Goal: Transaction & Acquisition: Purchase product/service

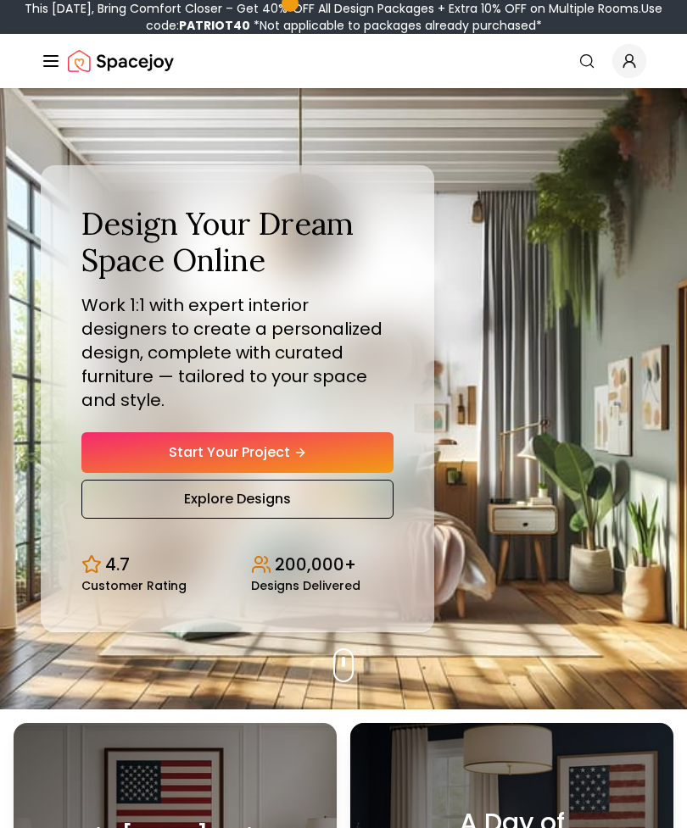
click at [278, 452] on link "Start Your Project" at bounding box center [237, 452] width 312 height 41
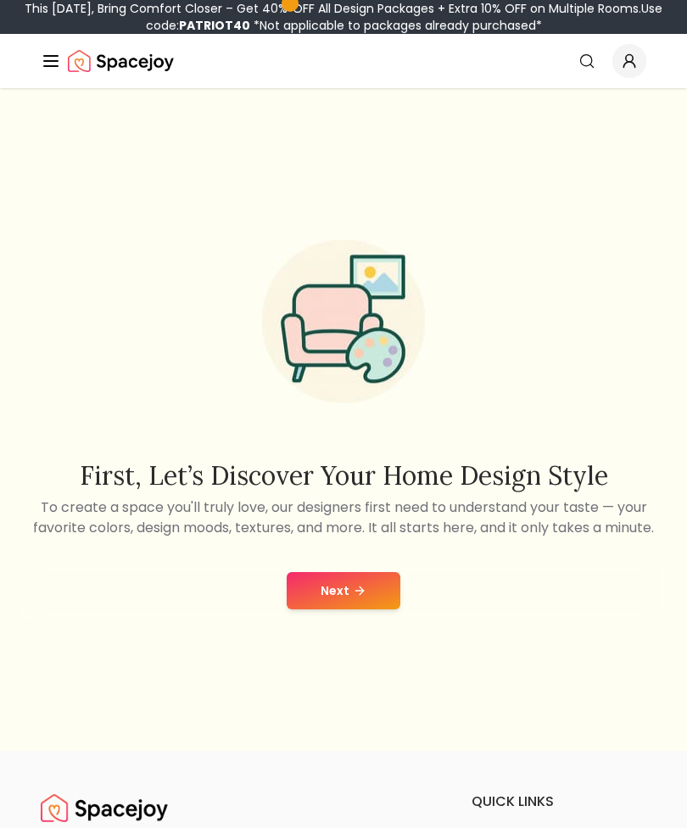
click at [356, 610] on button "Next" at bounding box center [344, 590] width 114 height 37
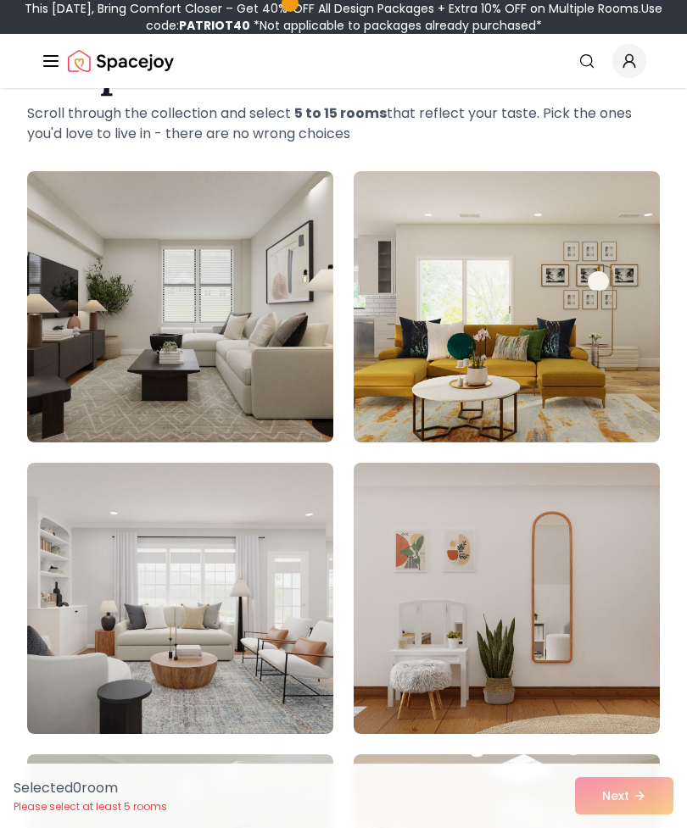
scroll to position [142, 0]
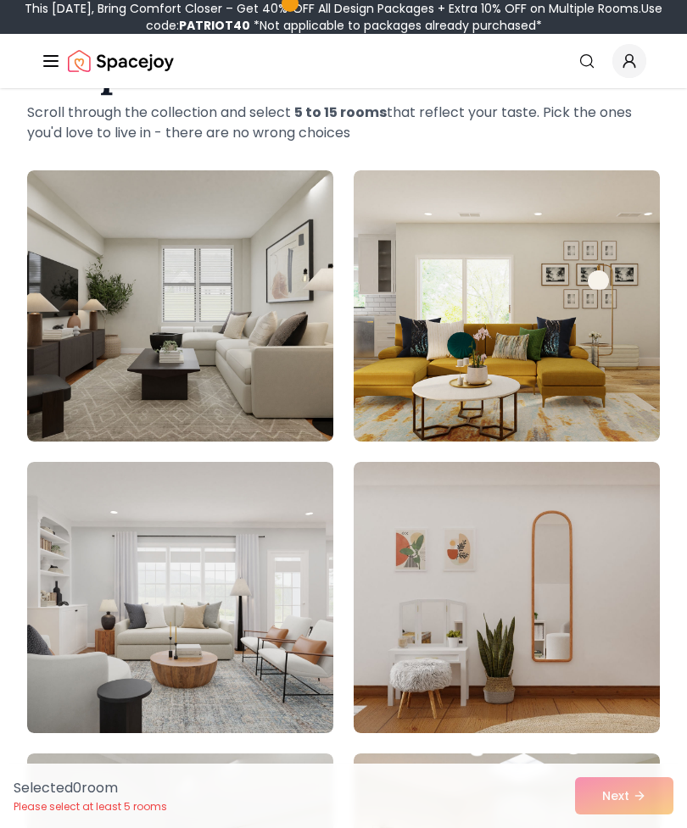
click at [293, 310] on img at bounding box center [180, 305] width 306 height 271
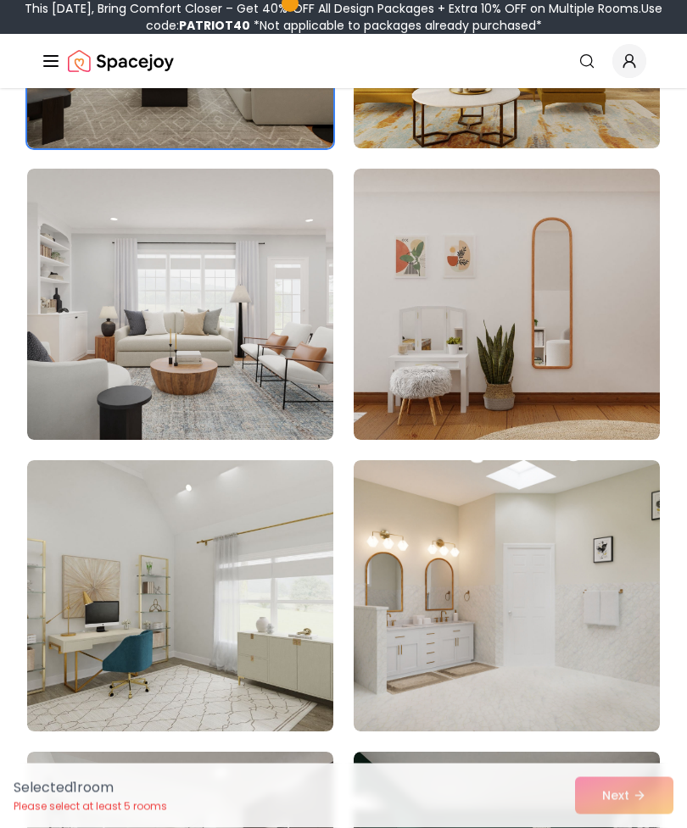
scroll to position [447, 0]
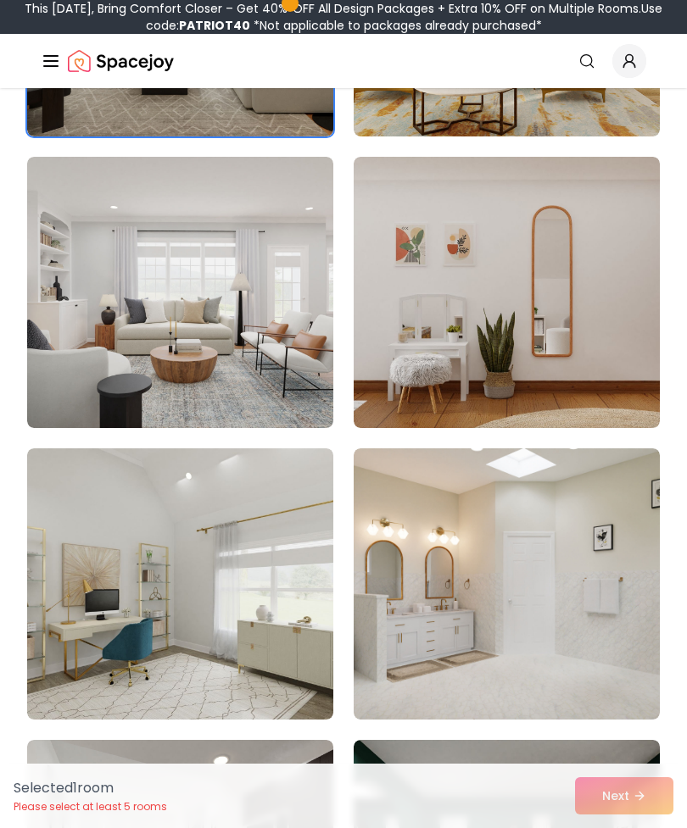
click at [507, 556] on img at bounding box center [507, 584] width 306 height 271
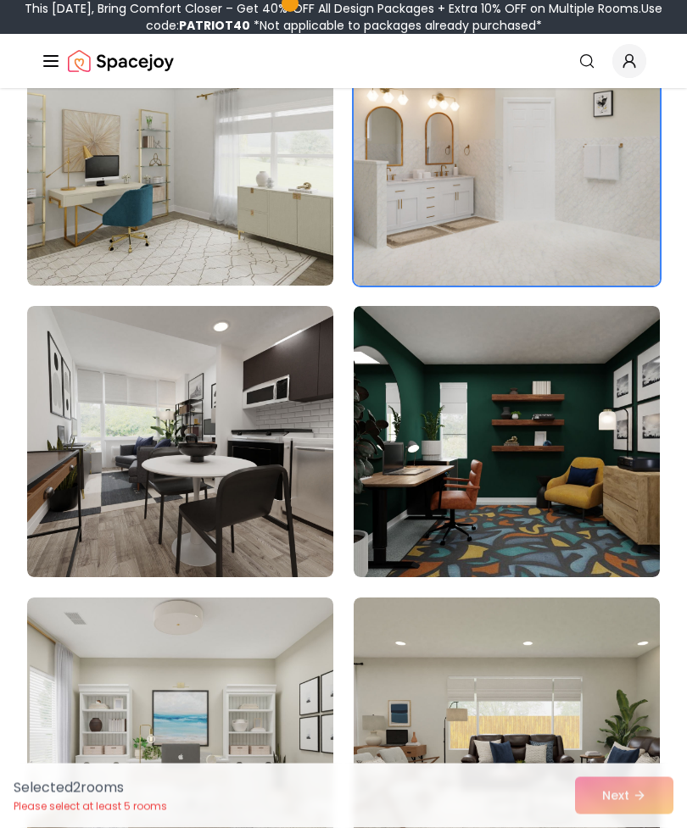
scroll to position [881, 0]
click at [292, 359] on img at bounding box center [180, 441] width 306 height 271
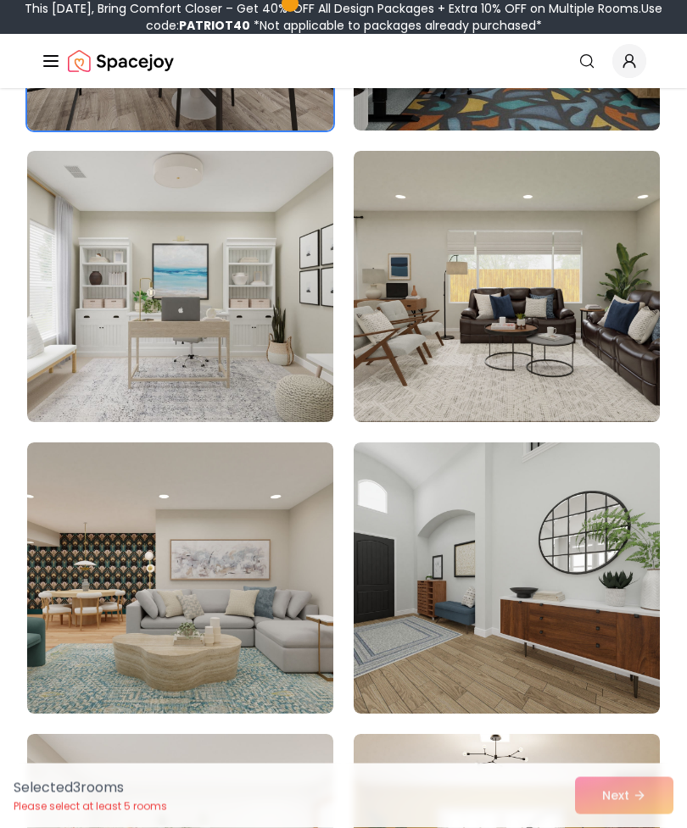
scroll to position [1329, 0]
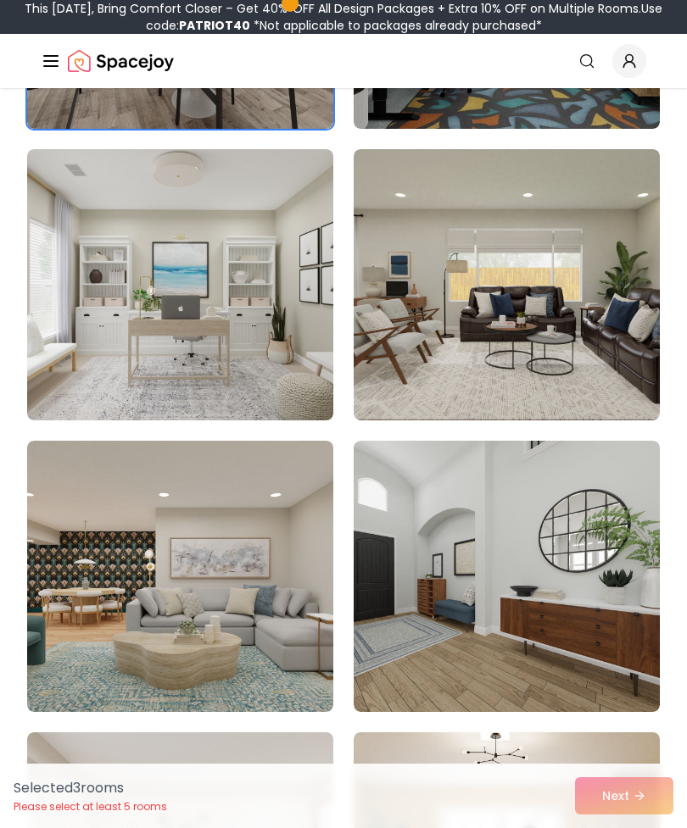
click at [272, 316] on img at bounding box center [180, 284] width 306 height 271
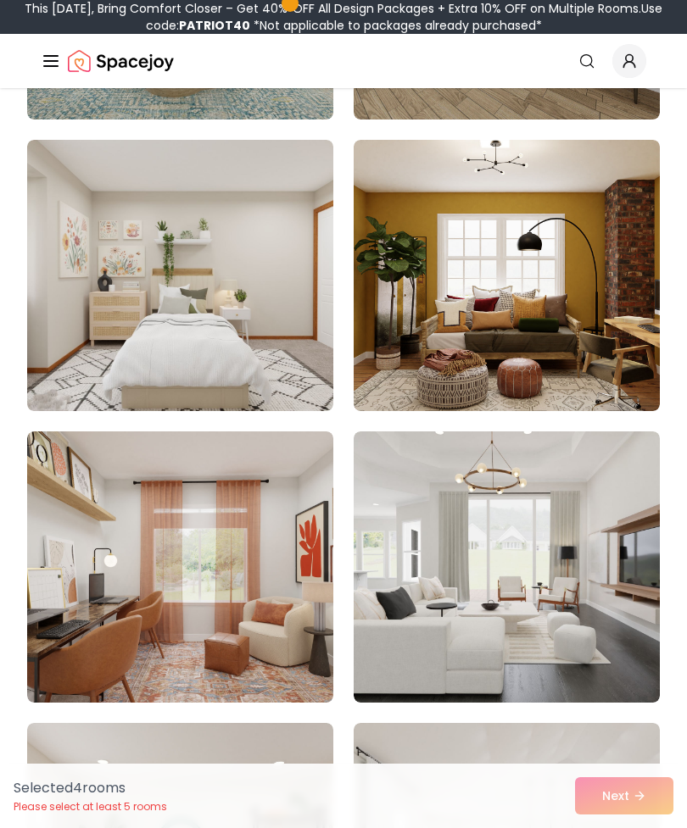
scroll to position [1923, 0]
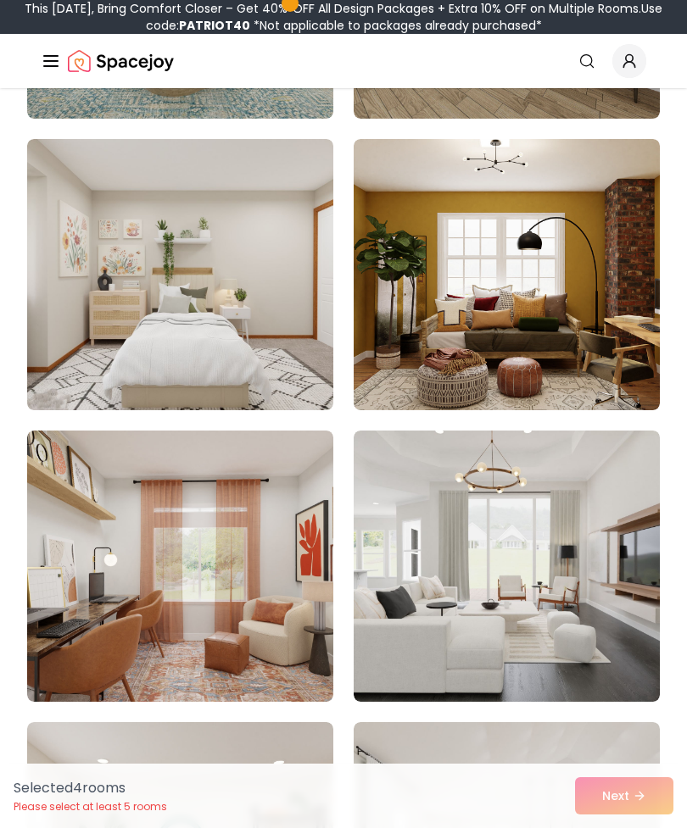
click at [290, 259] on img at bounding box center [180, 274] width 306 height 271
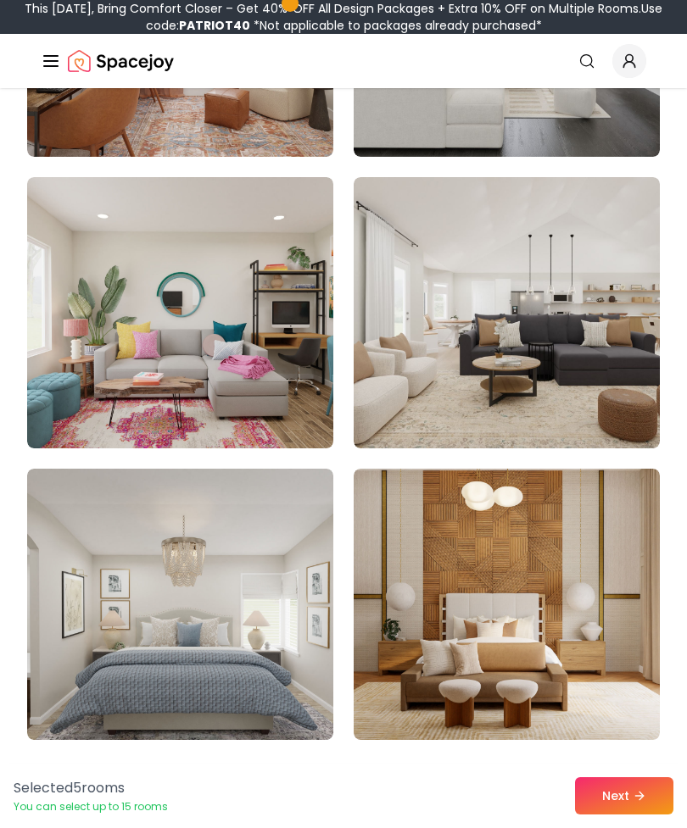
scroll to position [2469, 0]
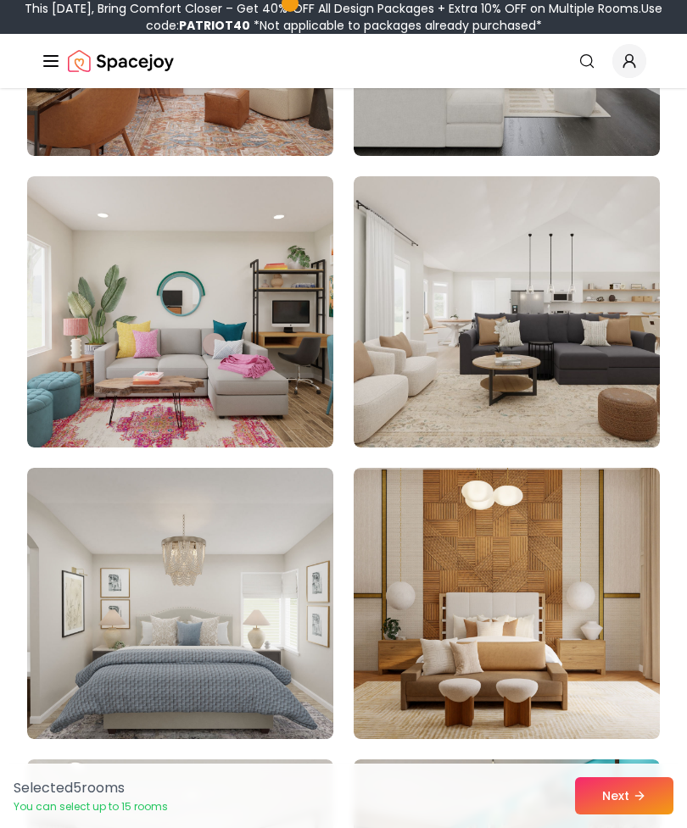
click at [511, 324] on img at bounding box center [507, 311] width 306 height 271
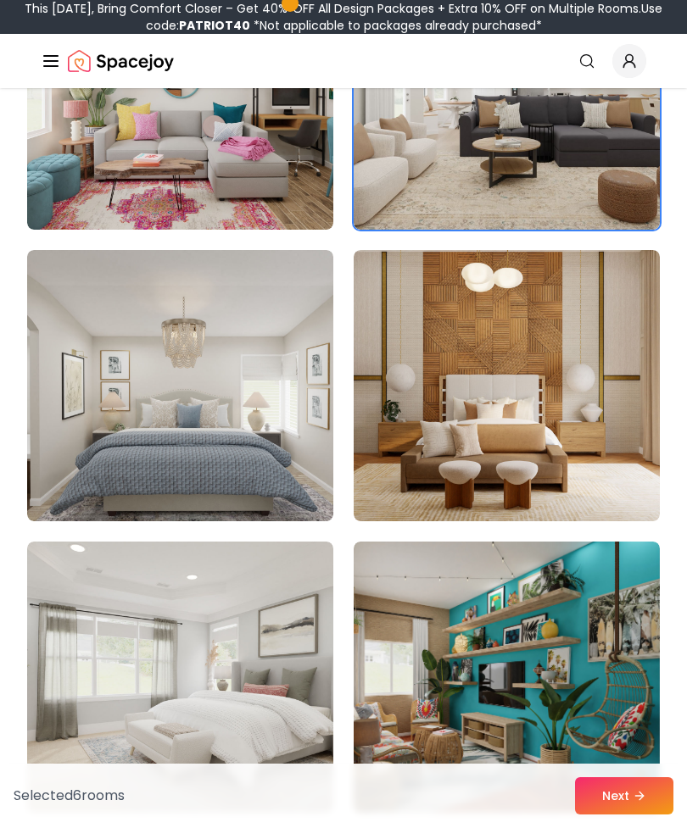
click at [289, 380] on img at bounding box center [180, 385] width 306 height 271
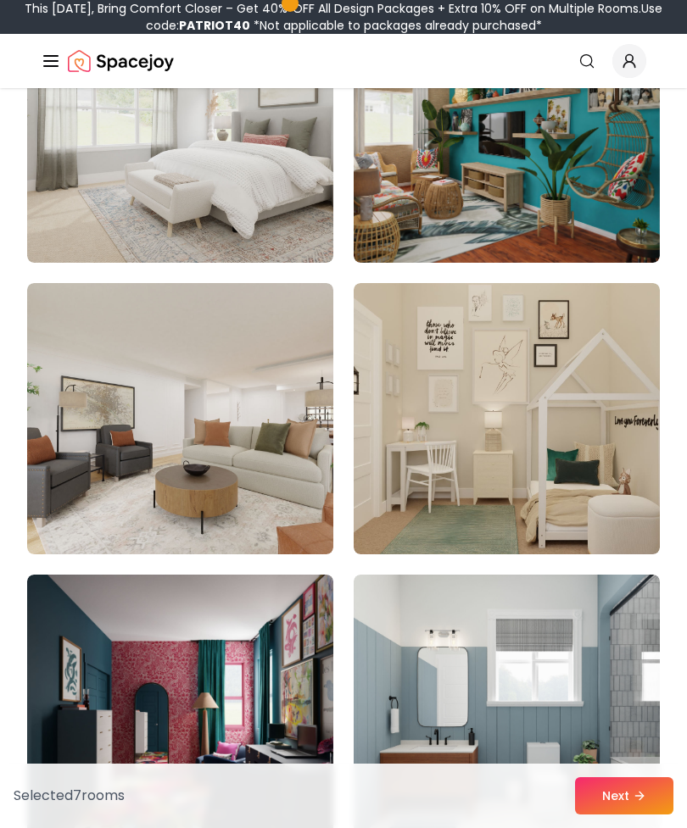
click at [590, 369] on img at bounding box center [507, 418] width 306 height 271
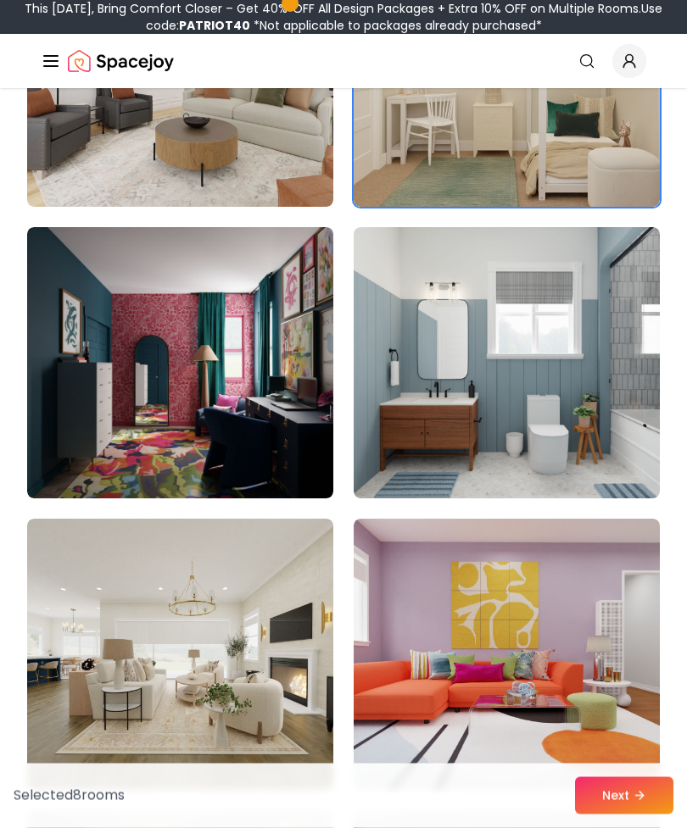
scroll to position [3588, 0]
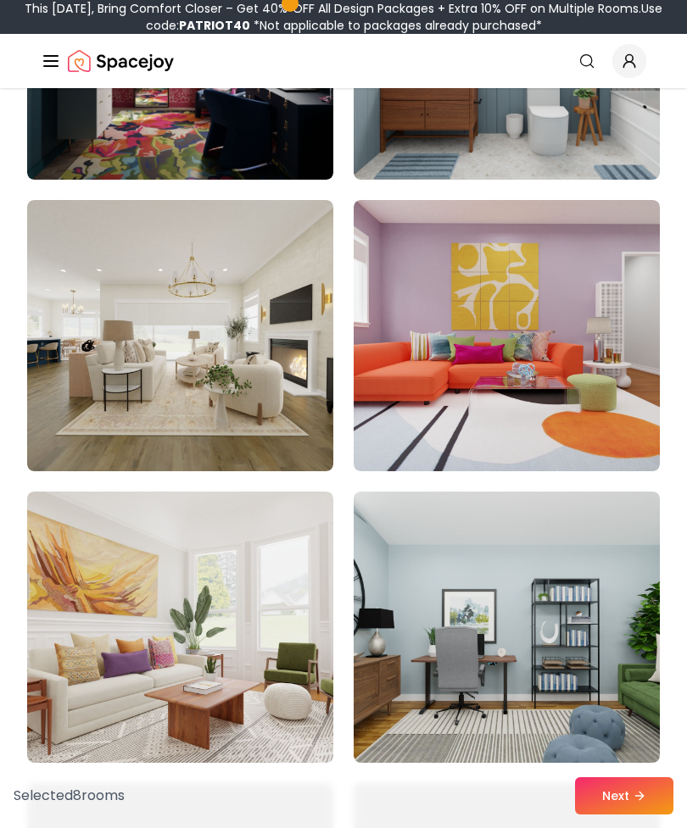
click at [257, 328] on img at bounding box center [180, 335] width 306 height 271
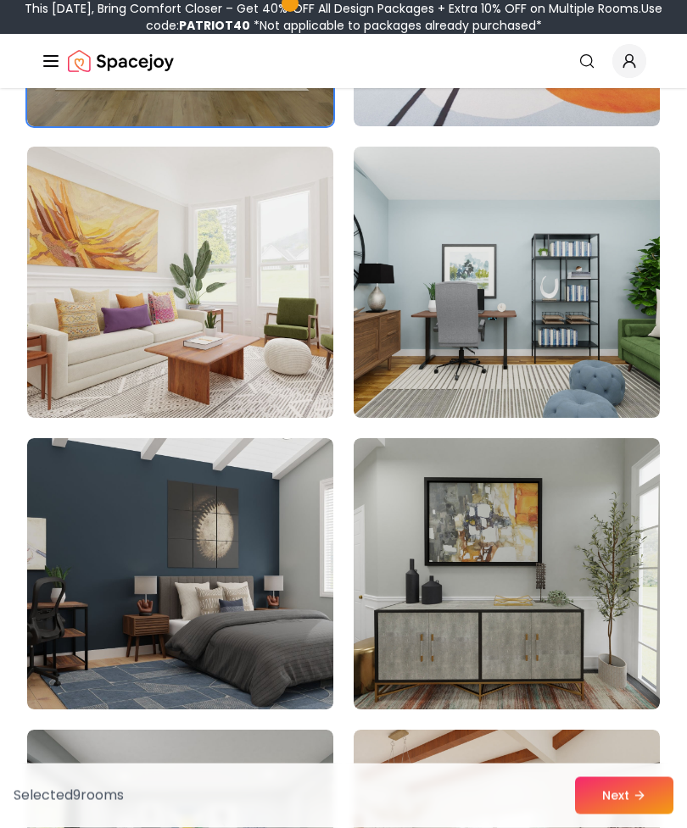
scroll to position [4250, 0]
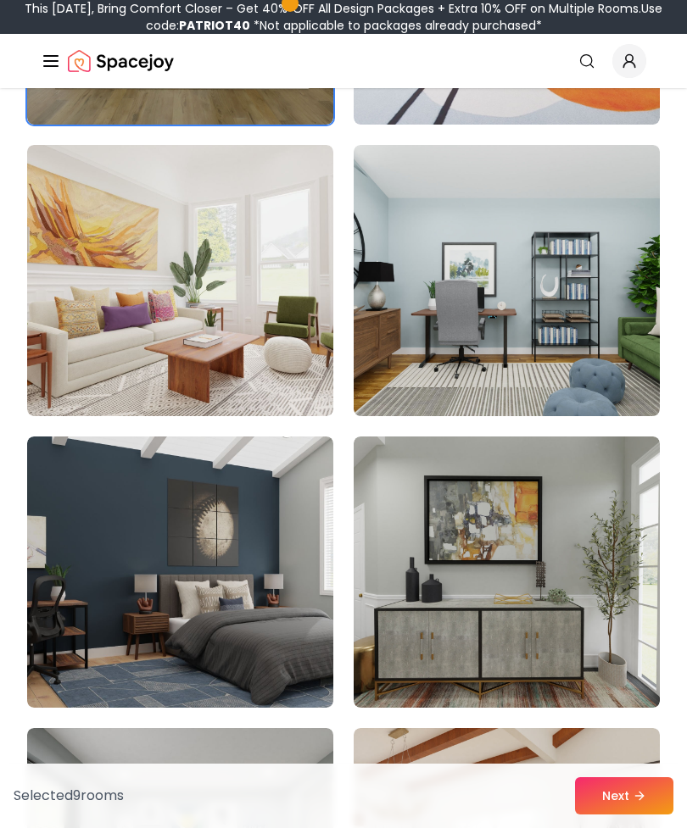
click at [488, 287] on img at bounding box center [507, 280] width 306 height 271
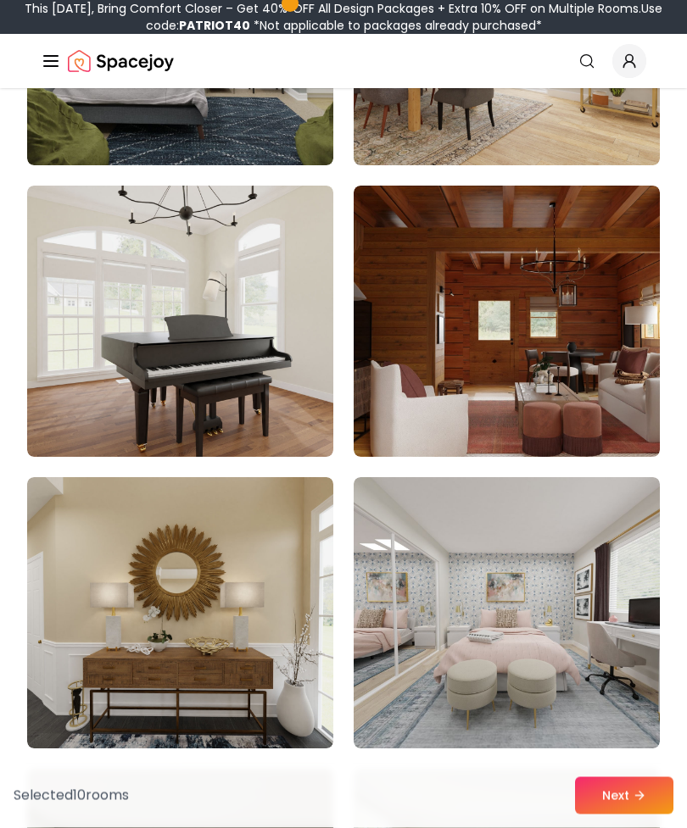
scroll to position [5085, 0]
click at [498, 588] on img at bounding box center [507, 612] width 306 height 271
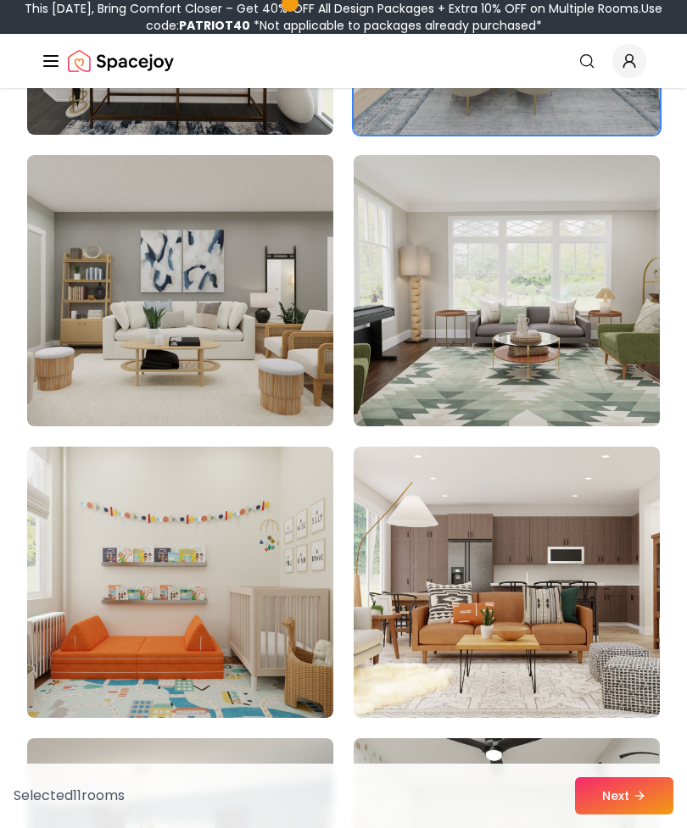
click at [297, 487] on img at bounding box center [180, 582] width 306 height 271
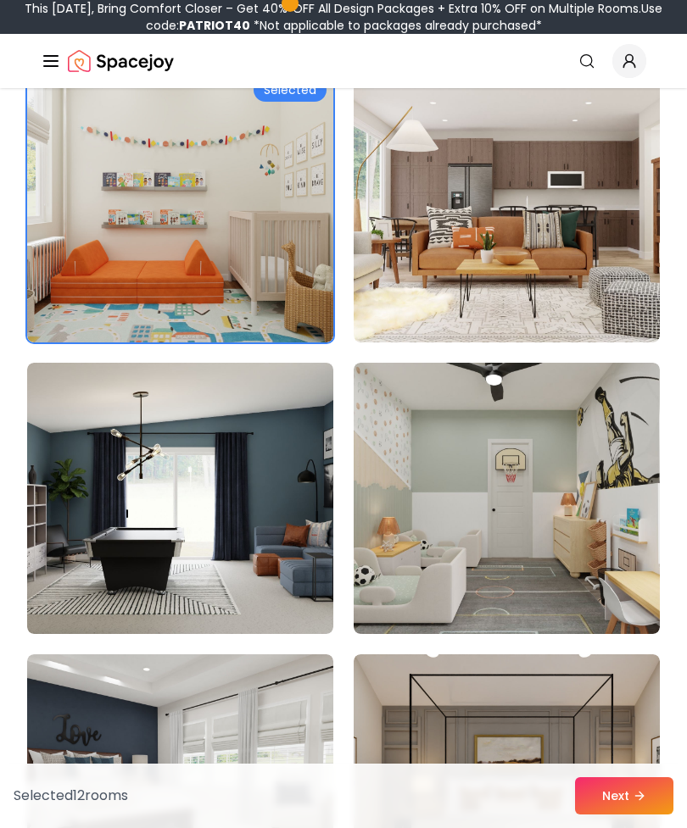
click at [560, 554] on img at bounding box center [507, 498] width 306 height 271
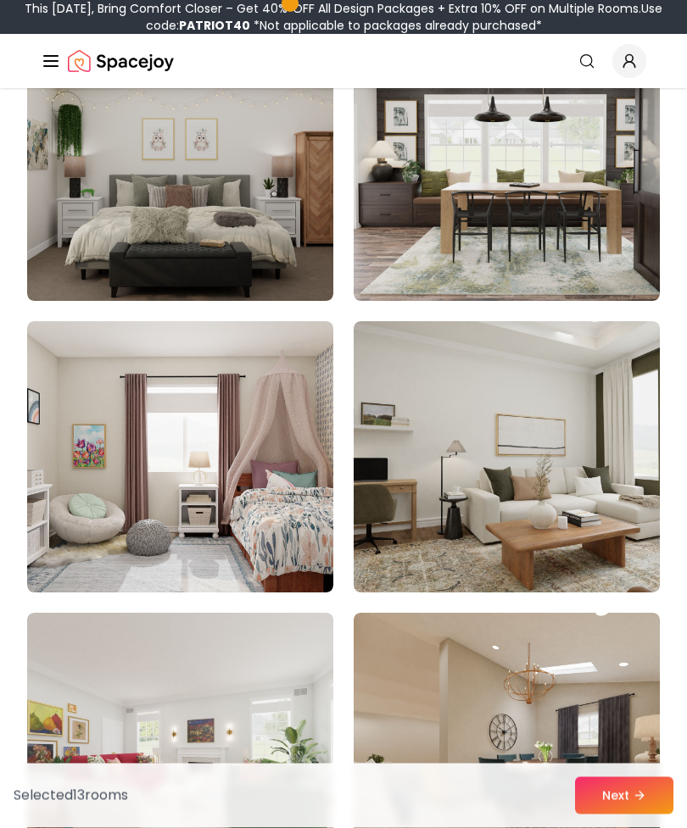
scroll to position [7036, 0]
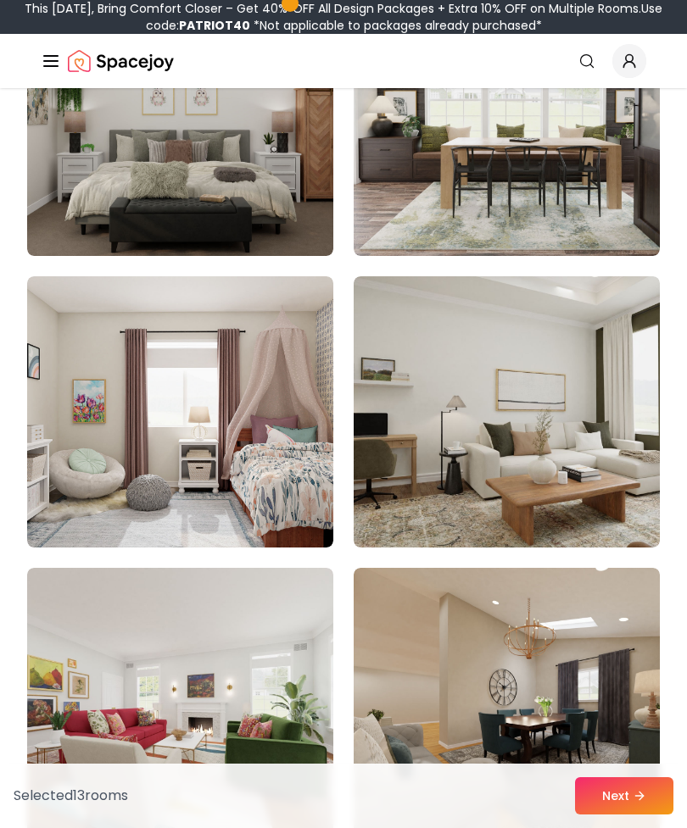
click at [253, 493] on img at bounding box center [180, 411] width 306 height 271
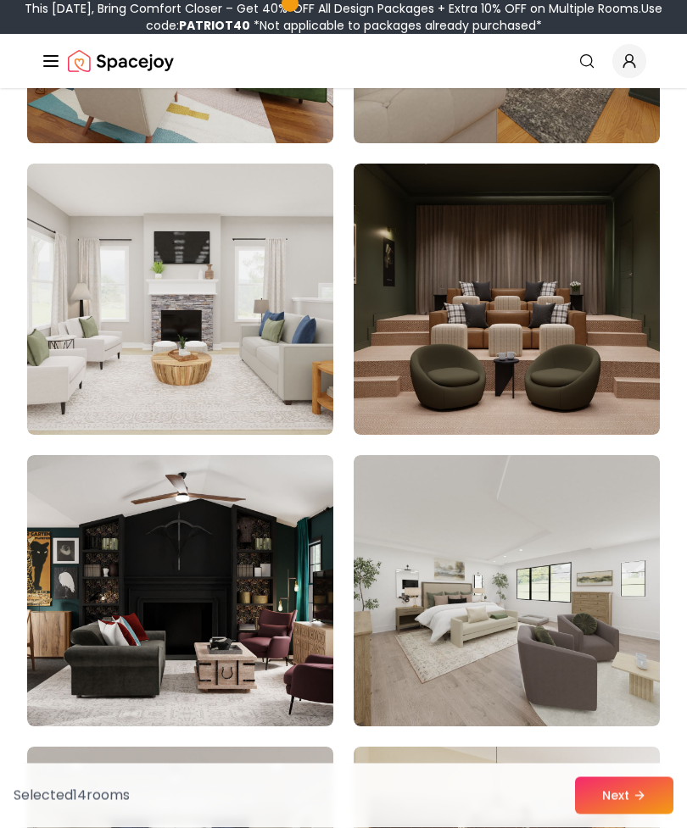
scroll to position [7733, 0]
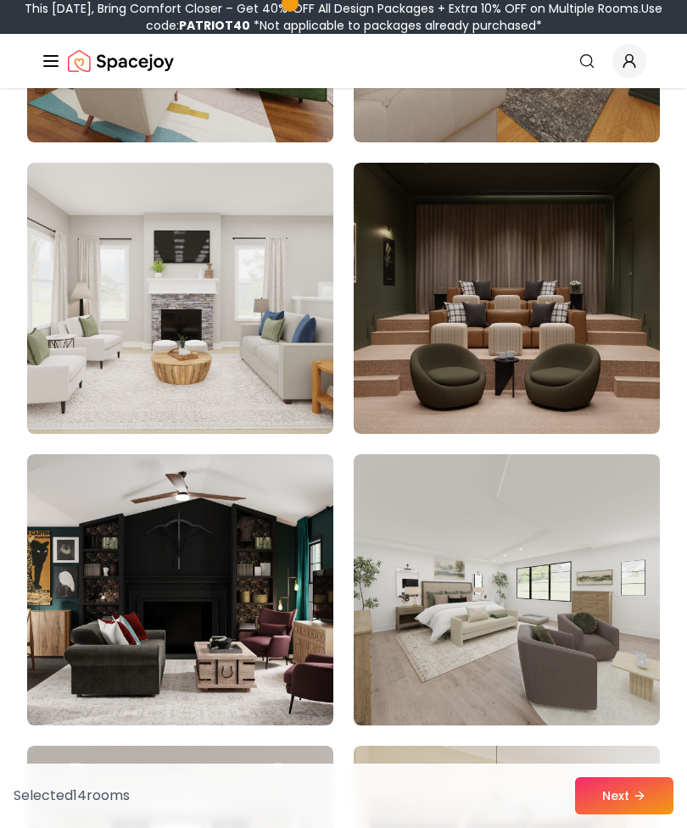
click at [582, 382] on img at bounding box center [507, 298] width 306 height 271
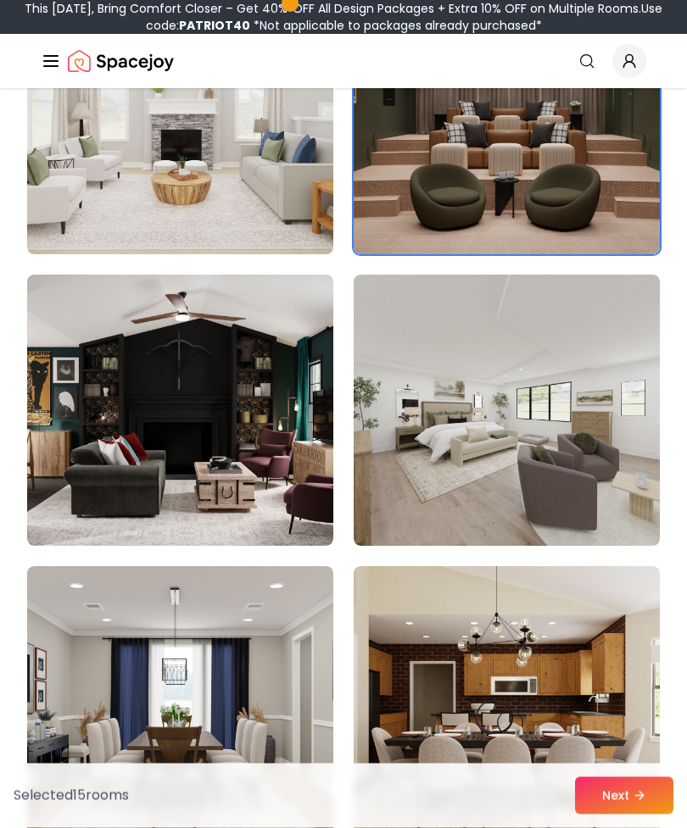
scroll to position [7914, 0]
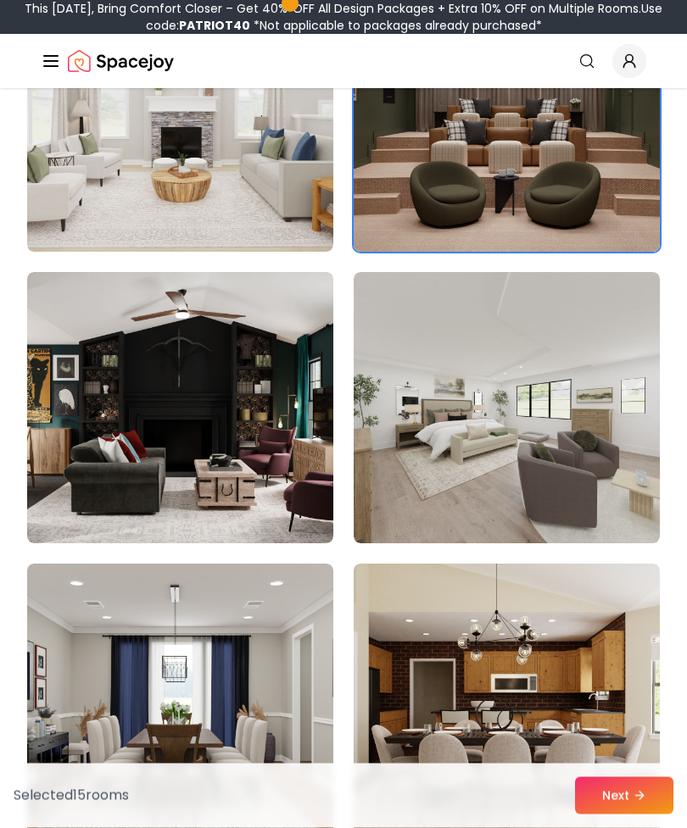
click at [620, 437] on img at bounding box center [507, 408] width 306 height 271
click at [562, 507] on img at bounding box center [507, 408] width 306 height 271
click at [566, 499] on img at bounding box center [507, 408] width 306 height 271
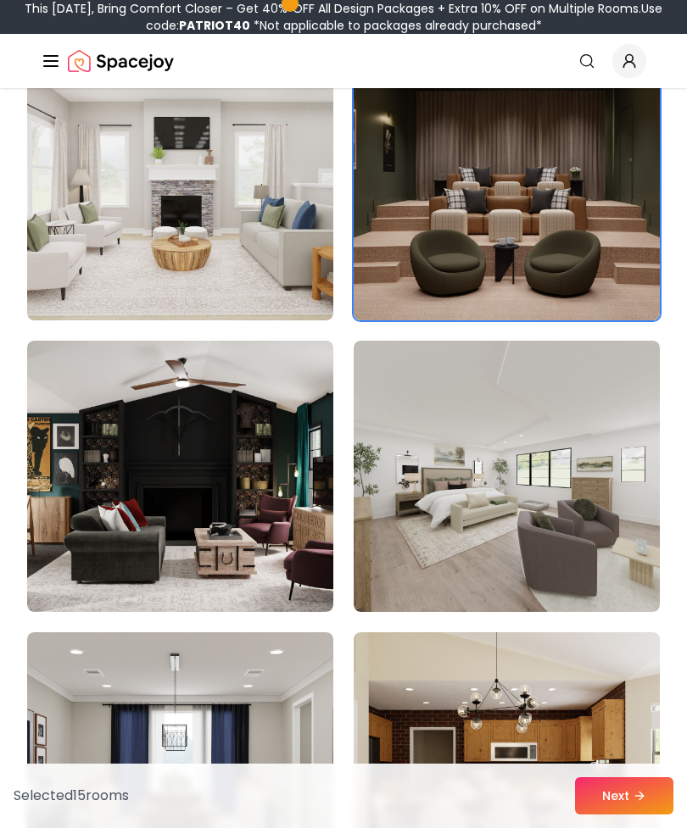
scroll to position [7845, 0]
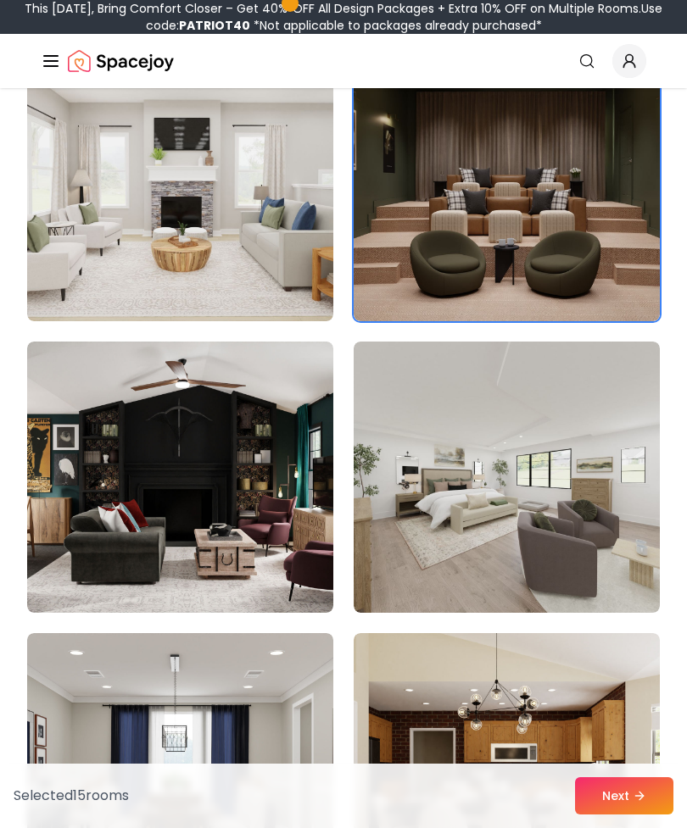
click at [609, 508] on img at bounding box center [507, 477] width 306 height 271
click at [544, 473] on img at bounding box center [507, 477] width 306 height 271
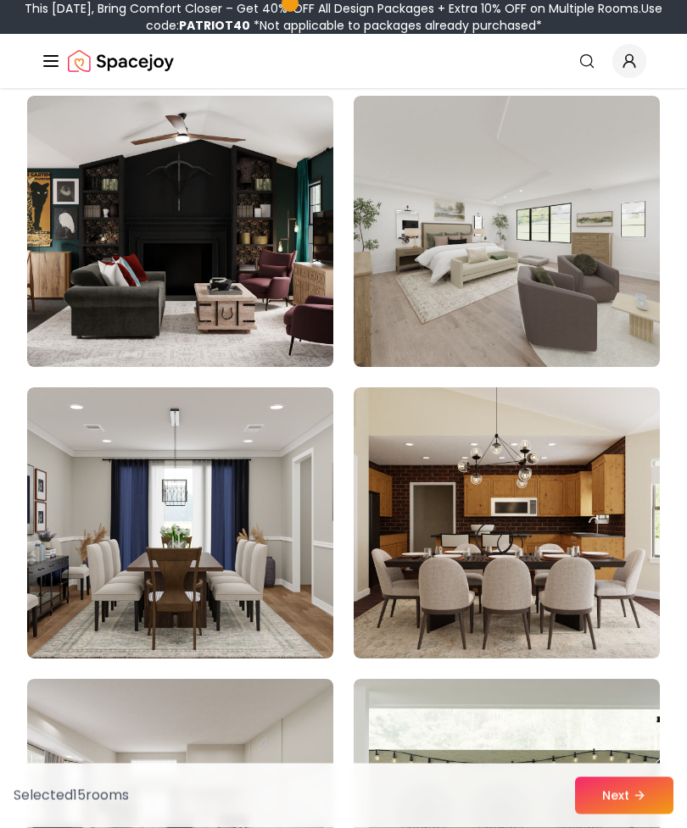
scroll to position [8090, 0]
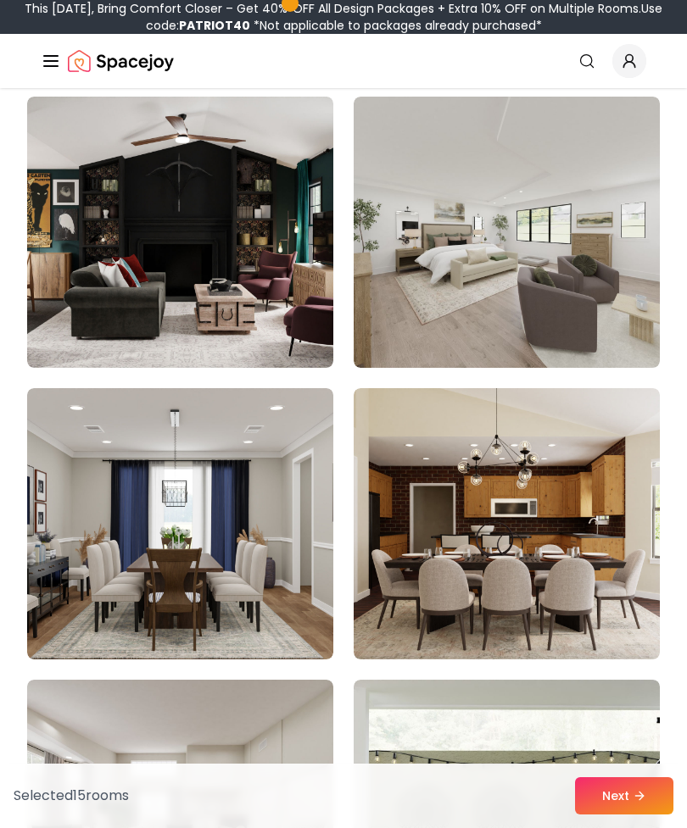
click at [600, 268] on img at bounding box center [507, 232] width 306 height 271
click at [595, 309] on img at bounding box center [507, 232] width 306 height 271
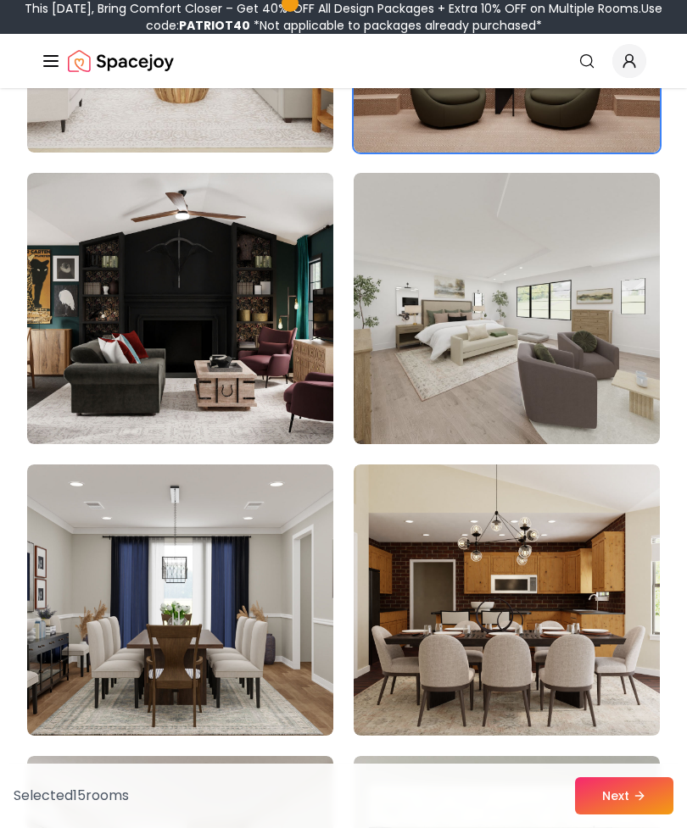
scroll to position [8009, 0]
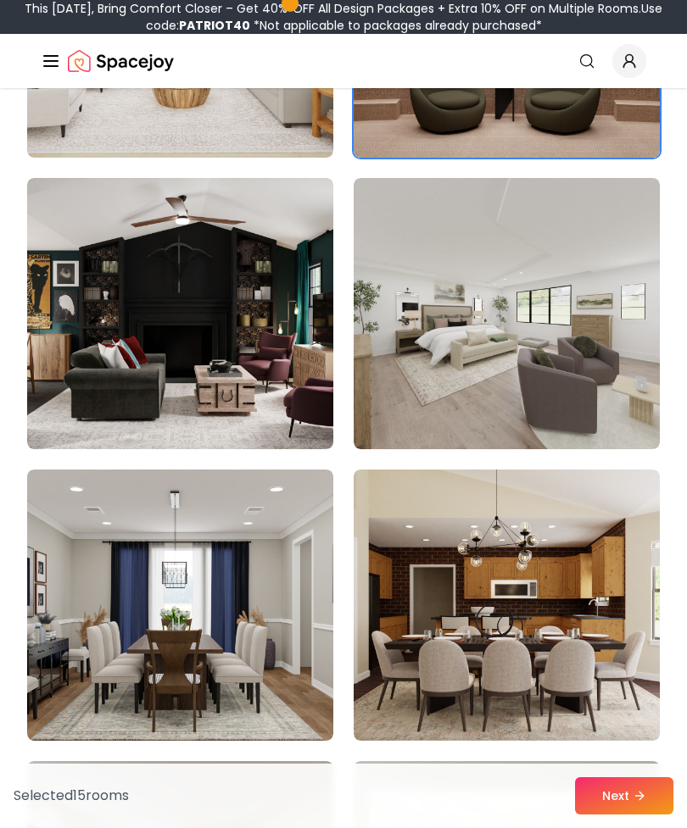
click at [556, 341] on img at bounding box center [507, 313] width 306 height 271
click at [571, 371] on img at bounding box center [507, 313] width 306 height 271
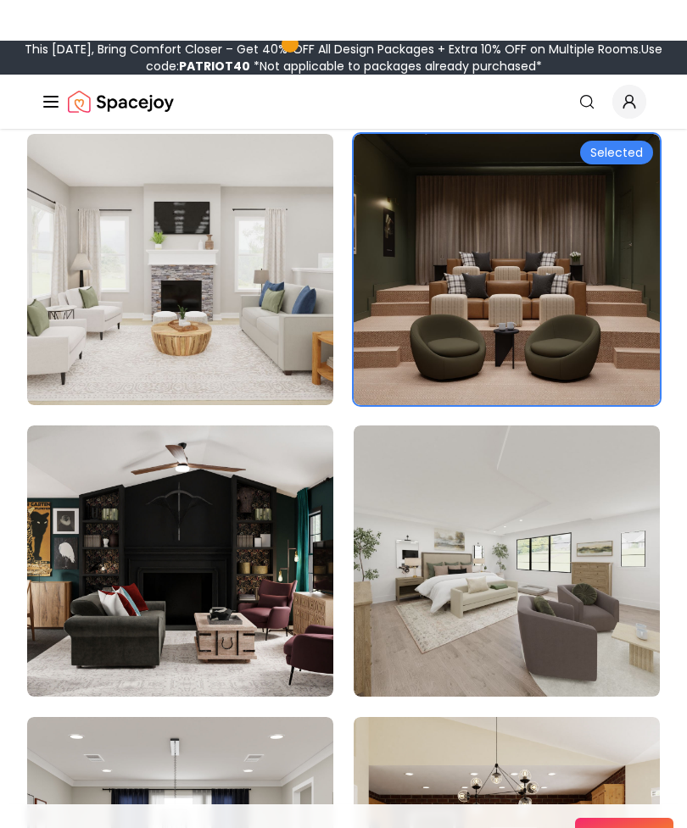
scroll to position [7758, 0]
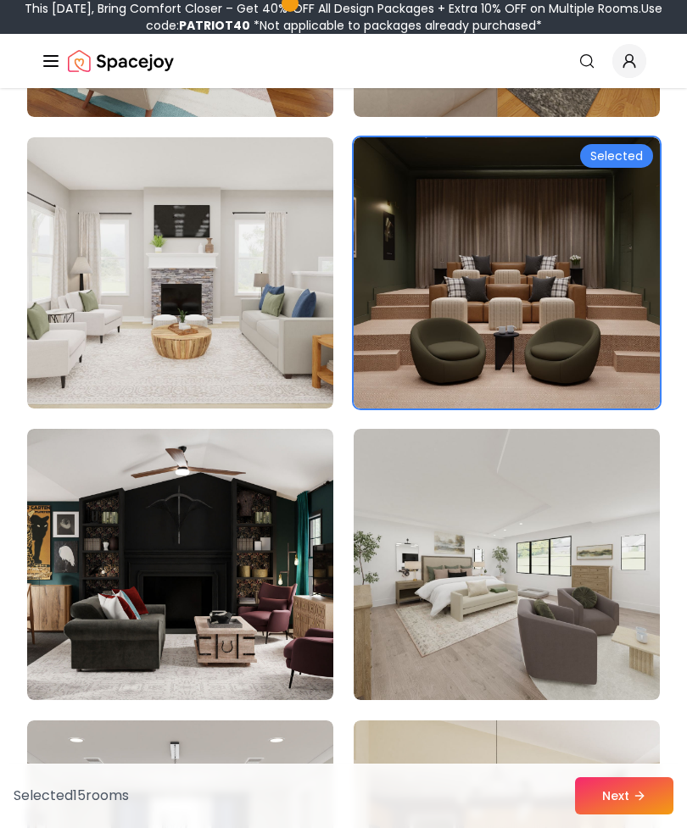
click at [541, 539] on img at bounding box center [507, 564] width 306 height 271
click at [557, 518] on img at bounding box center [507, 564] width 306 height 271
click at [556, 518] on img at bounding box center [507, 564] width 306 height 271
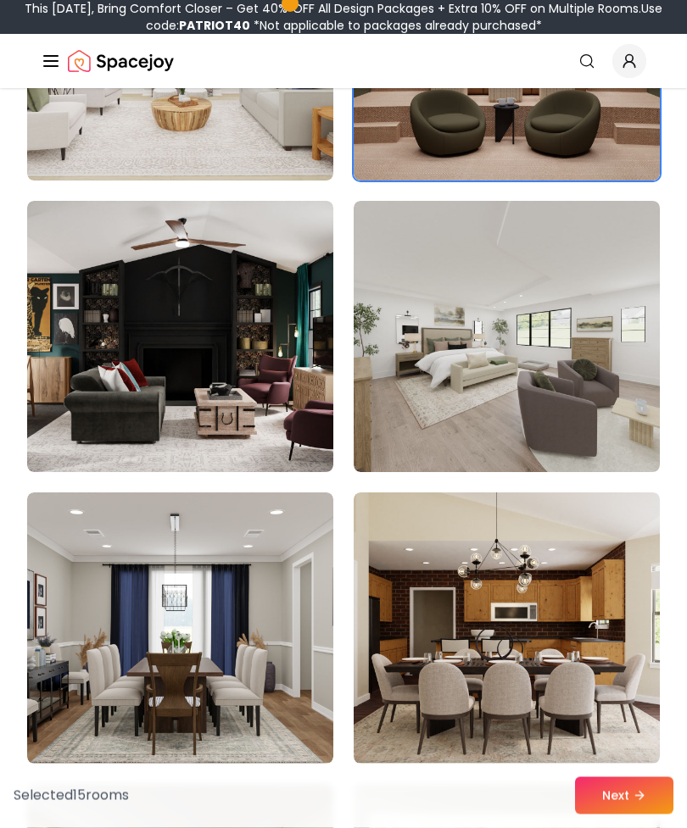
scroll to position [7986, 0]
click at [581, 324] on img at bounding box center [507, 336] width 306 height 271
click at [601, 278] on img at bounding box center [507, 336] width 306 height 271
click at [601, 277] on img at bounding box center [507, 336] width 306 height 271
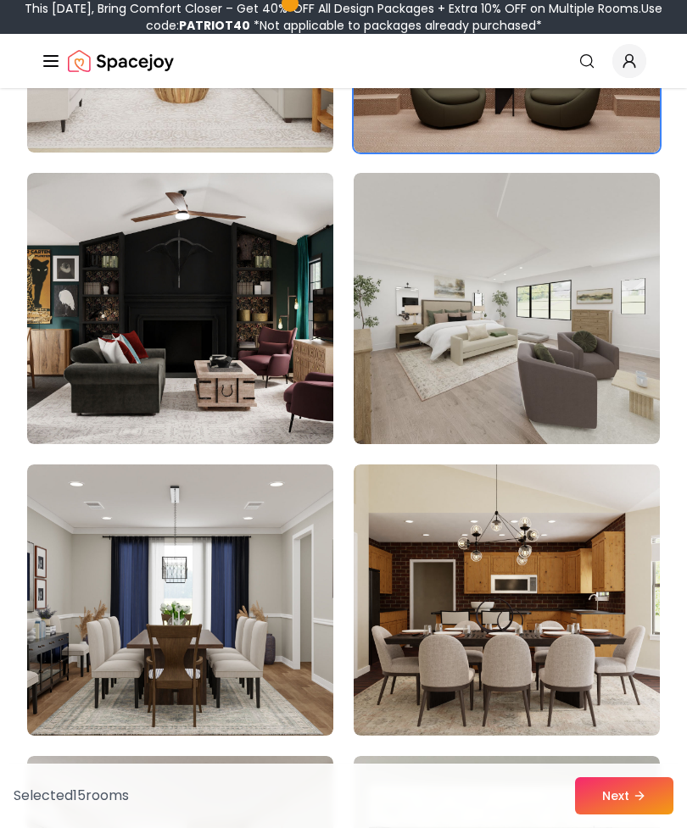
scroll to position [8007, 0]
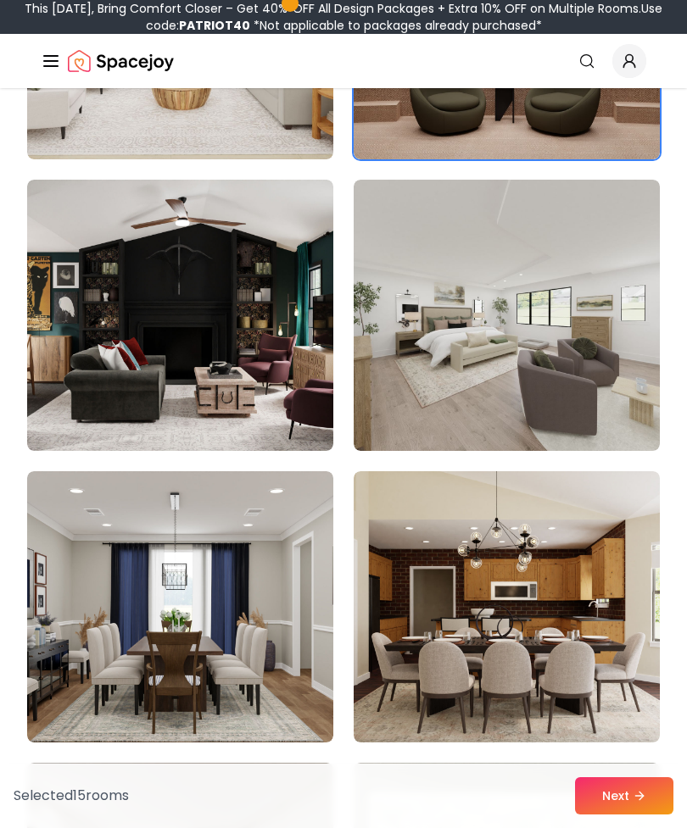
click at [533, 326] on img at bounding box center [507, 315] width 306 height 271
click at [580, 290] on img at bounding box center [507, 315] width 306 height 271
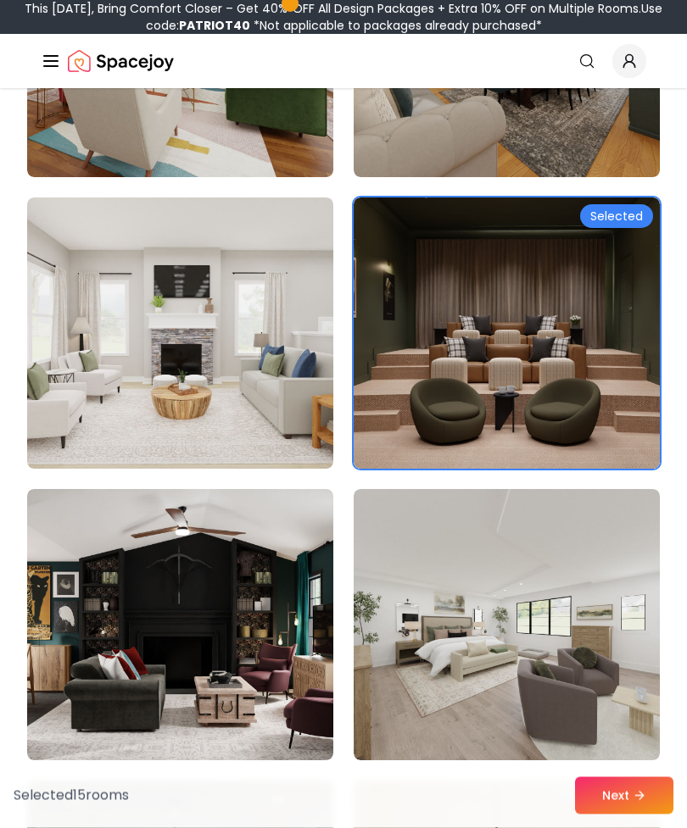
scroll to position [7697, 0]
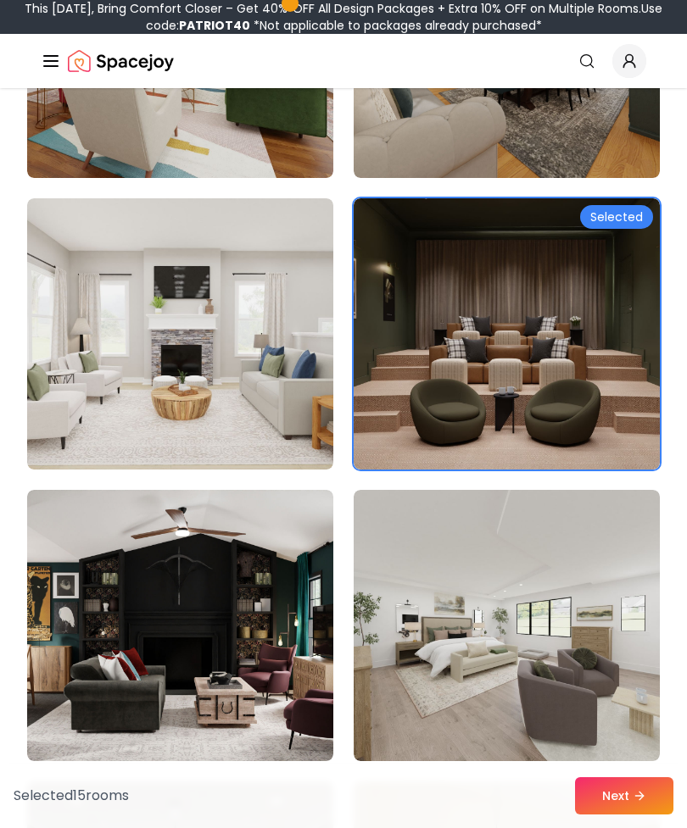
click at [580, 311] on img at bounding box center [507, 333] width 306 height 271
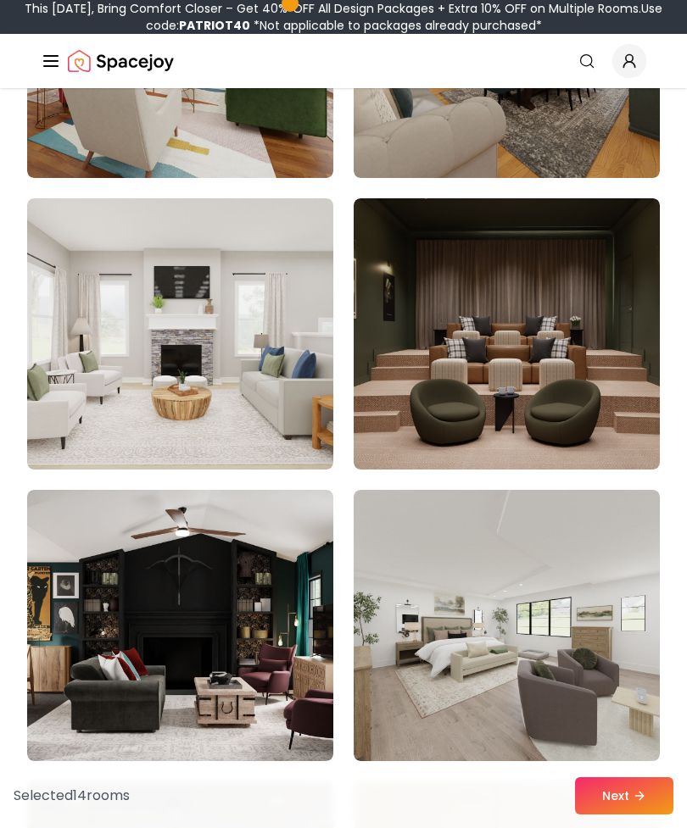
click at [594, 274] on img at bounding box center [507, 333] width 306 height 271
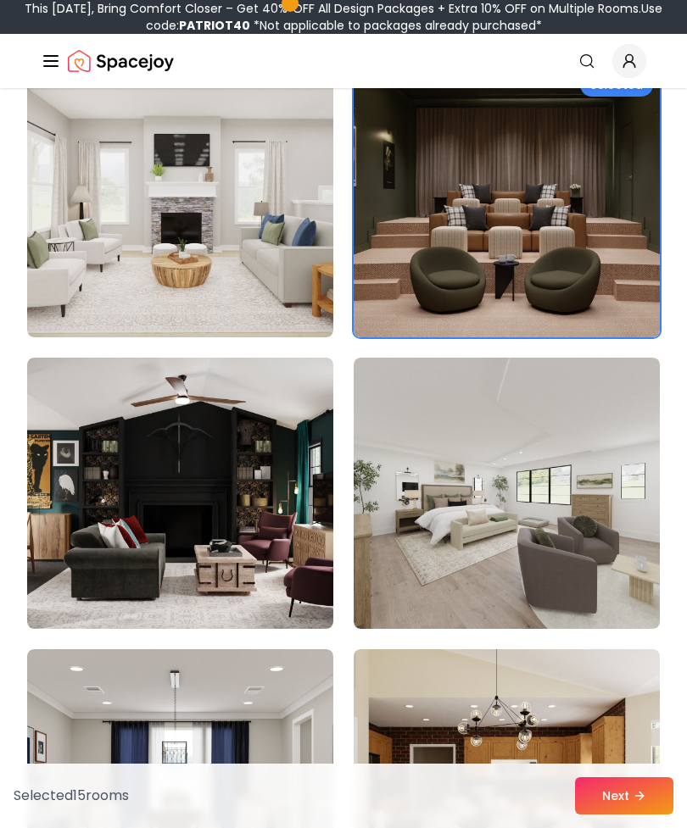
click at [566, 460] on img at bounding box center [507, 493] width 306 height 271
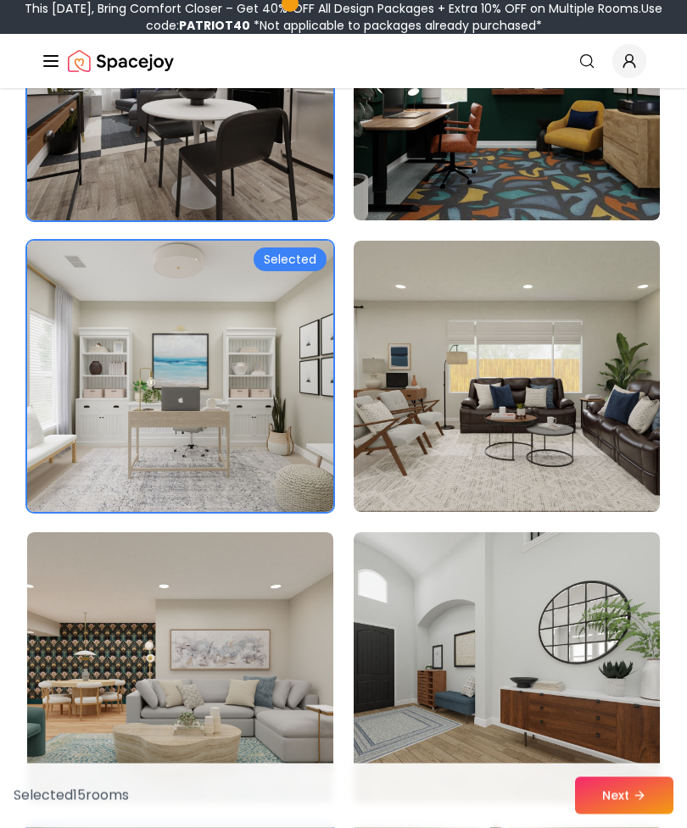
scroll to position [1238, 0]
click at [569, 644] on img at bounding box center [507, 667] width 306 height 271
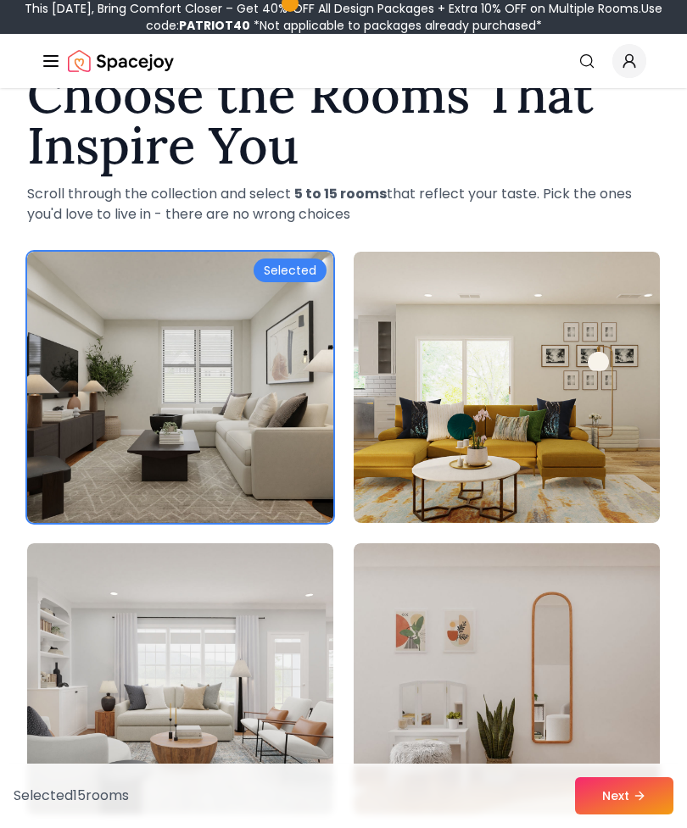
scroll to position [0, 0]
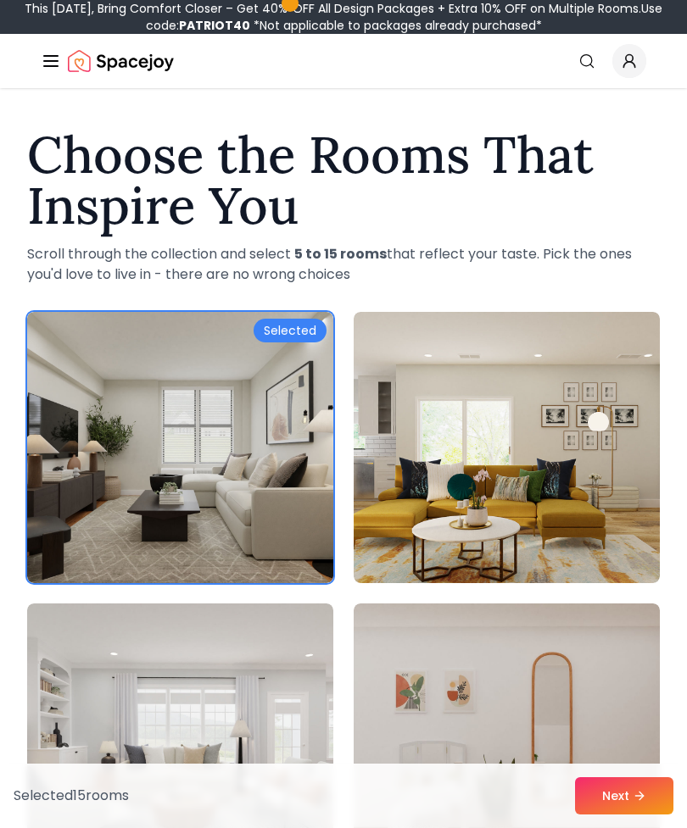
click at [610, 793] on button "Next" at bounding box center [624, 795] width 98 height 37
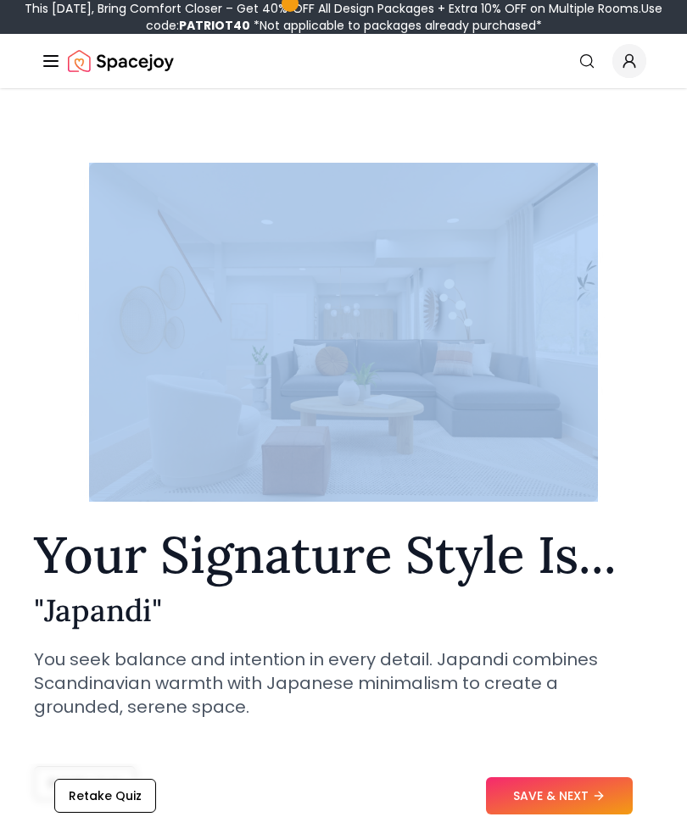
click at [28, 304] on section "Your Signature Style Is... " Japandi " You seek balance and intention in every …" at bounding box center [344, 471] width 660 height 739
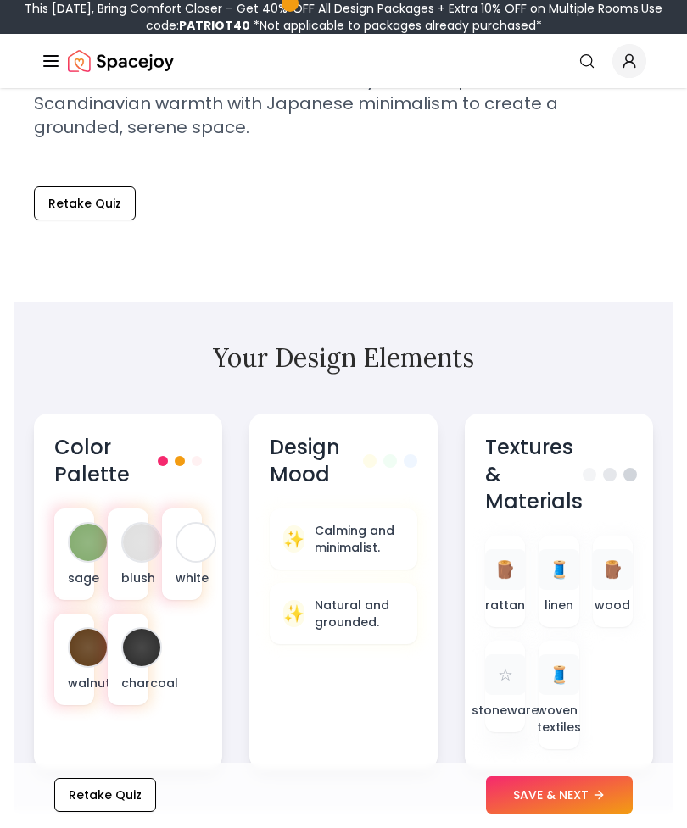
scroll to position [580, 0]
click at [79, 495] on div "Color Palette sage blush white walnut charcoal" at bounding box center [128, 592] width 188 height 356
click at [93, 527] on div at bounding box center [88, 542] width 37 height 37
click at [75, 543] on div at bounding box center [88, 542] width 37 height 37
click at [75, 544] on div at bounding box center [88, 542] width 37 height 37
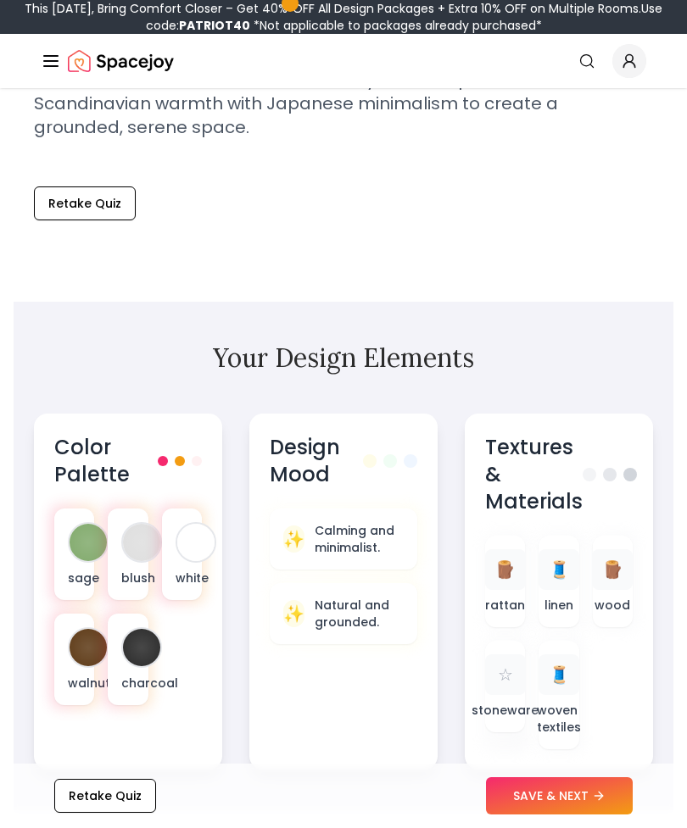
click at [98, 443] on h3 "Color Palette" at bounding box center [105, 461] width 103 height 54
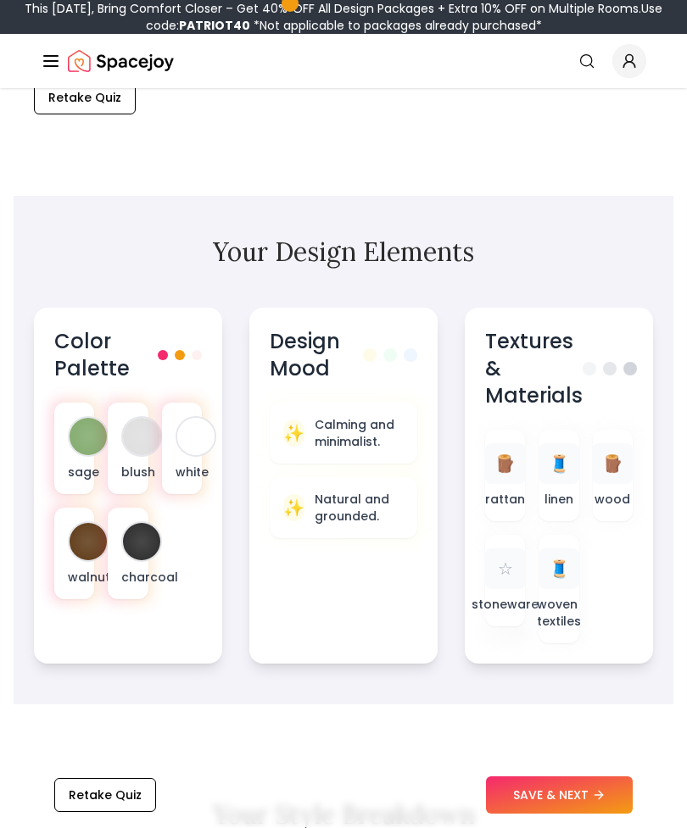
scroll to position [686, 0]
click at [190, 435] on div at bounding box center [195, 436] width 37 height 37
click at [66, 431] on div "sage" at bounding box center [74, 449] width 40 height 92
click at [61, 431] on div "sage" at bounding box center [74, 449] width 40 height 92
click at [68, 433] on div at bounding box center [88, 436] width 41 height 41
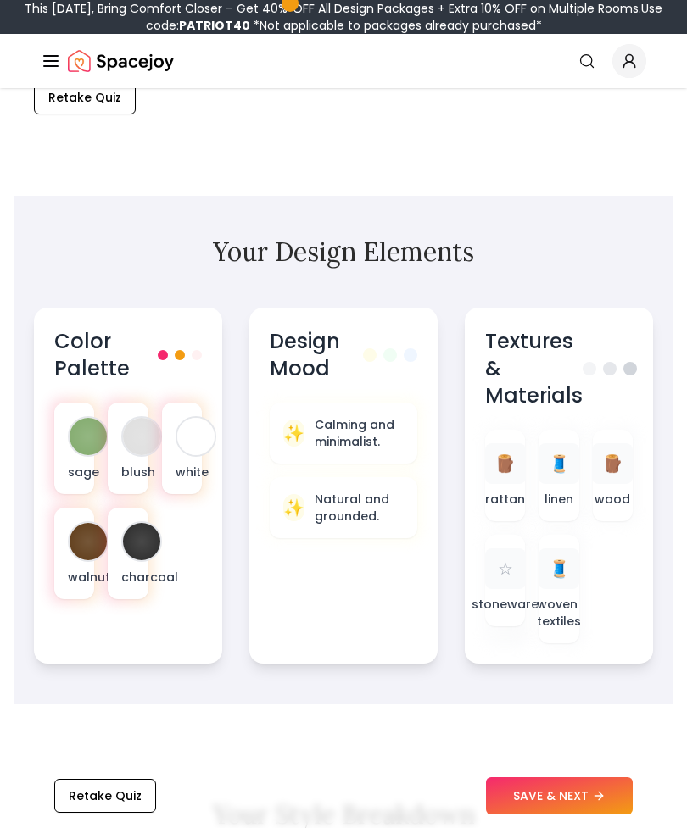
click at [66, 433] on div "sage" at bounding box center [74, 449] width 40 height 92
click at [142, 451] on div at bounding box center [141, 436] width 37 height 37
click at [186, 430] on div at bounding box center [195, 436] width 37 height 37
click at [170, 454] on div "white" at bounding box center [182, 449] width 40 height 92
click at [181, 437] on div at bounding box center [195, 436] width 37 height 37
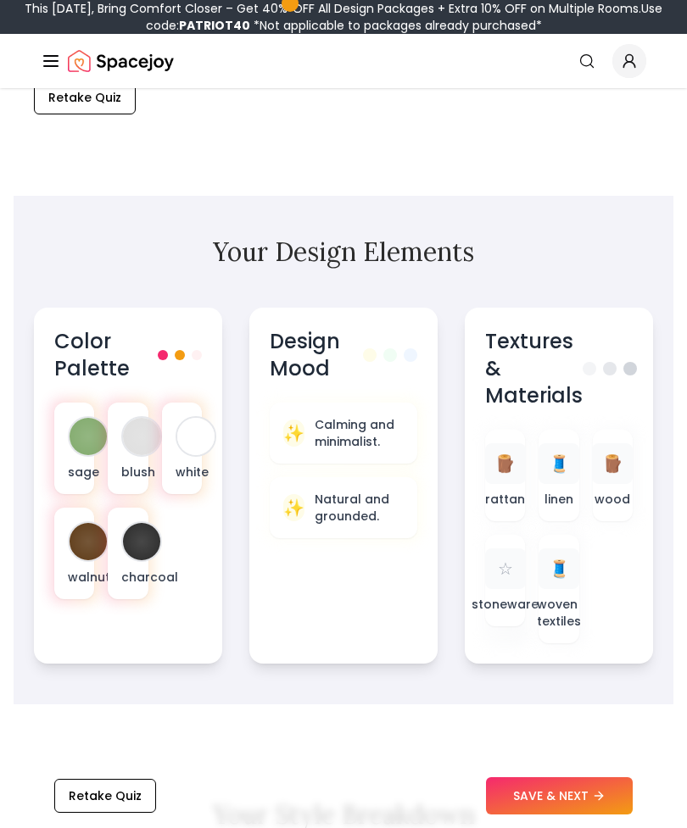
click at [122, 325] on div "Color Palette sage blush white walnut charcoal" at bounding box center [128, 486] width 188 height 356
click at [174, 343] on div "Color Palette" at bounding box center [128, 355] width 148 height 54
click at [173, 343] on div "Color Palette" at bounding box center [128, 355] width 148 height 54
click at [554, 815] on button "SAVE & NEXT" at bounding box center [559, 795] width 147 height 37
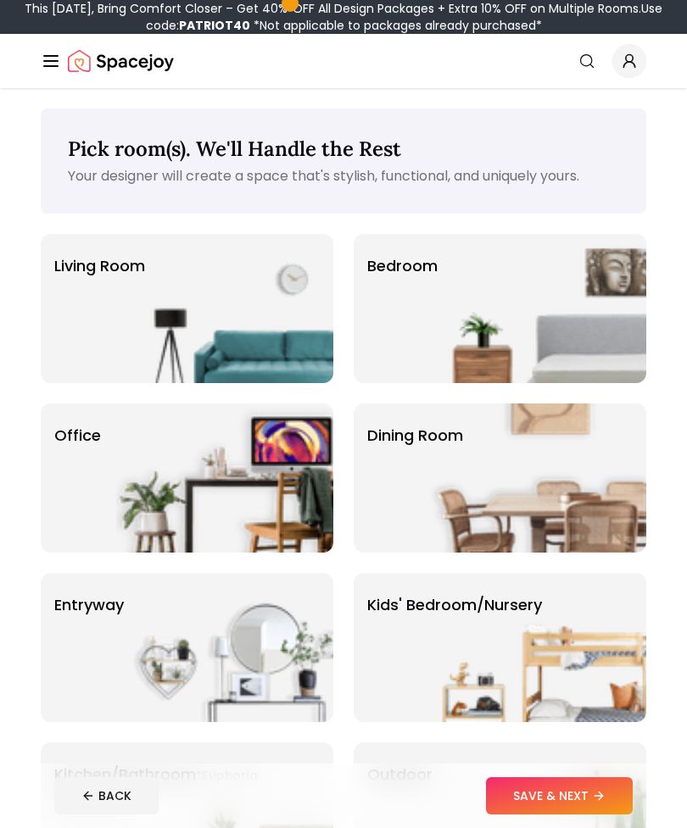
click at [564, 286] on img at bounding box center [537, 308] width 217 height 149
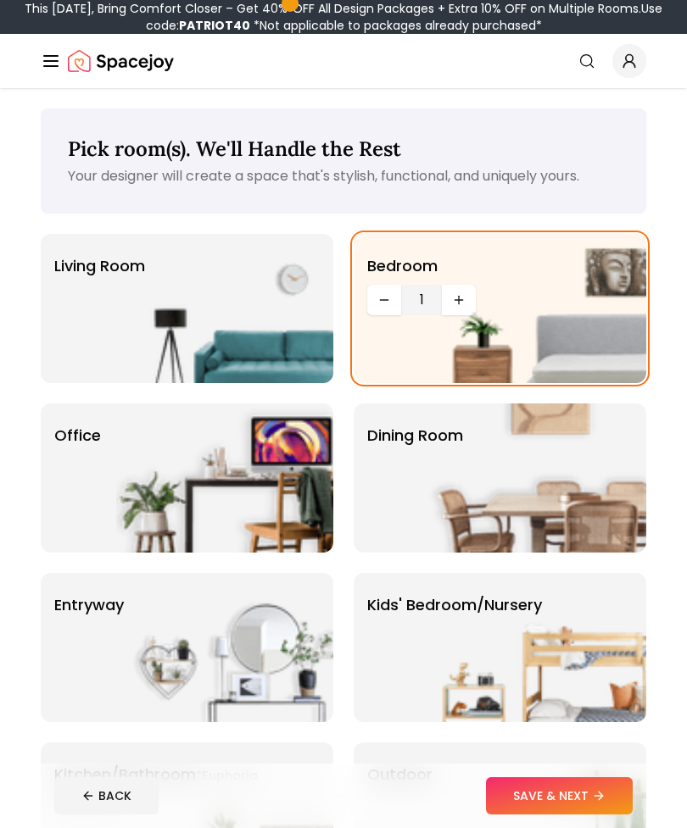
click at [447, 302] on img at bounding box center [537, 308] width 217 height 149
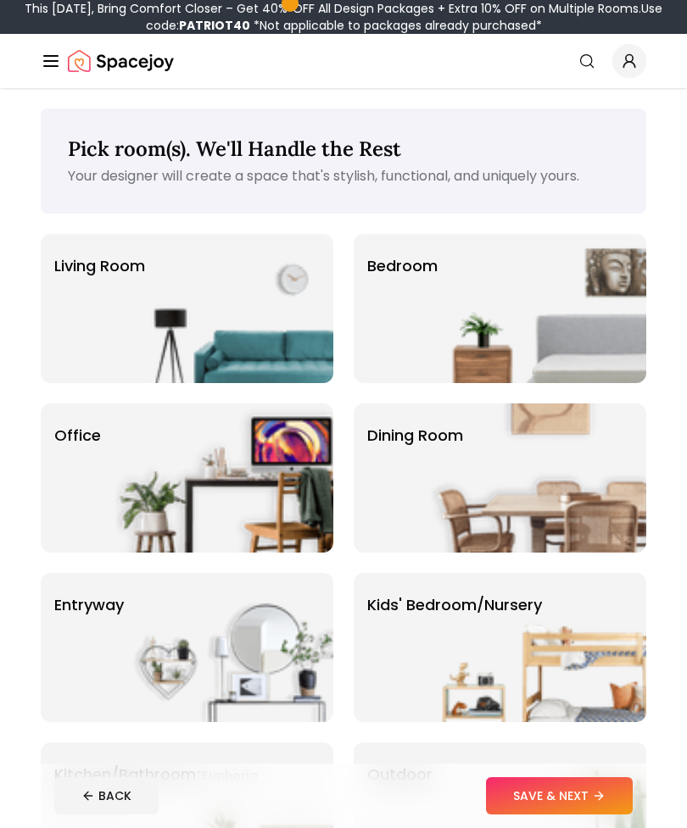
click at [464, 305] on img at bounding box center [537, 308] width 217 height 149
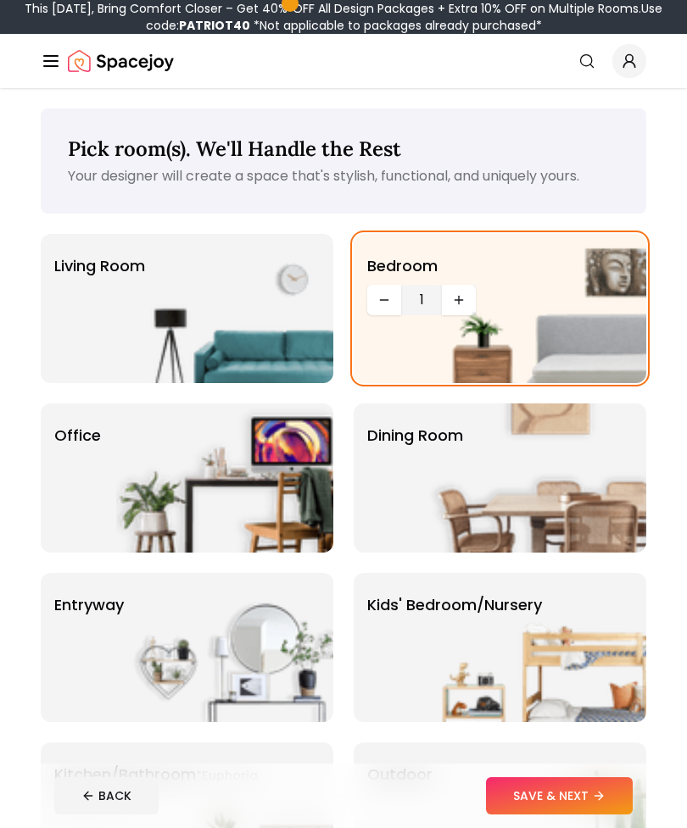
click at [462, 303] on img at bounding box center [537, 308] width 217 height 149
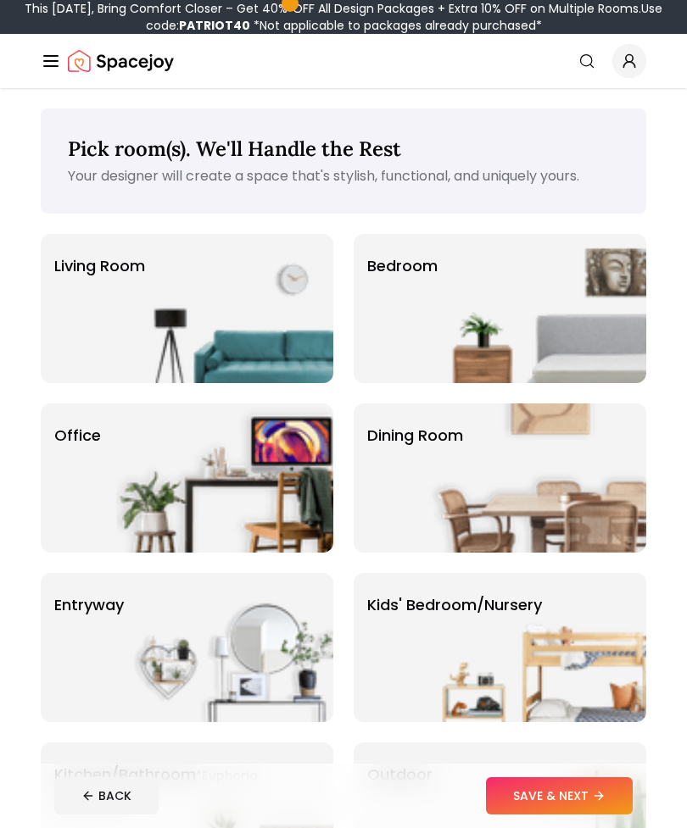
click at [486, 287] on img at bounding box center [537, 308] width 217 height 149
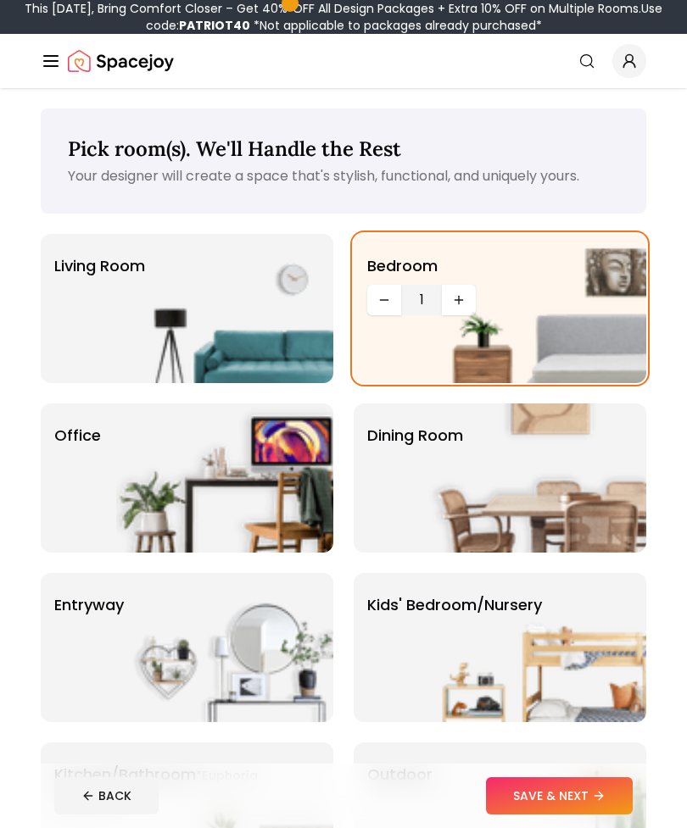
click at [456, 299] on img at bounding box center [537, 308] width 217 height 149
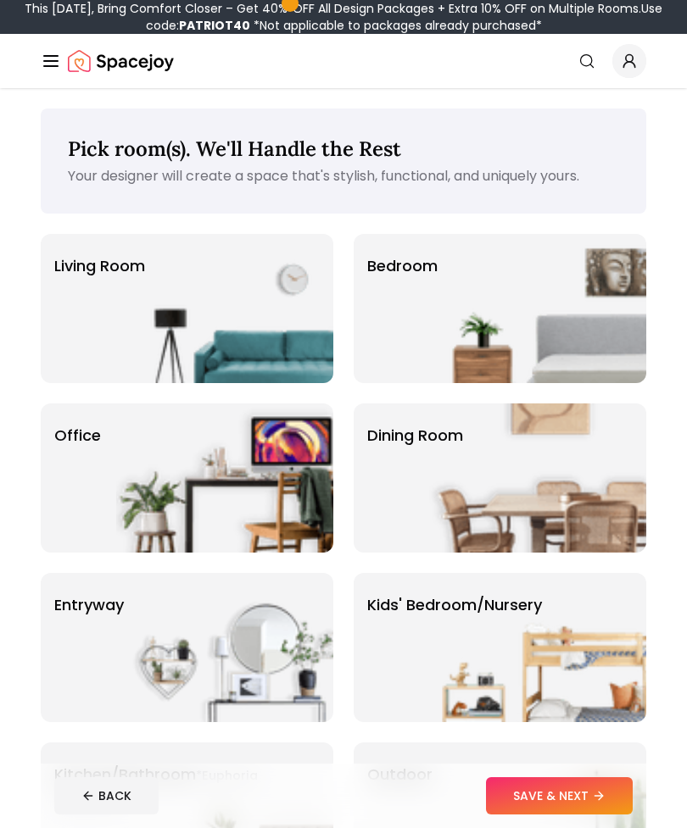
click at [492, 304] on img at bounding box center [537, 308] width 217 height 149
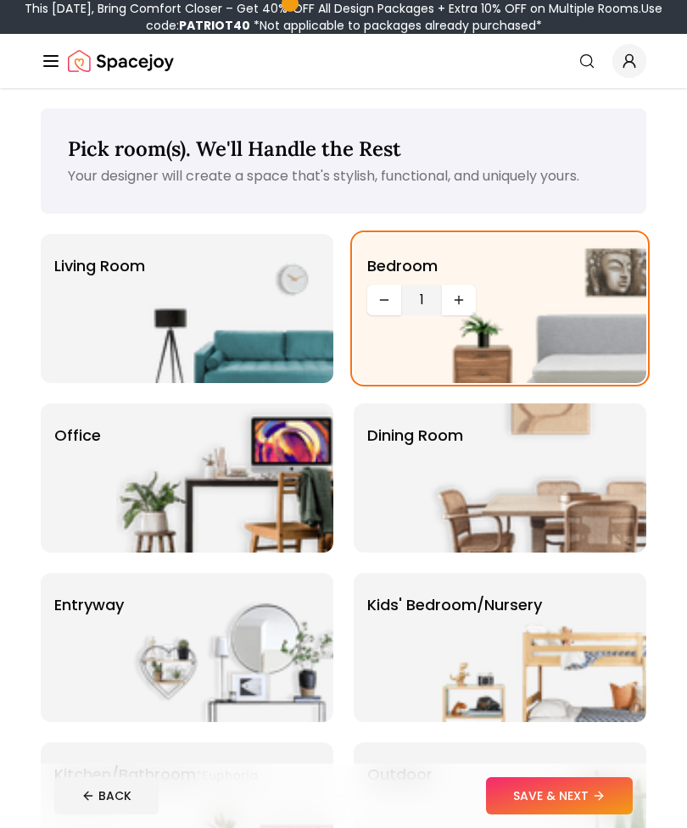
click at [418, 290] on span "1" at bounding box center [421, 300] width 27 height 20
click at [428, 294] on span "1" at bounding box center [421, 300] width 27 height 20
click at [432, 298] on img at bounding box center [537, 308] width 217 height 149
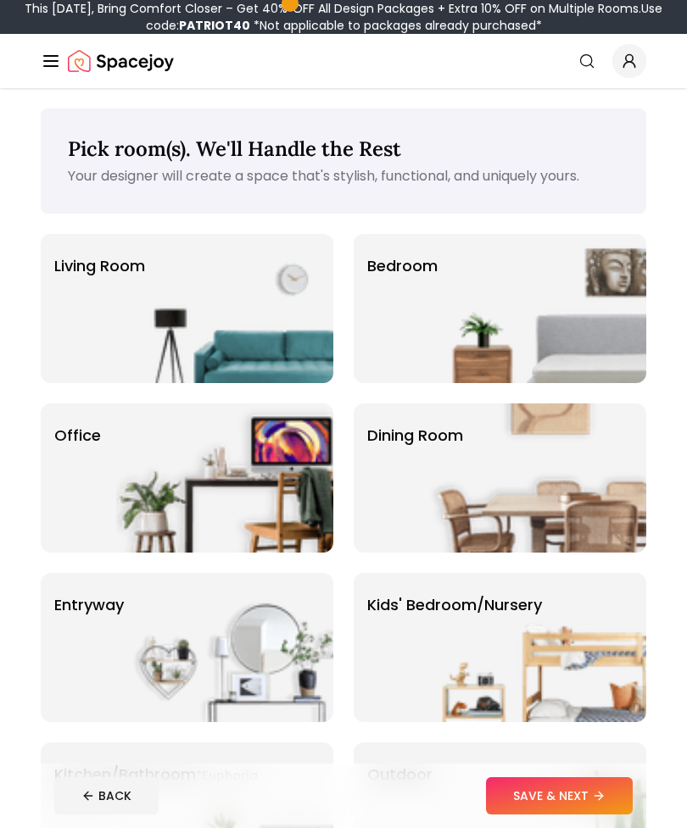
click at [451, 293] on img at bounding box center [537, 308] width 217 height 149
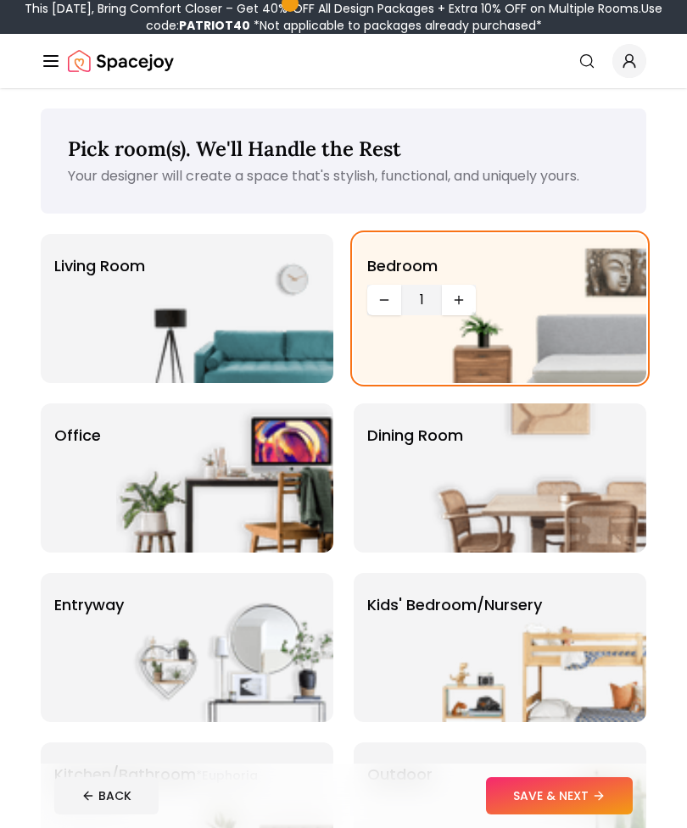
click at [465, 302] on img at bounding box center [537, 308] width 217 height 149
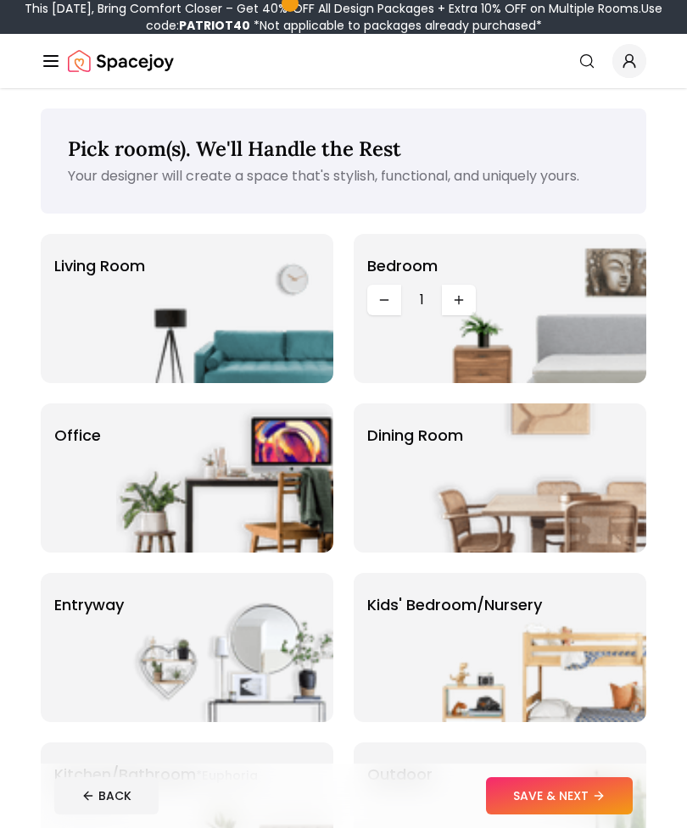
click at [465, 298] on img at bounding box center [537, 308] width 217 height 149
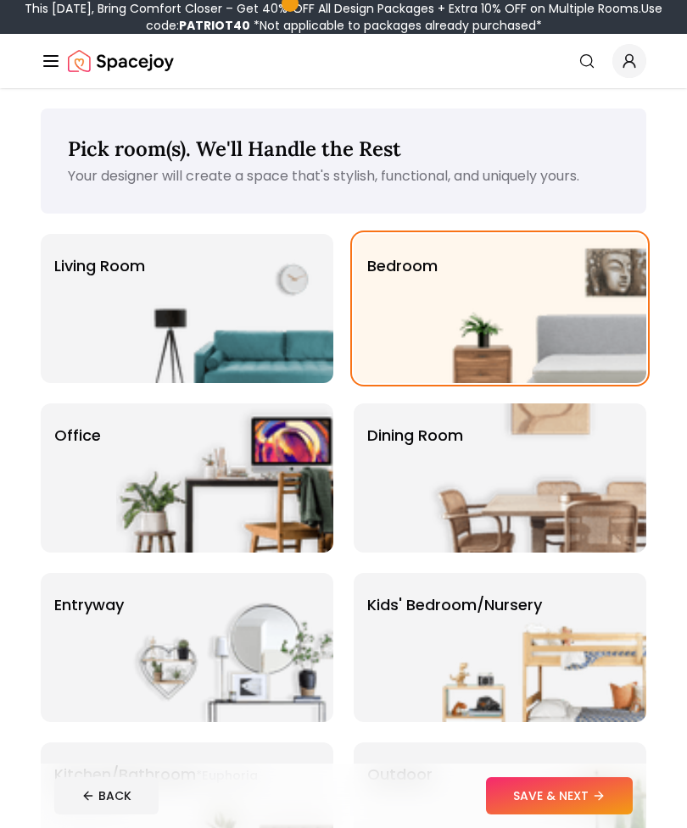
click at [465, 300] on img at bounding box center [537, 308] width 217 height 149
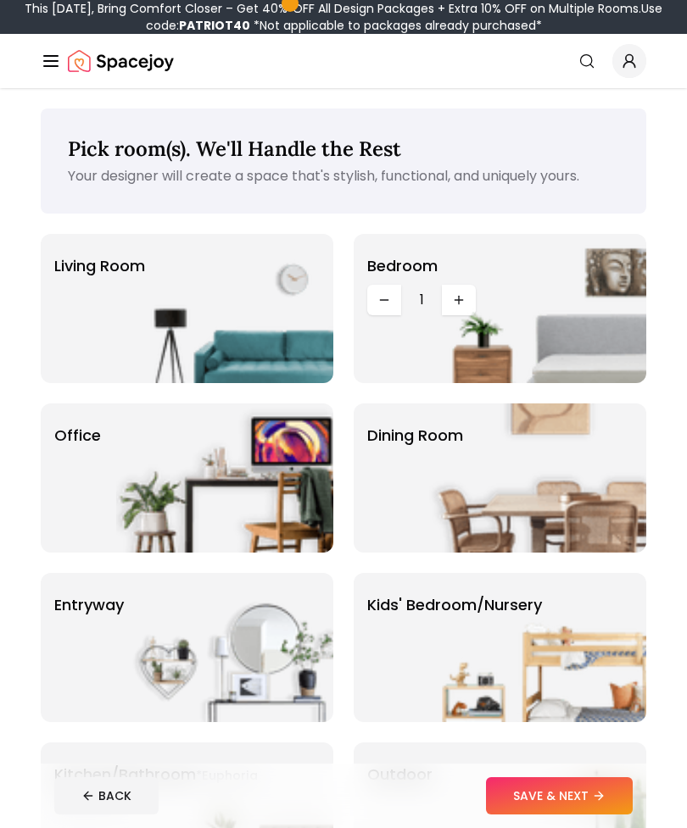
click at [465, 298] on img at bounding box center [537, 308] width 217 height 149
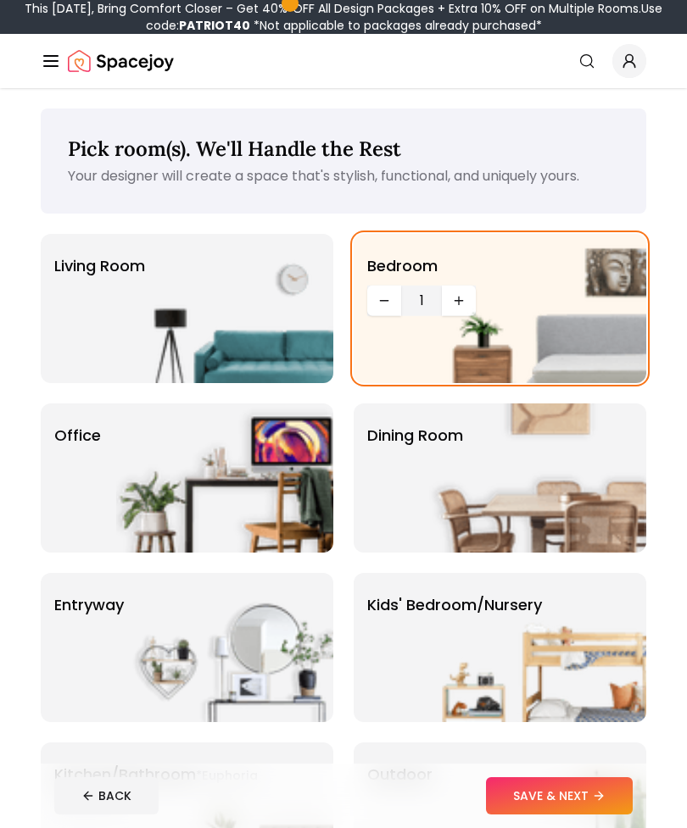
click at [557, 254] on img at bounding box center [537, 308] width 217 height 149
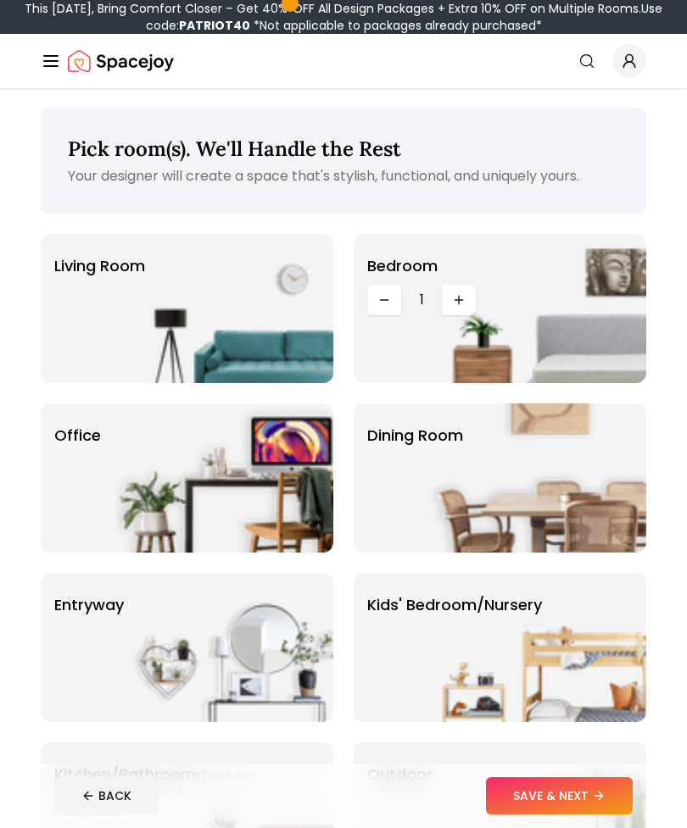
click at [588, 254] on img at bounding box center [537, 308] width 217 height 149
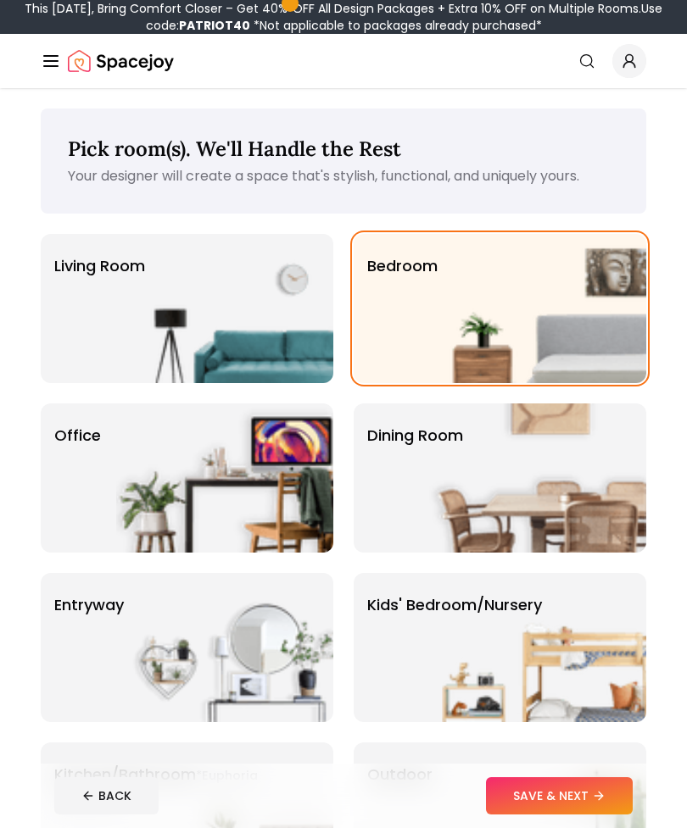
click at [594, 260] on img at bounding box center [537, 308] width 217 height 149
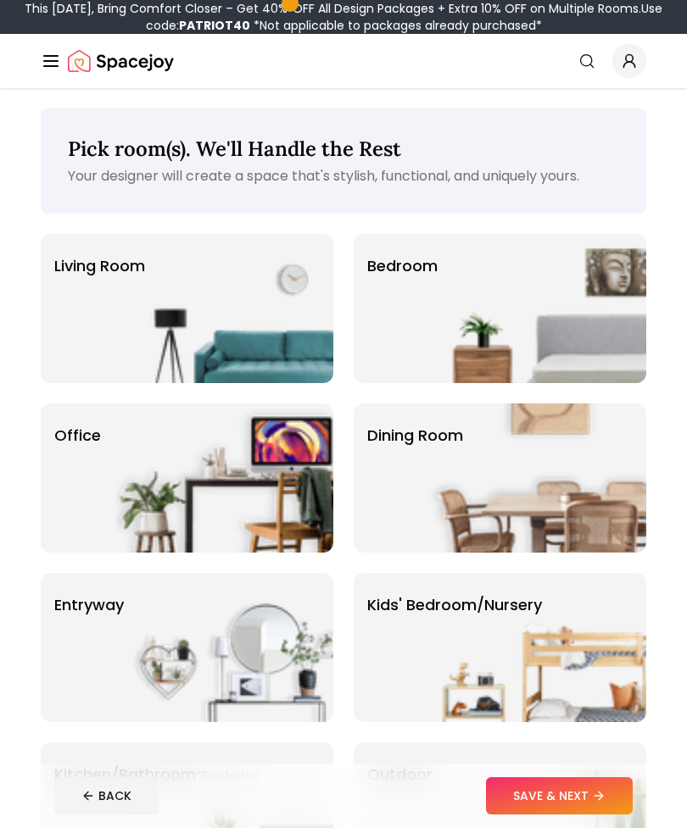
click at [594, 259] on img at bounding box center [537, 308] width 217 height 149
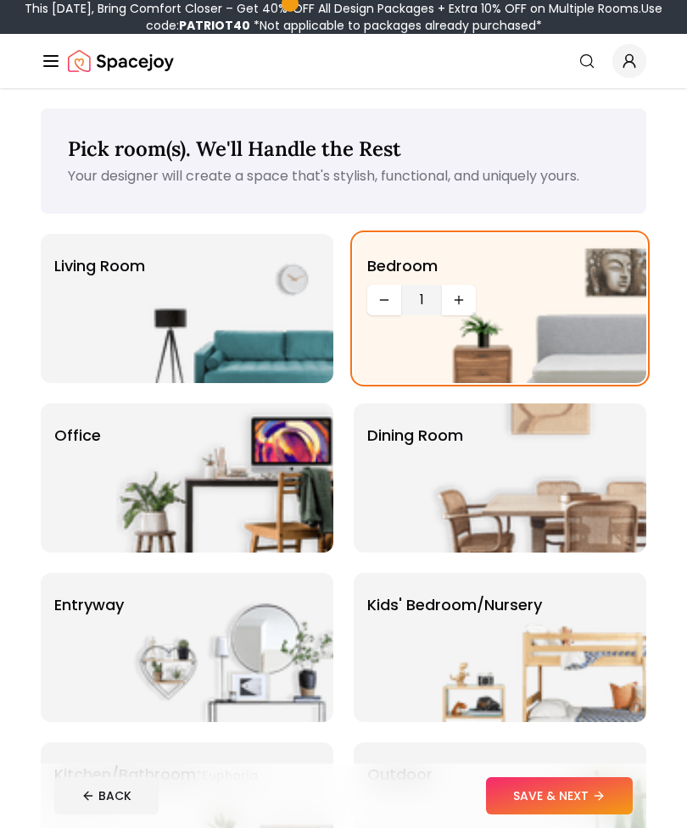
click at [551, 279] on img at bounding box center [537, 308] width 217 height 149
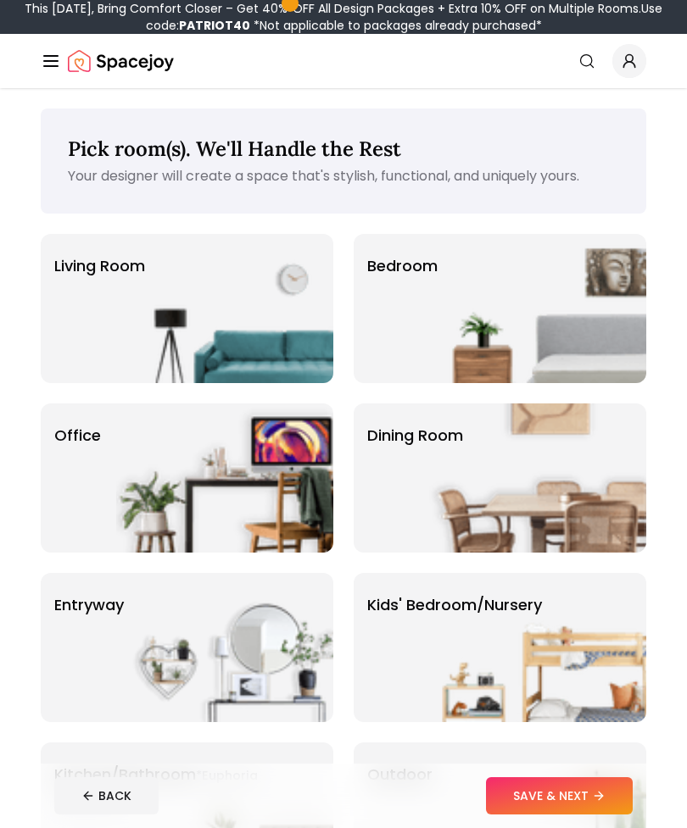
click at [552, 292] on img at bounding box center [537, 308] width 217 height 149
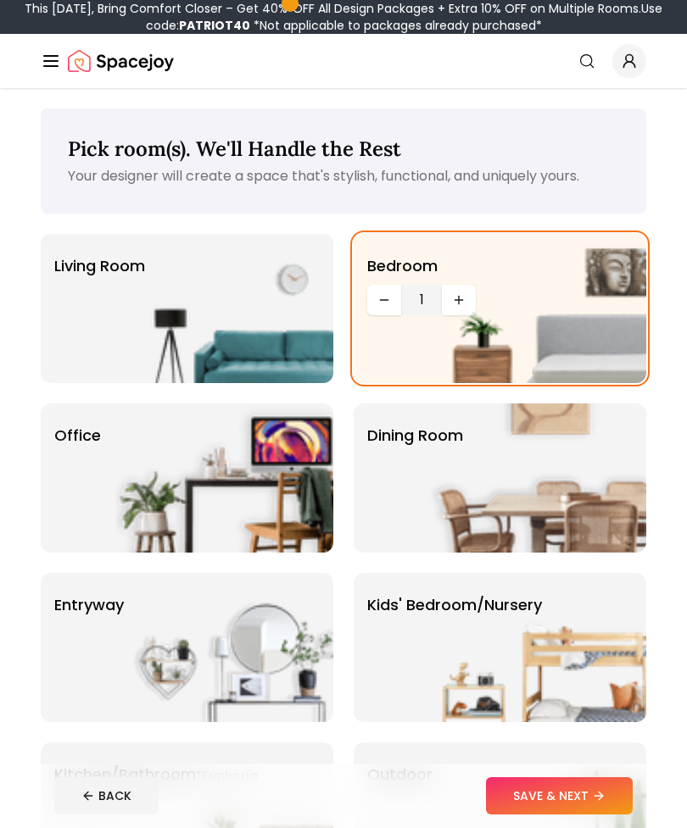
click at [459, 301] on img at bounding box center [537, 308] width 217 height 149
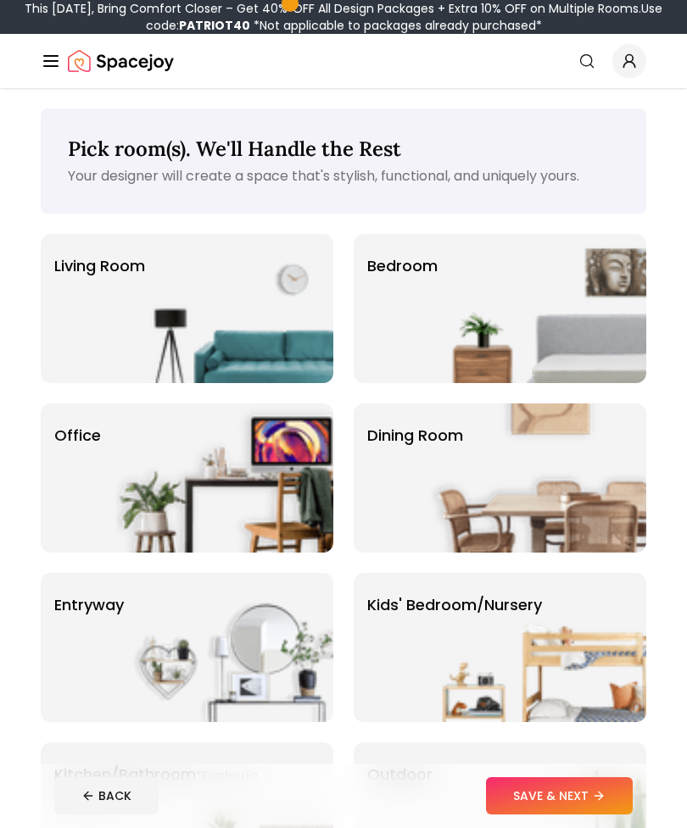
click at [480, 304] on img at bounding box center [537, 308] width 217 height 149
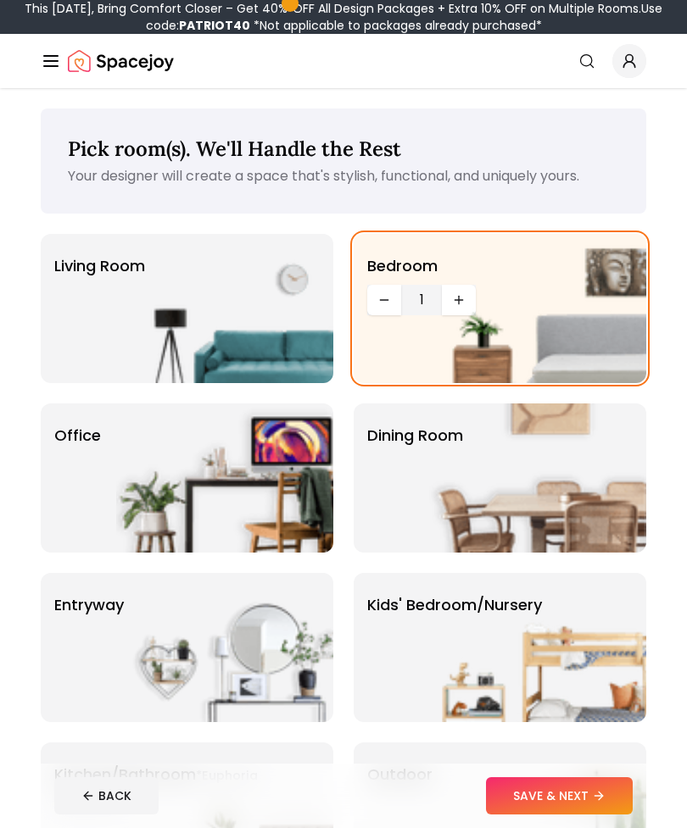
click at [69, 198] on div "Pick room(s). We'll Handle the Rest Your designer will create a space that's st…" at bounding box center [343, 161] width 605 height 105
click at [602, 287] on img at bounding box center [537, 308] width 217 height 149
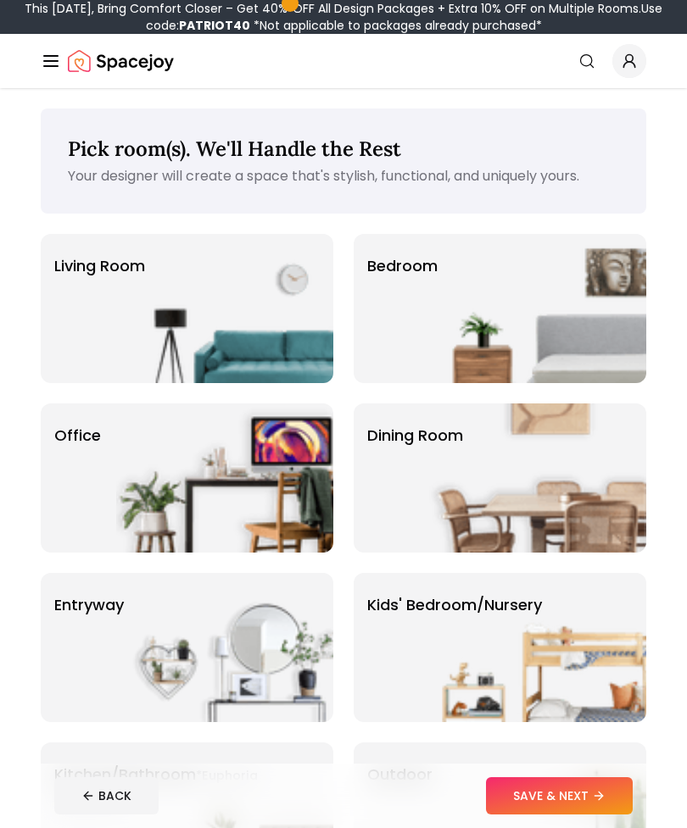
click at [391, 316] on div "Bedroom" at bounding box center [500, 308] width 293 height 149
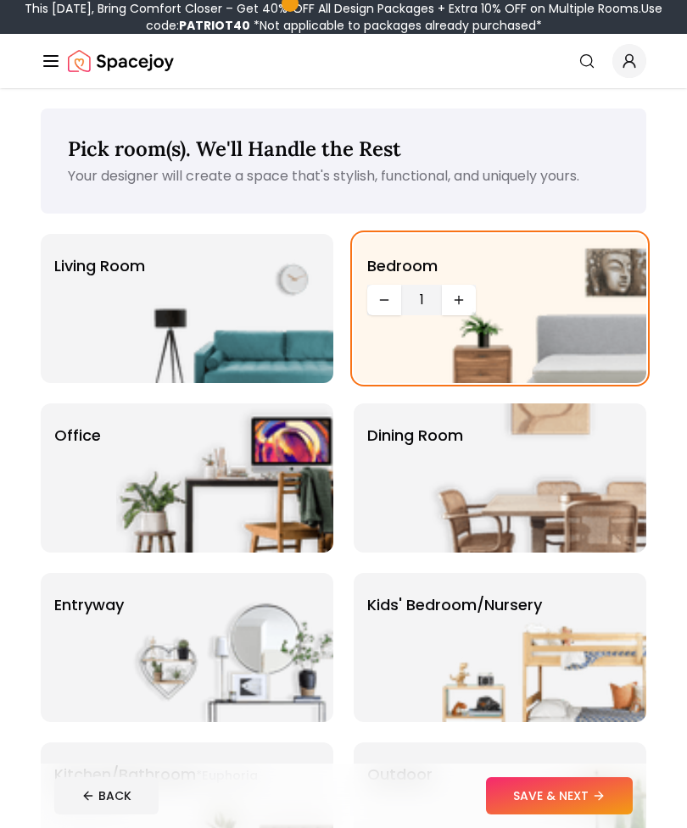
click at [454, 295] on img at bounding box center [537, 308] width 217 height 149
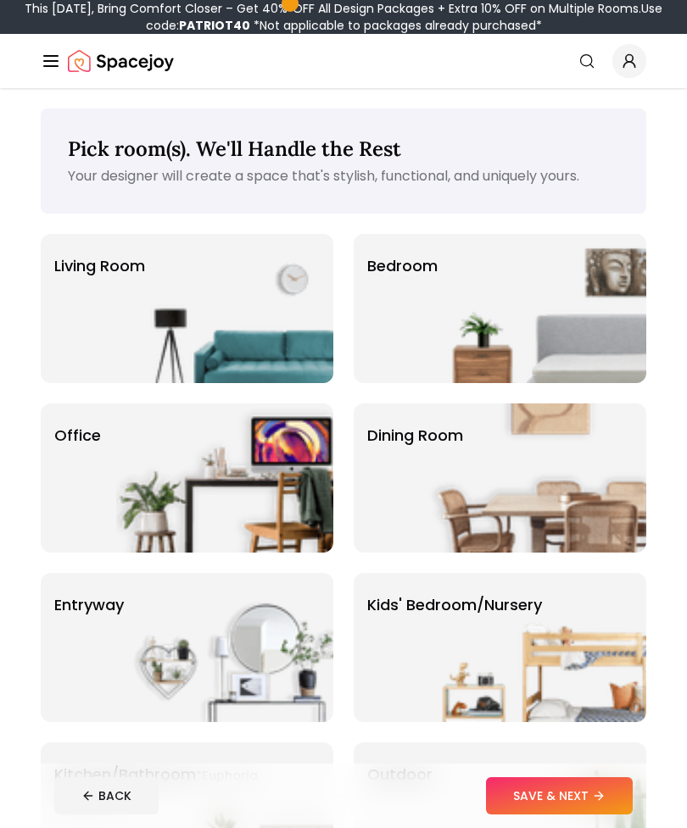
click at [392, 323] on div "Bedroom" at bounding box center [500, 308] width 293 height 149
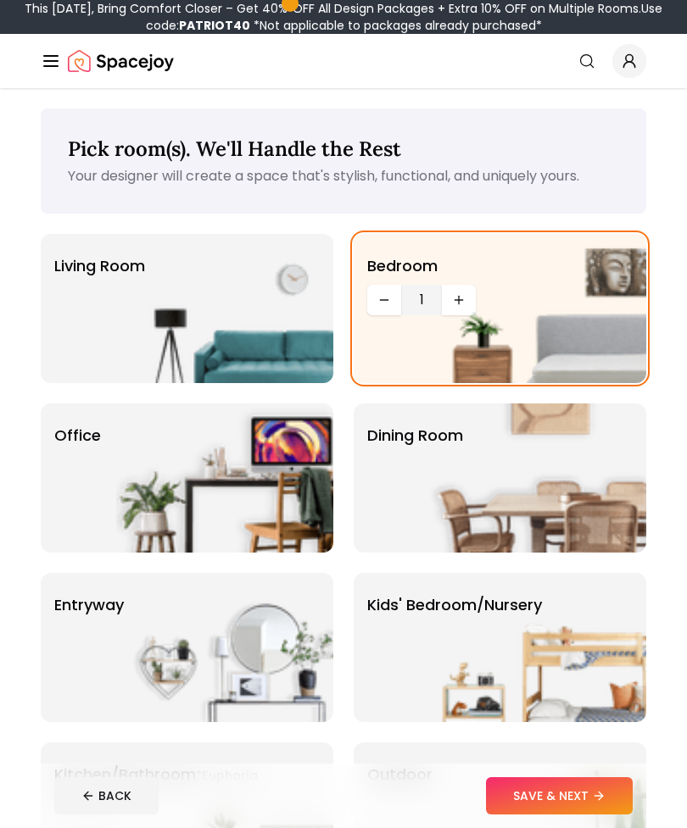
click at [461, 297] on img at bounding box center [537, 308] width 217 height 149
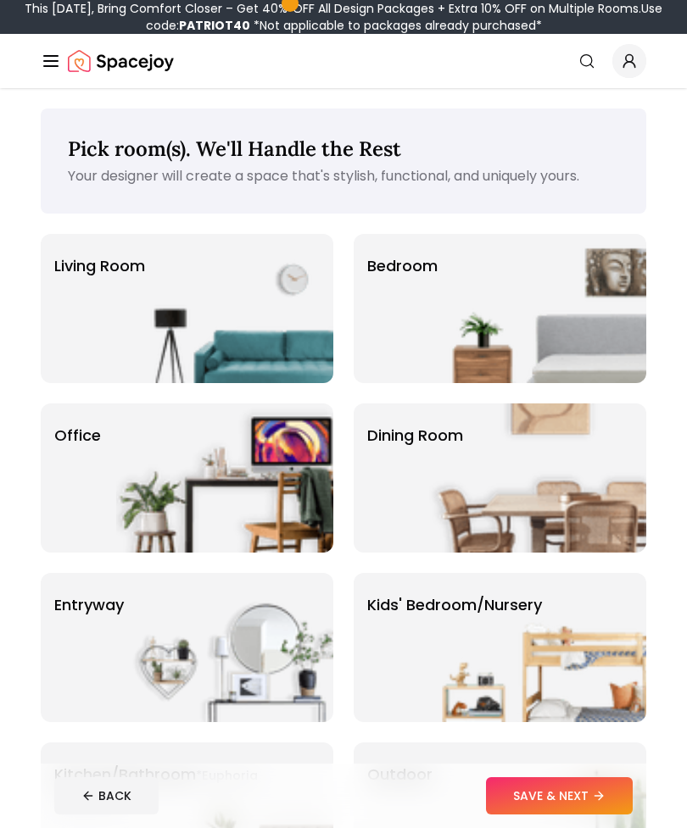
click at [442, 309] on img at bounding box center [537, 308] width 217 height 149
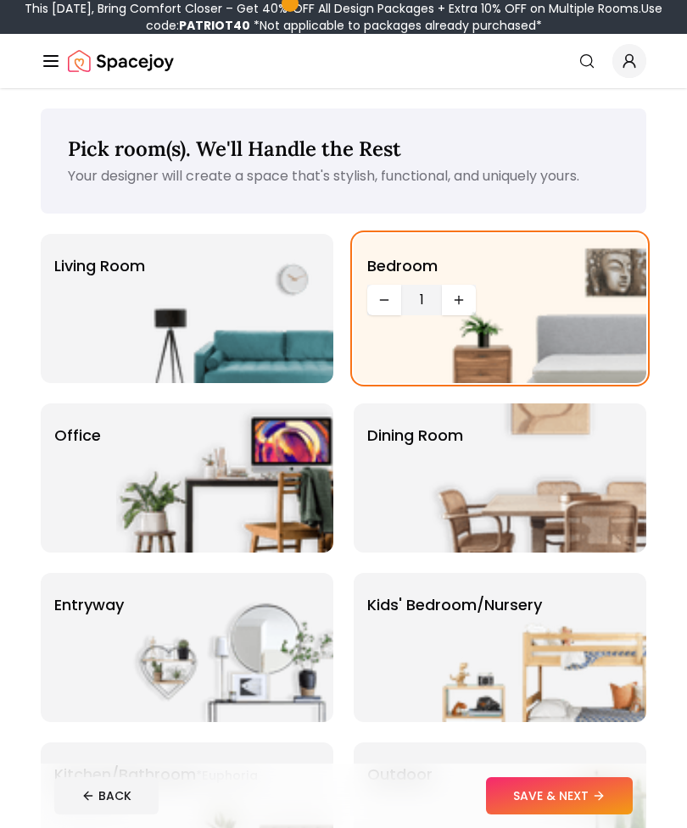
click at [465, 298] on img at bounding box center [537, 308] width 217 height 149
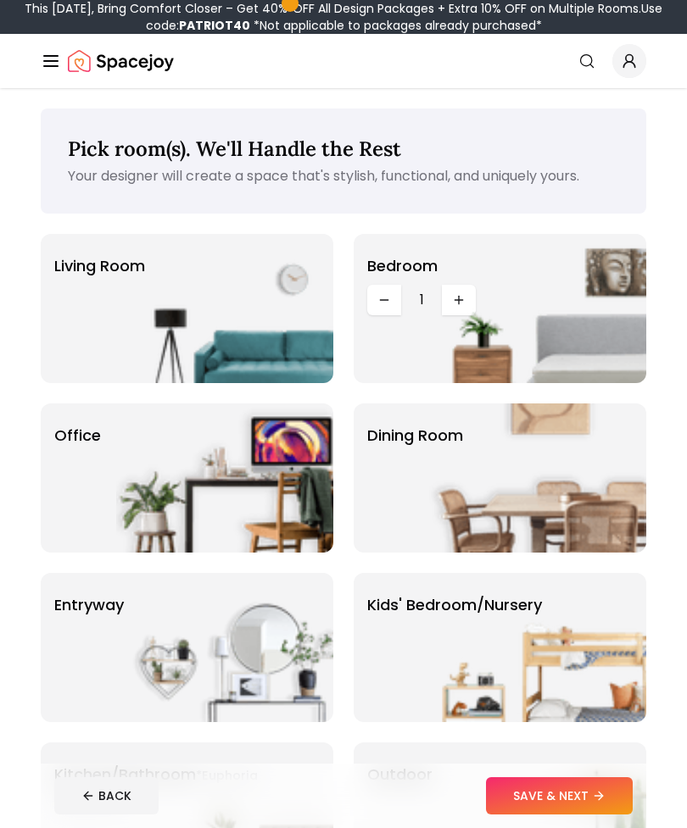
click at [466, 298] on img at bounding box center [537, 308] width 217 height 149
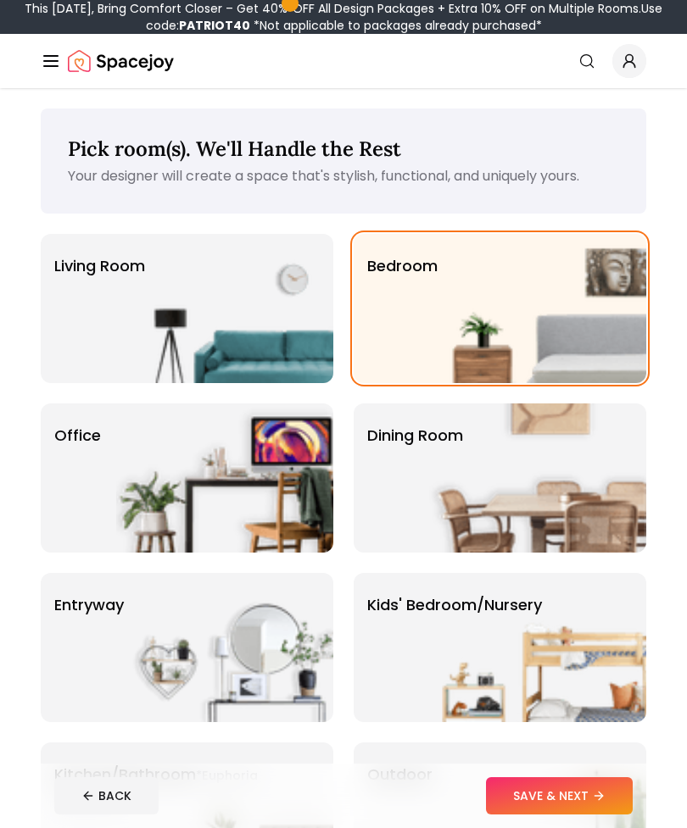
click at [460, 301] on img at bounding box center [537, 308] width 217 height 149
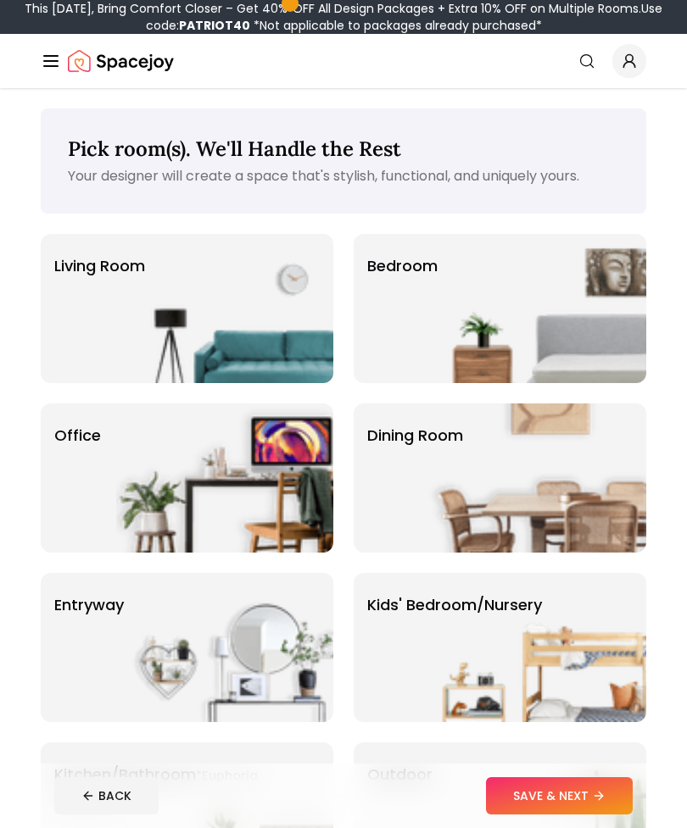
click at [459, 301] on img at bounding box center [537, 308] width 217 height 149
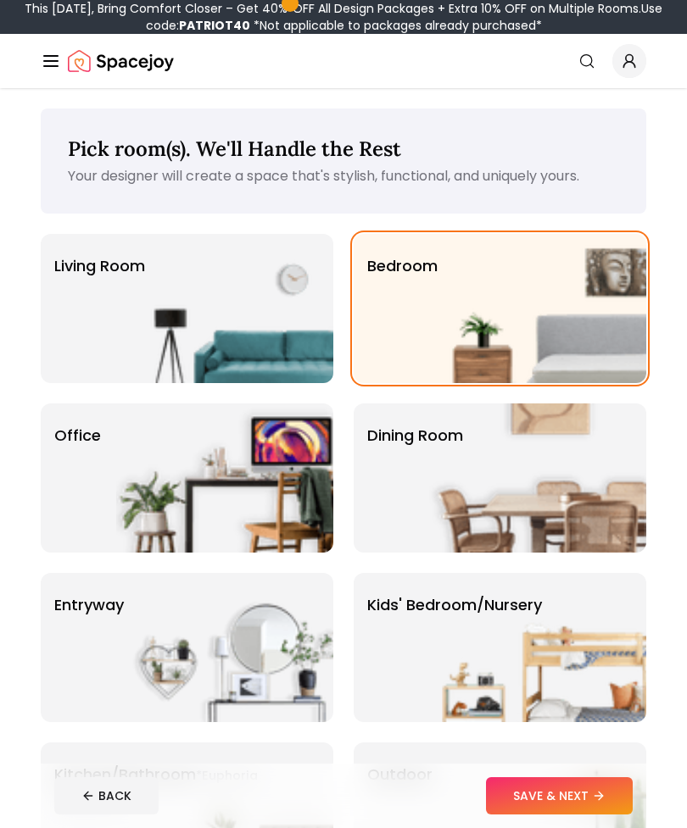
click at [460, 302] on img at bounding box center [537, 308] width 217 height 149
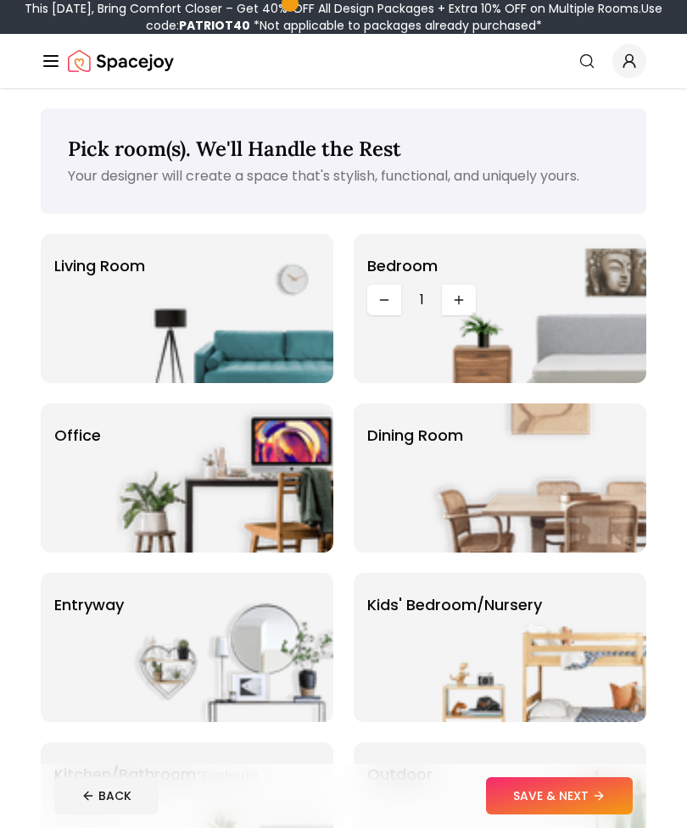
click at [460, 299] on img at bounding box center [537, 308] width 217 height 149
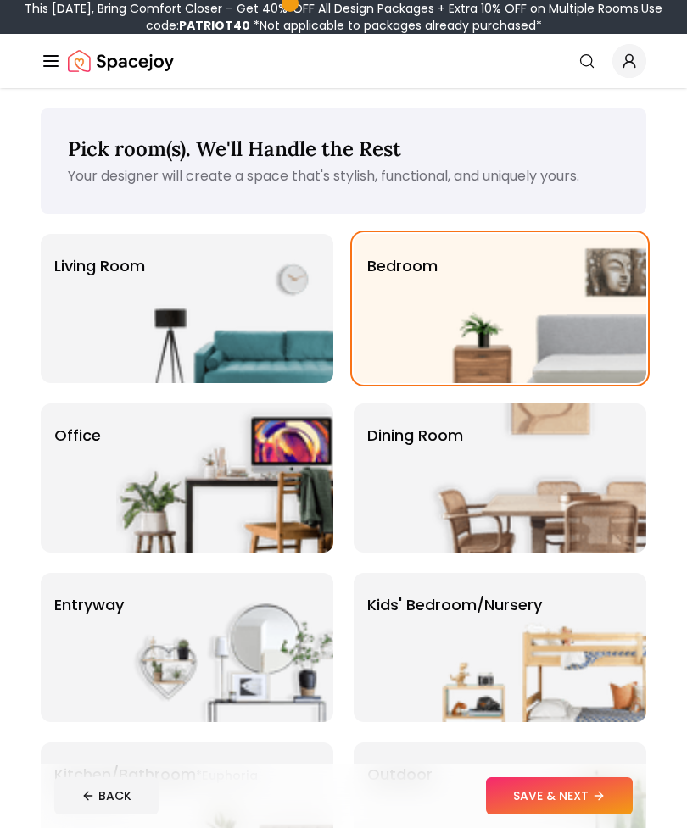
click at [465, 300] on img at bounding box center [537, 308] width 217 height 149
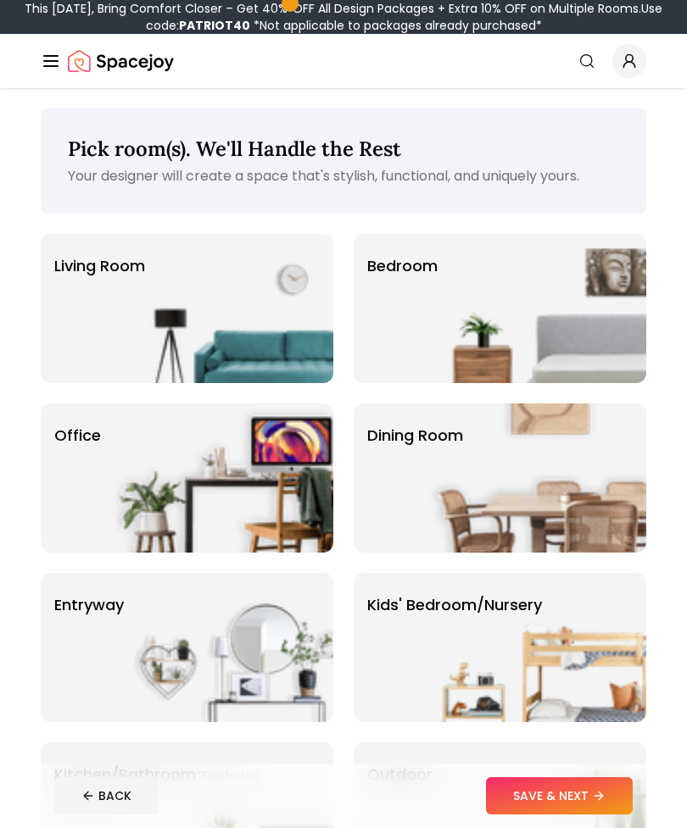
click at [459, 312] on img at bounding box center [537, 308] width 217 height 149
click at [458, 311] on img at bounding box center [537, 308] width 217 height 149
click at [456, 303] on img at bounding box center [537, 308] width 217 height 149
click at [455, 302] on img at bounding box center [537, 308] width 217 height 149
click at [453, 298] on img at bounding box center [537, 308] width 217 height 149
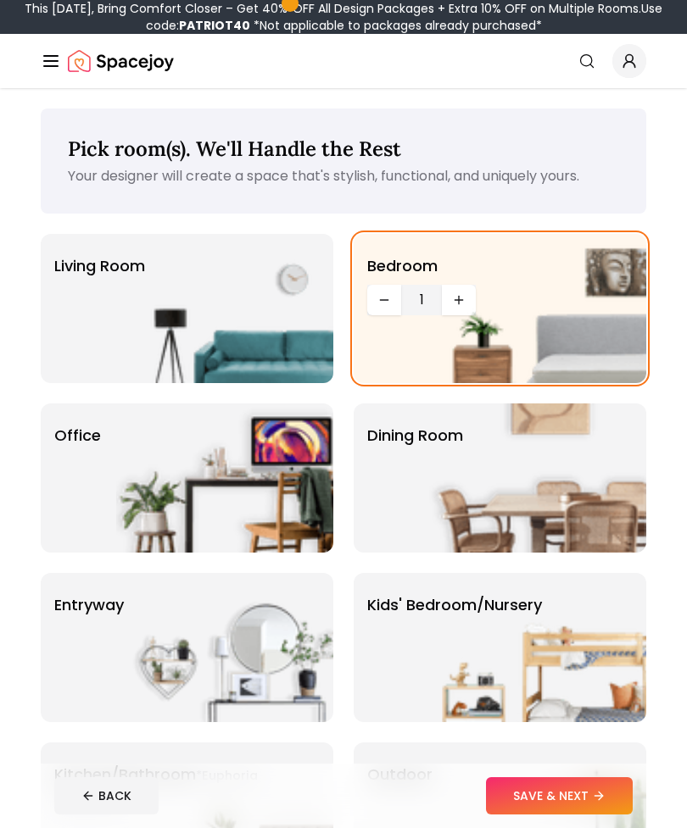
click at [474, 272] on img at bounding box center [537, 308] width 217 height 149
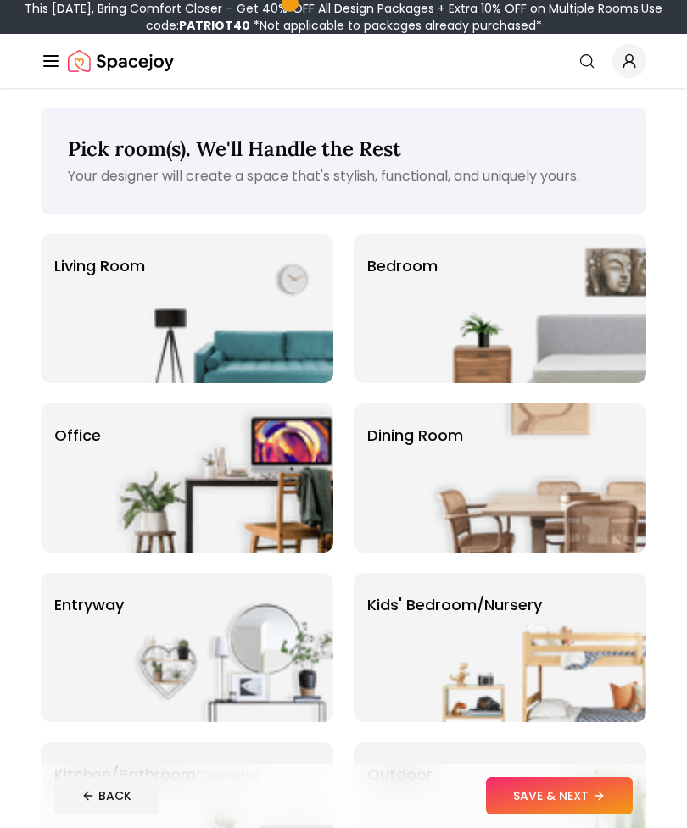
click at [527, 322] on img at bounding box center [537, 308] width 217 height 149
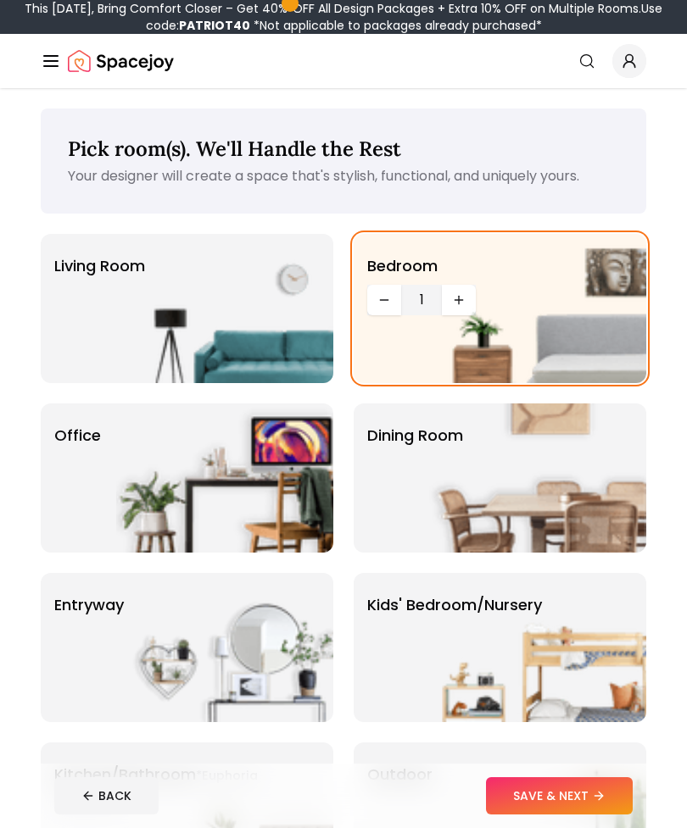
click at [428, 299] on span "1" at bounding box center [421, 300] width 27 height 20
click at [400, 306] on button "Decrease quantity" at bounding box center [384, 300] width 34 height 31
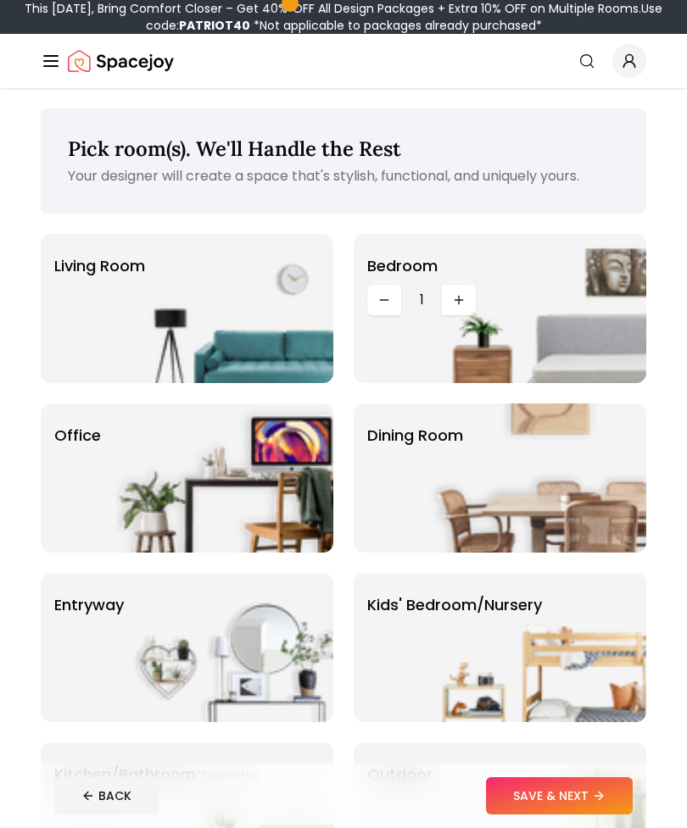
click at [399, 305] on div "Bedroom 1" at bounding box center [500, 308] width 293 height 149
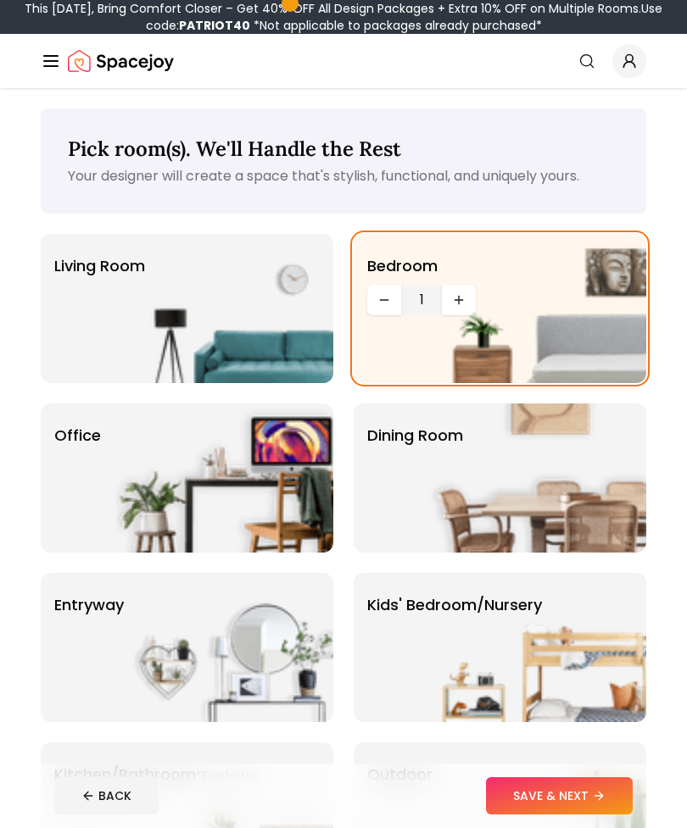
click at [393, 304] on button "Decrease quantity" at bounding box center [384, 300] width 34 height 31
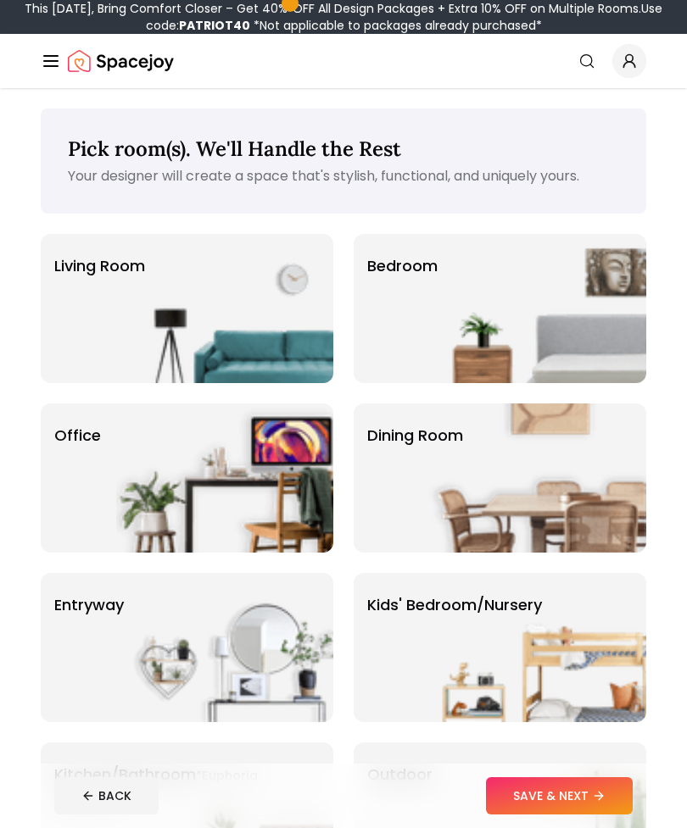
click at [395, 312] on div "Bedroom" at bounding box center [500, 308] width 293 height 149
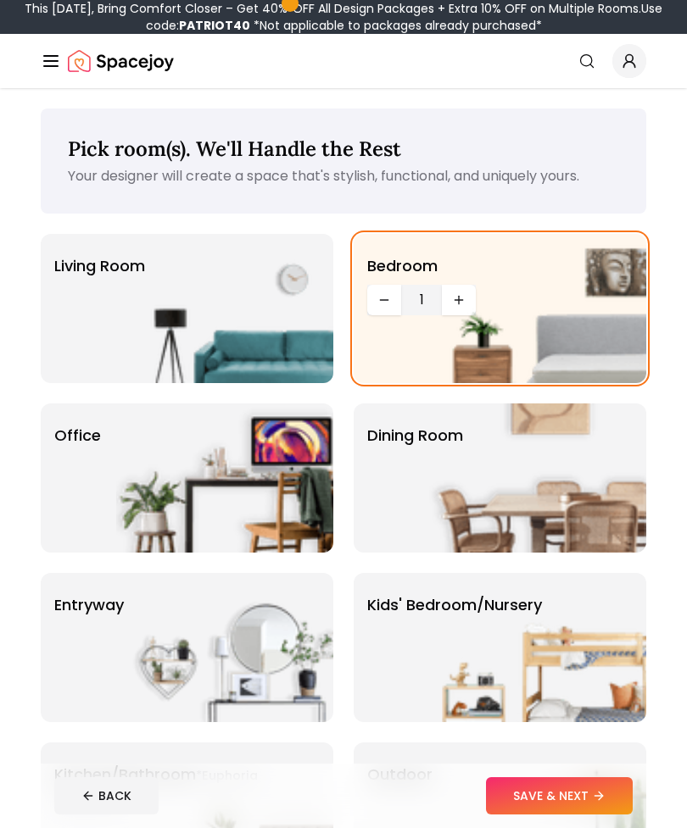
click at [468, 298] on img at bounding box center [537, 308] width 217 height 149
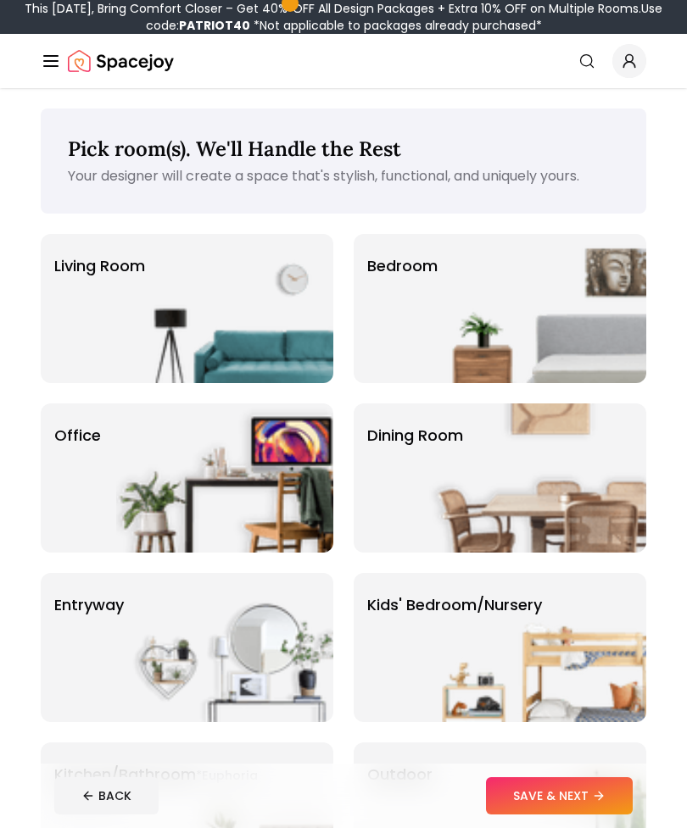
click at [483, 326] on img at bounding box center [537, 308] width 217 height 149
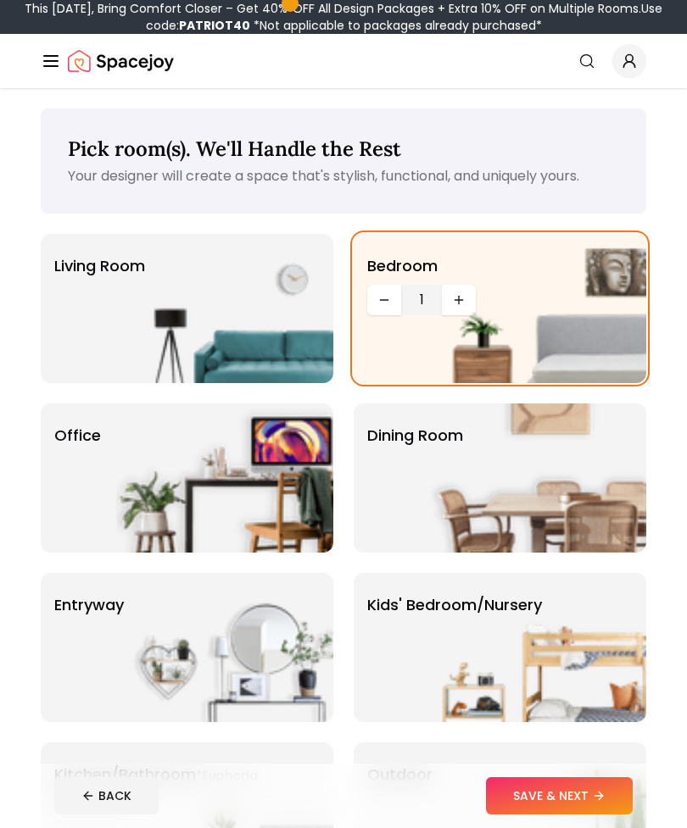
click at [608, 474] on img at bounding box center [537, 478] width 217 height 149
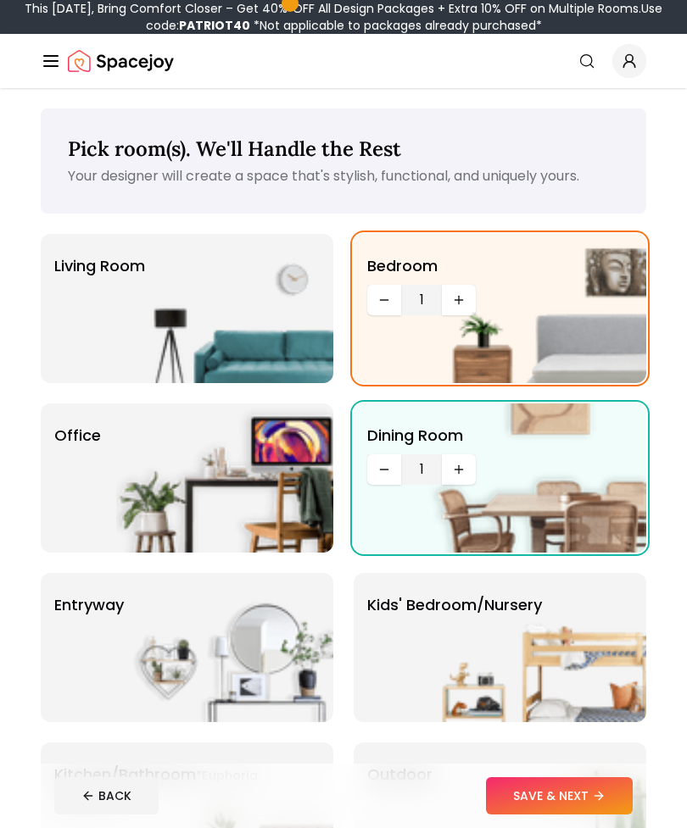
click at [472, 467] on img at bounding box center [537, 478] width 217 height 149
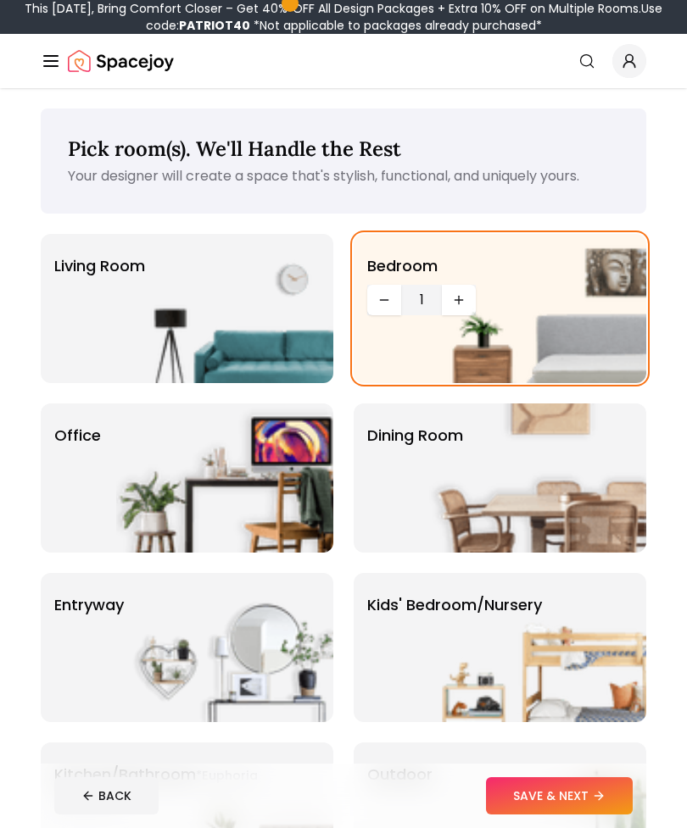
click at [527, 474] on img at bounding box center [537, 478] width 217 height 149
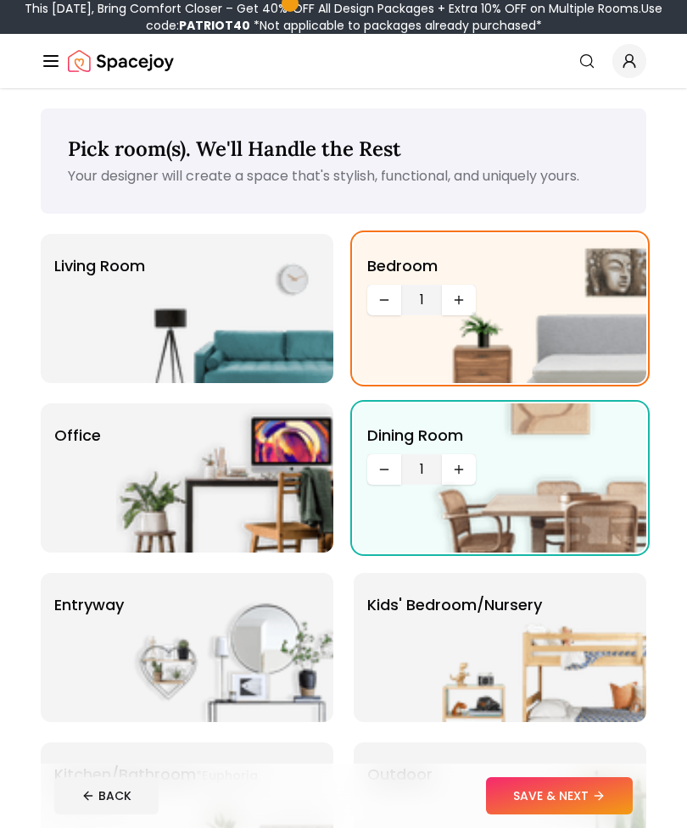
click at [81, 348] on div "Living Room" at bounding box center [187, 308] width 293 height 149
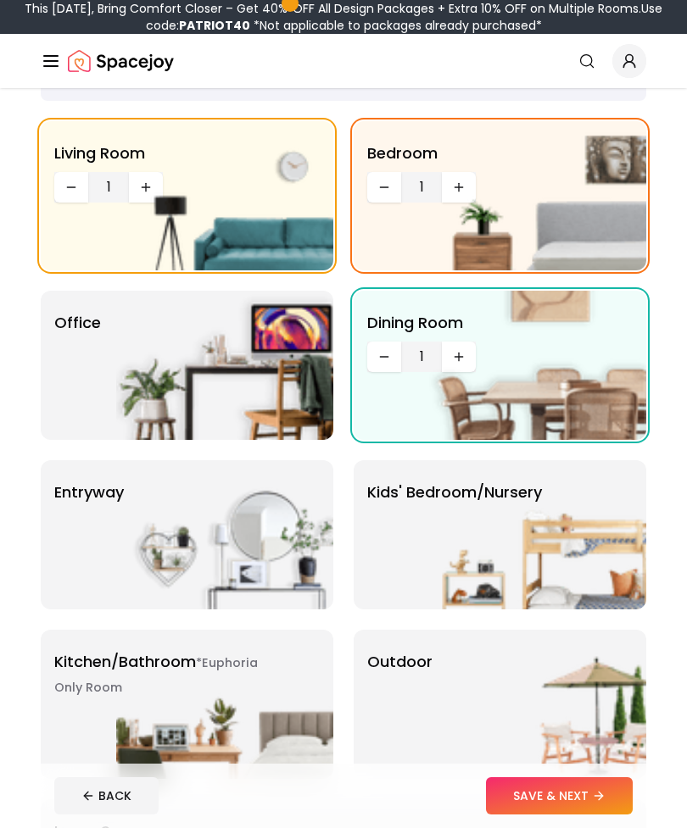
scroll to position [108, 0]
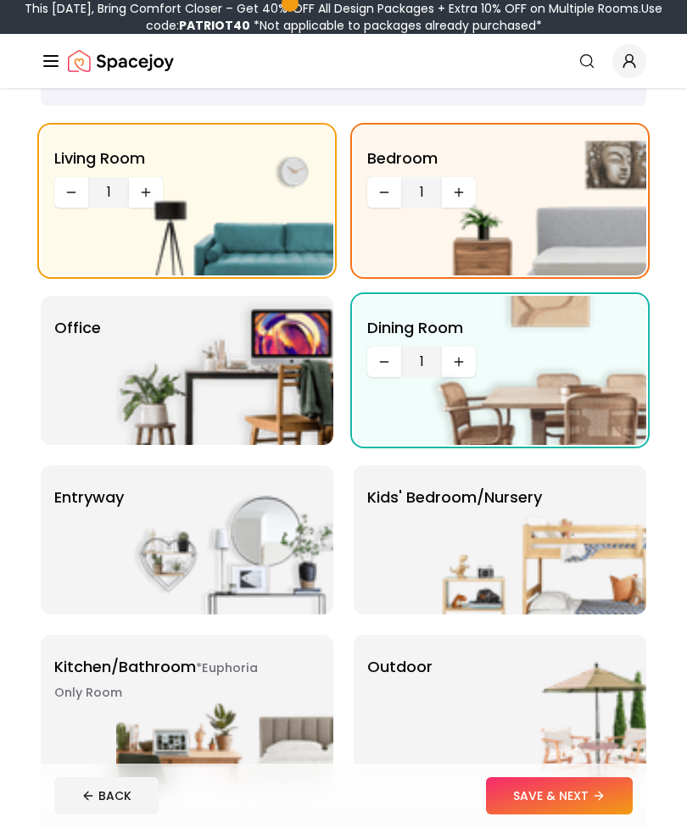
click at [94, 349] on div "Office" at bounding box center [187, 370] width 293 height 149
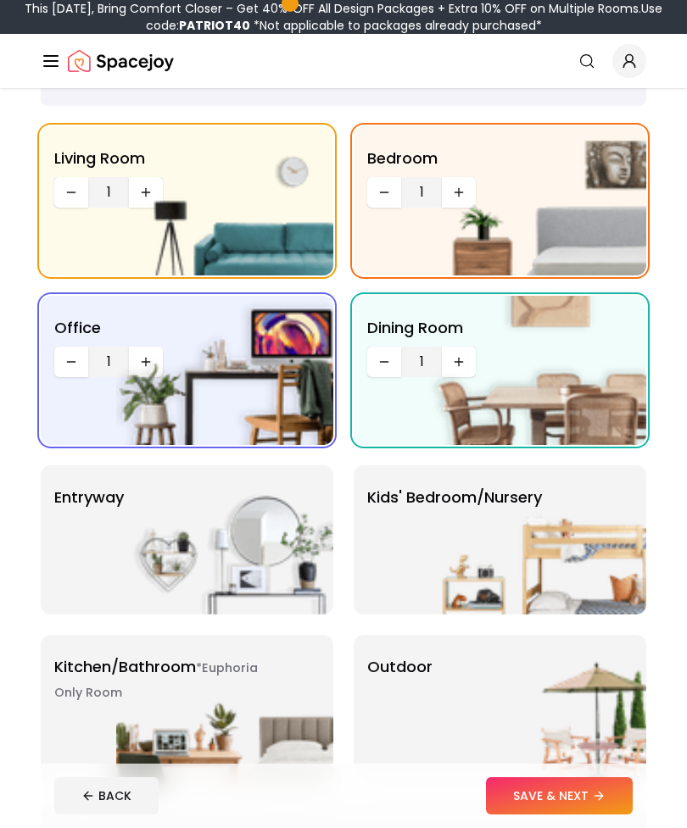
click at [64, 514] on div "entryway" at bounding box center [187, 539] width 293 height 149
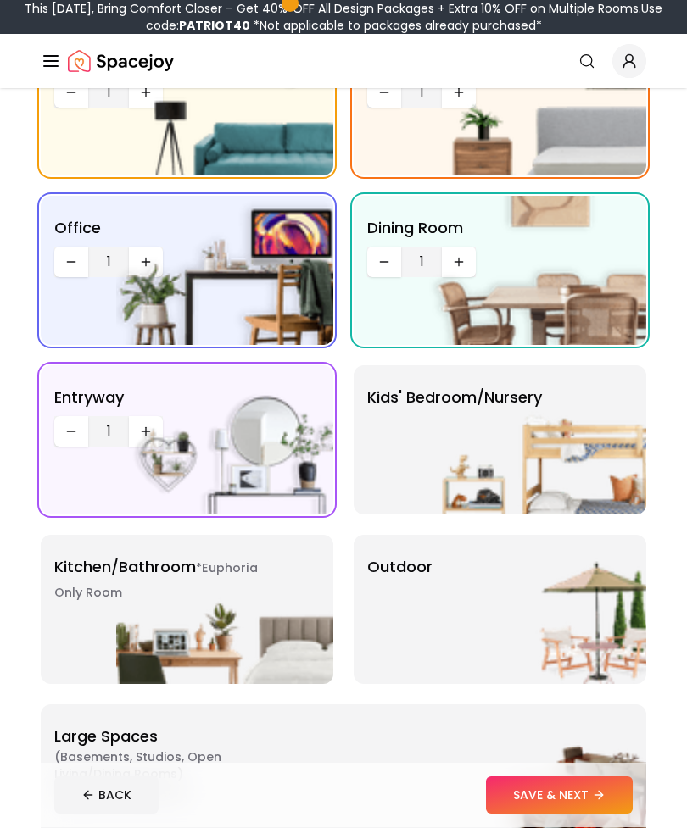
scroll to position [213, 0]
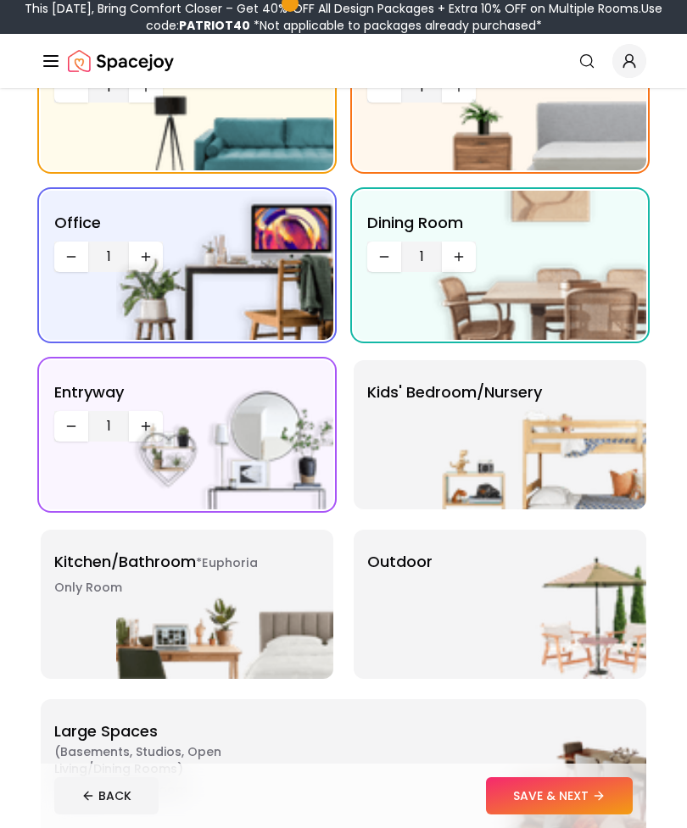
click at [615, 440] on img at bounding box center [537, 434] width 217 height 149
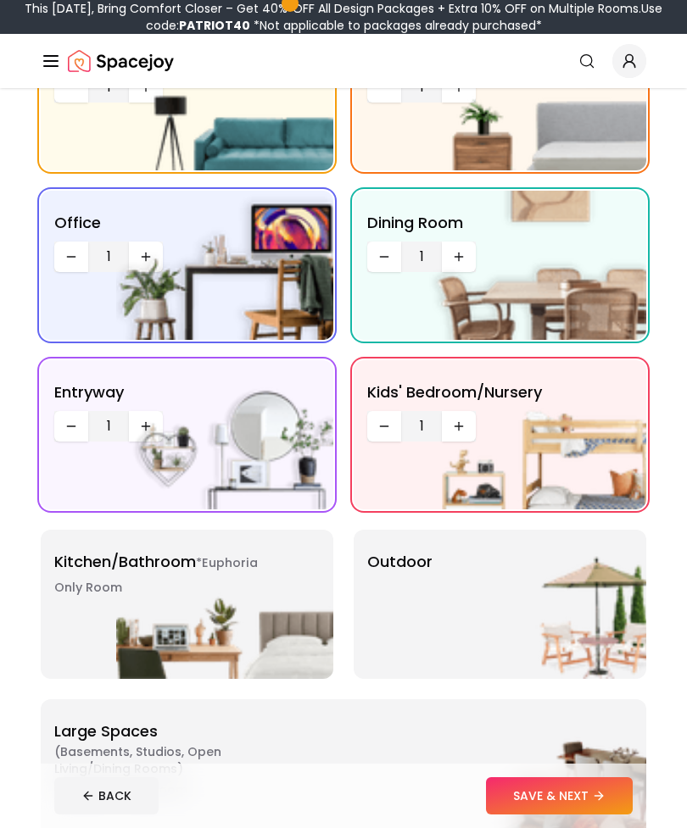
click at [52, 581] on div "*Euphoria Only Room Kitchen/Bathroom *Euphoria Only Room" at bounding box center [187, 604] width 293 height 149
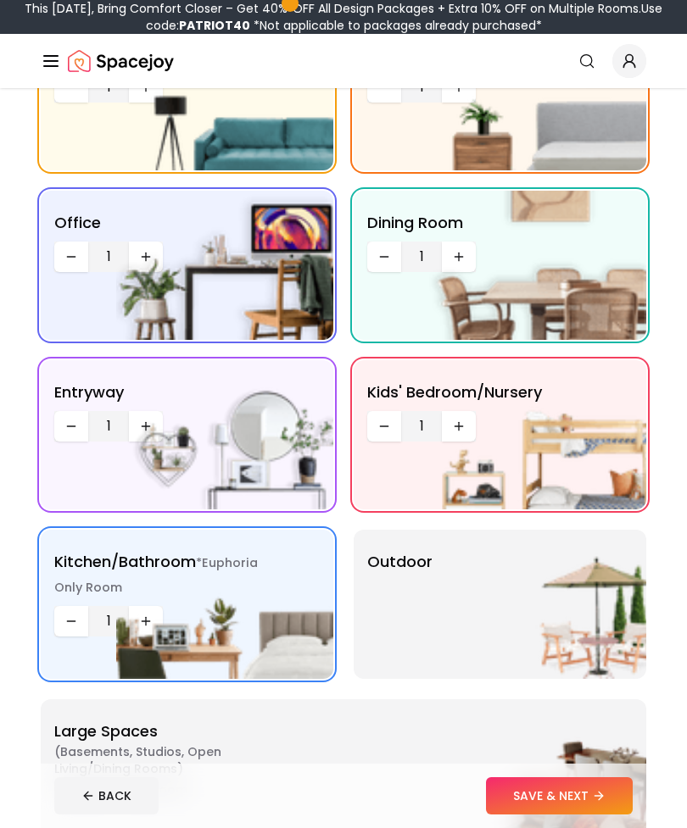
click at [610, 620] on img at bounding box center [537, 604] width 217 height 149
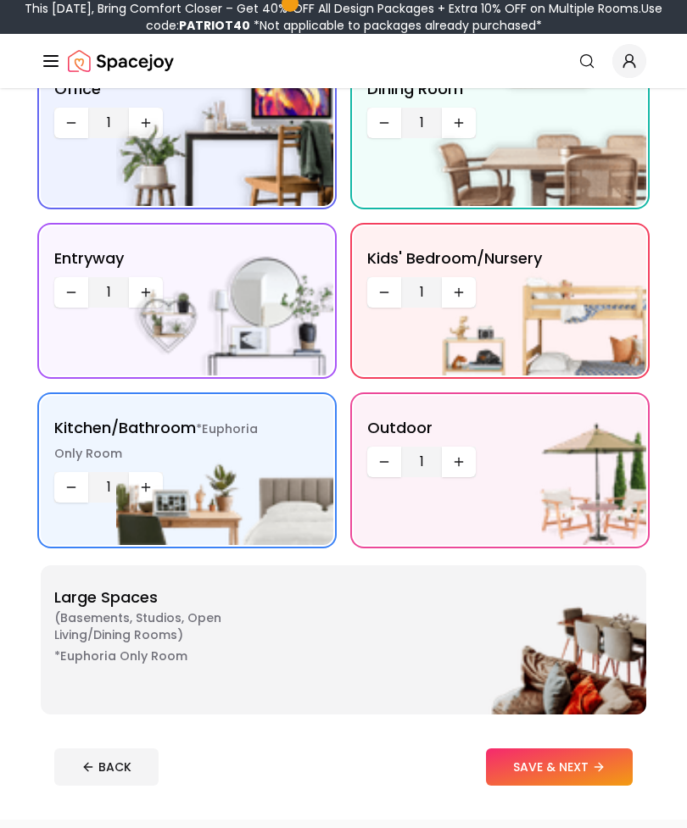
click at [598, 624] on img at bounding box center [537, 640] width 217 height 149
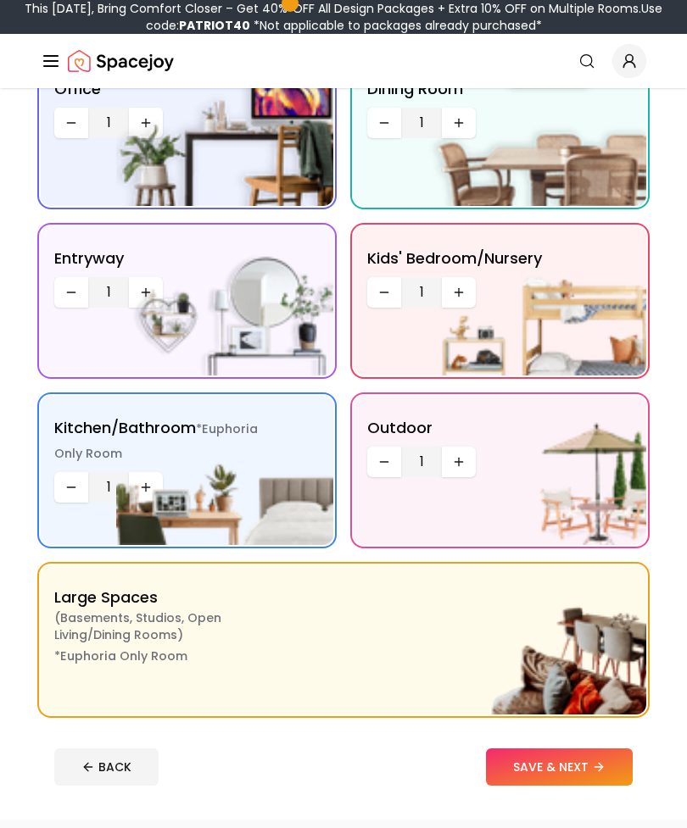
scroll to position [347, 0]
click at [152, 688] on icon "Increase quantity" at bounding box center [146, 690] width 14 height 14
click at [470, 455] on img at bounding box center [537, 470] width 217 height 149
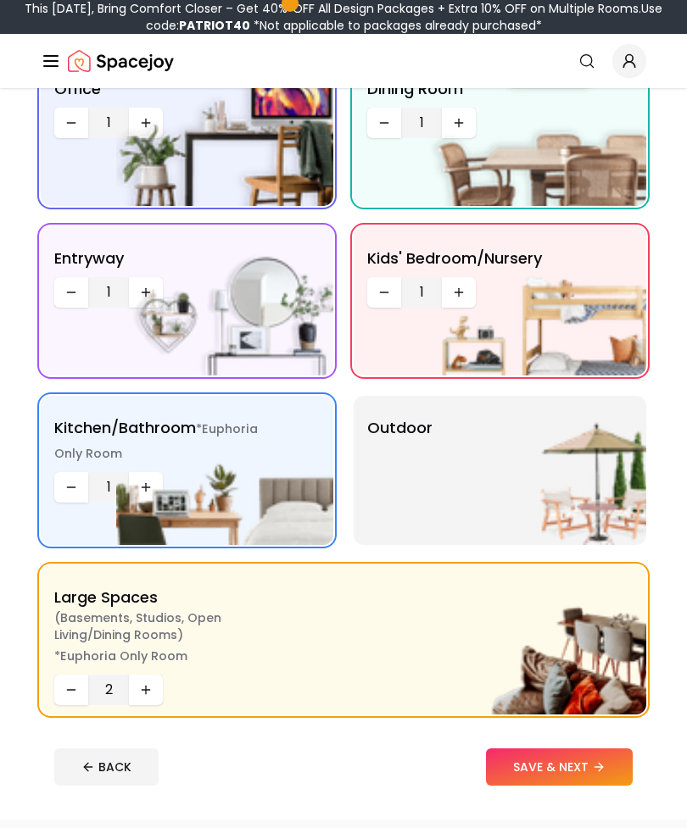
click at [488, 465] on img at bounding box center [537, 470] width 217 height 149
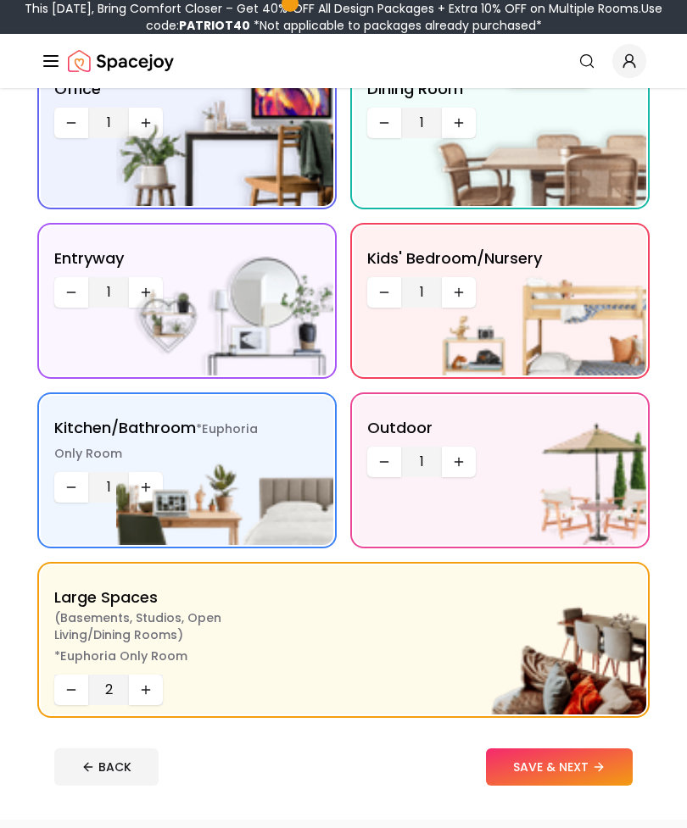
click at [452, 283] on img at bounding box center [537, 300] width 217 height 149
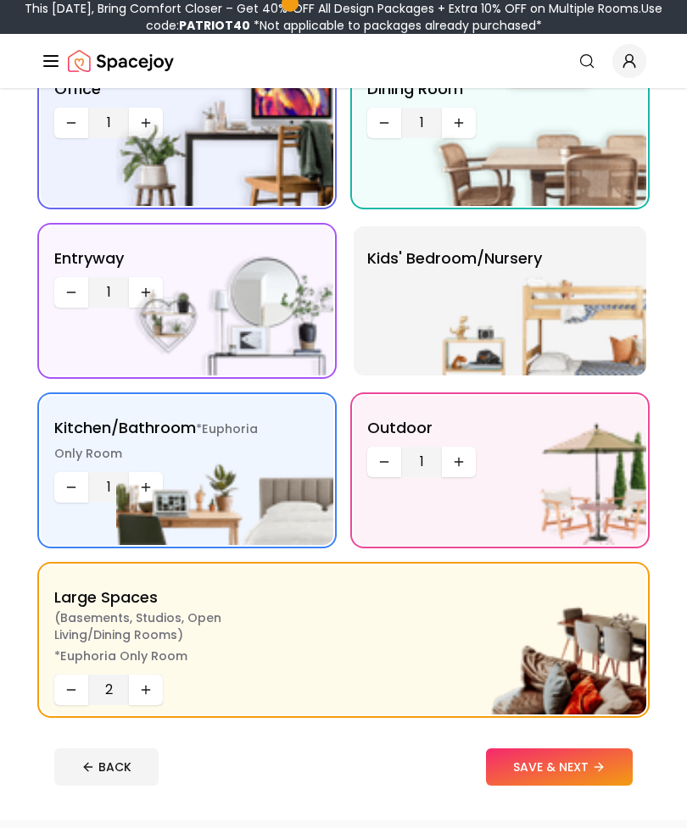
click at [515, 304] on img at bounding box center [537, 300] width 217 height 149
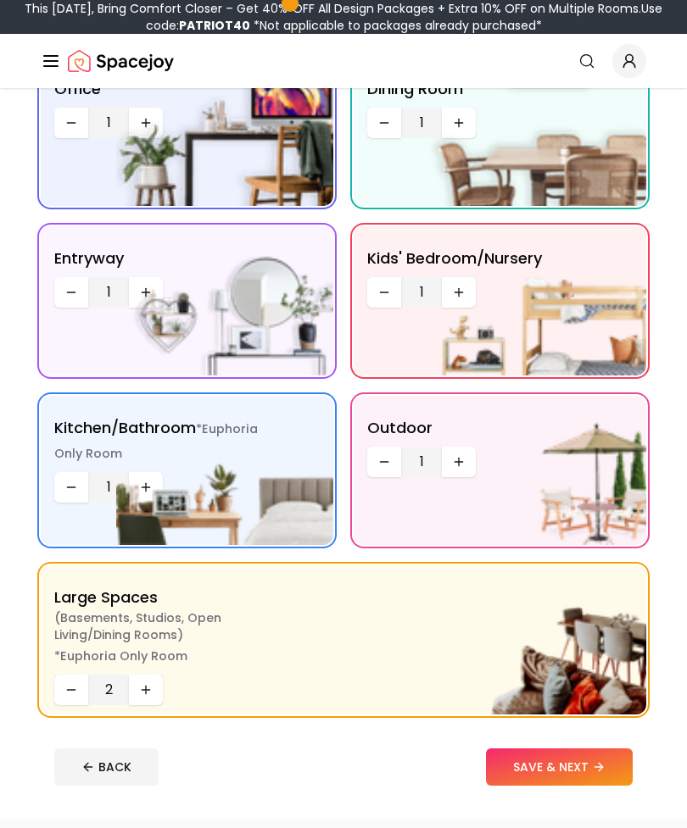
click at [462, 293] on img at bounding box center [537, 300] width 217 height 149
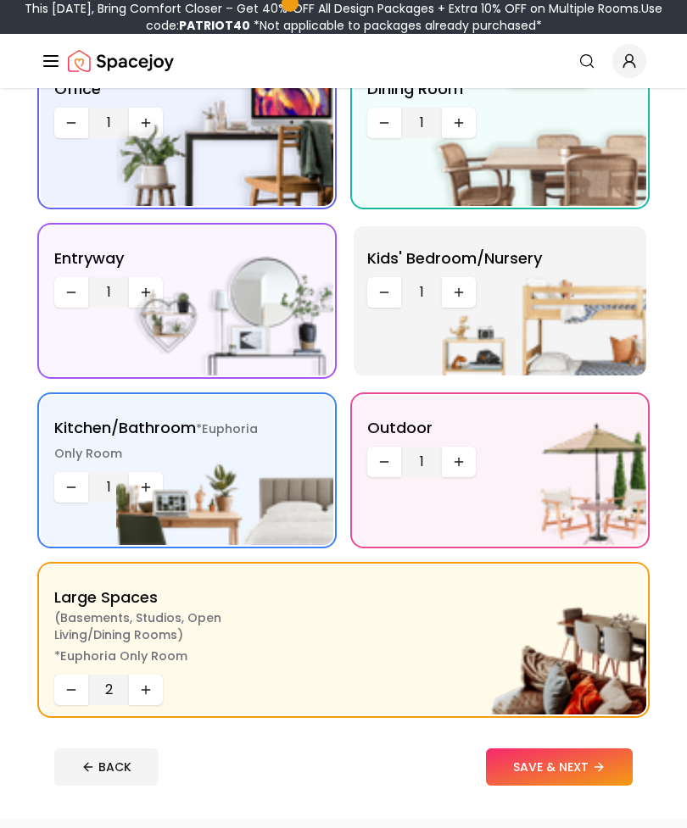
click at [466, 289] on img at bounding box center [537, 300] width 217 height 149
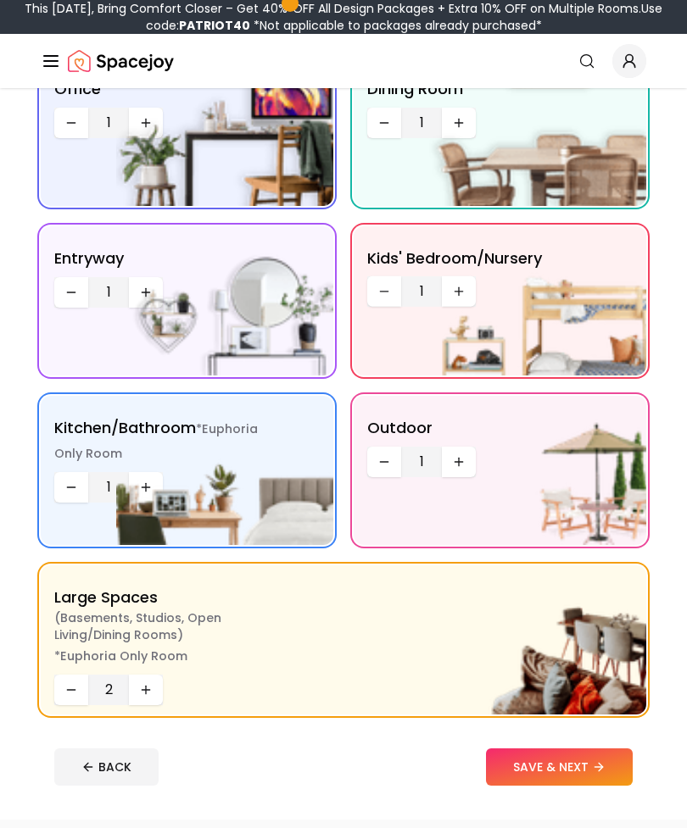
click at [465, 289] on img at bounding box center [537, 300] width 217 height 149
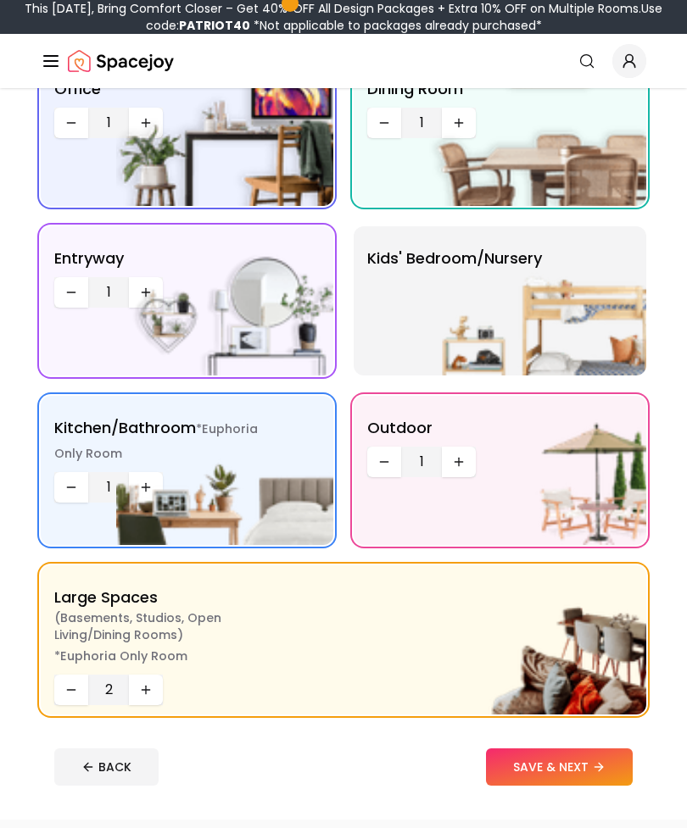
click at [521, 323] on img at bounding box center [537, 300] width 217 height 149
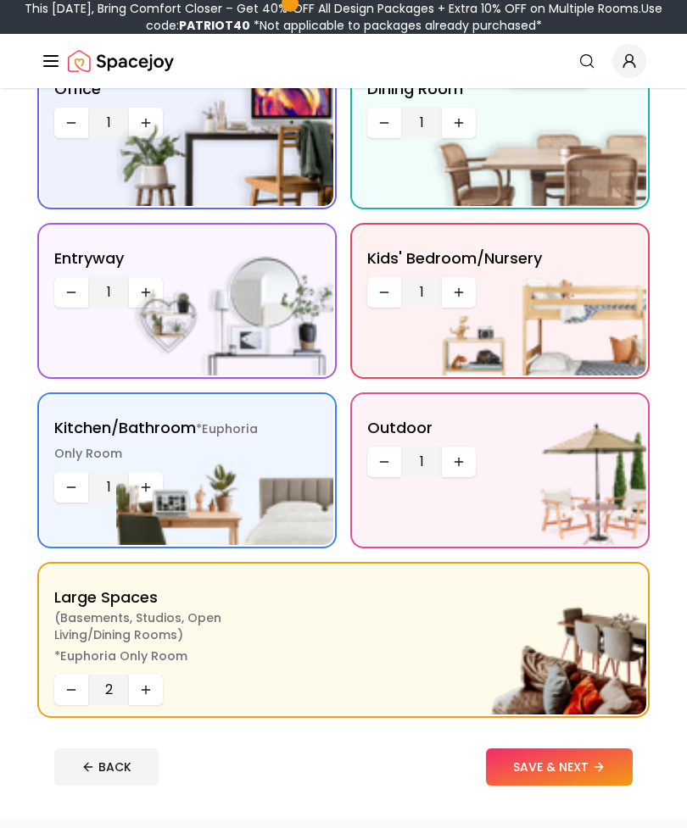
click at [597, 356] on img at bounding box center [537, 300] width 217 height 149
click at [596, 355] on img at bounding box center [537, 300] width 217 height 149
click at [463, 297] on img at bounding box center [537, 300] width 217 height 149
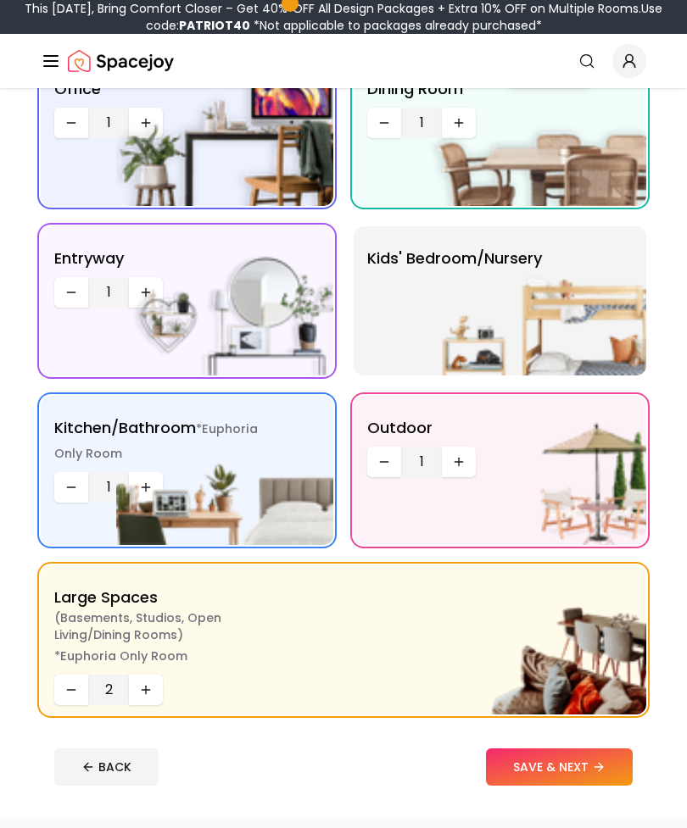
click at [443, 298] on img at bounding box center [537, 300] width 217 height 149
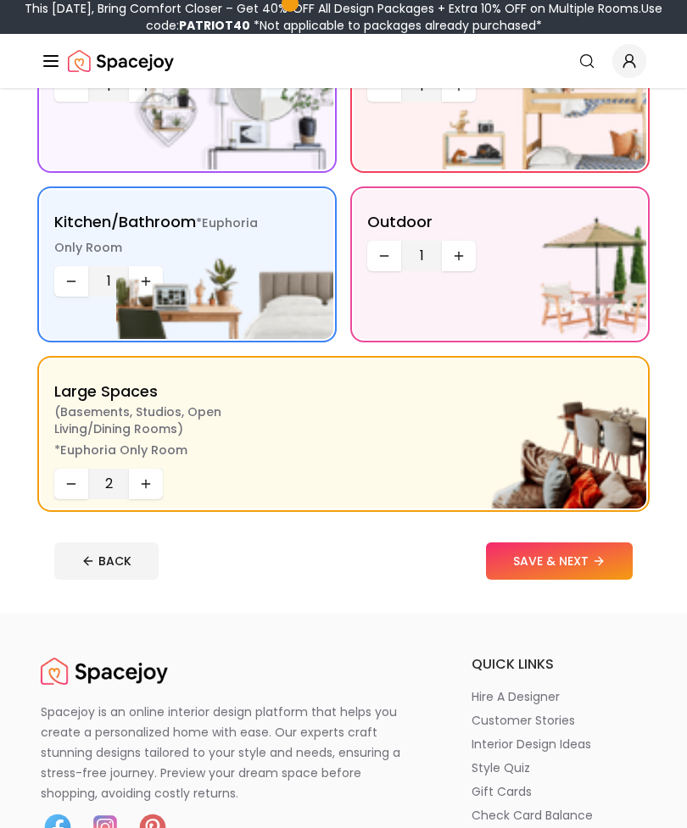
scroll to position [566, 0]
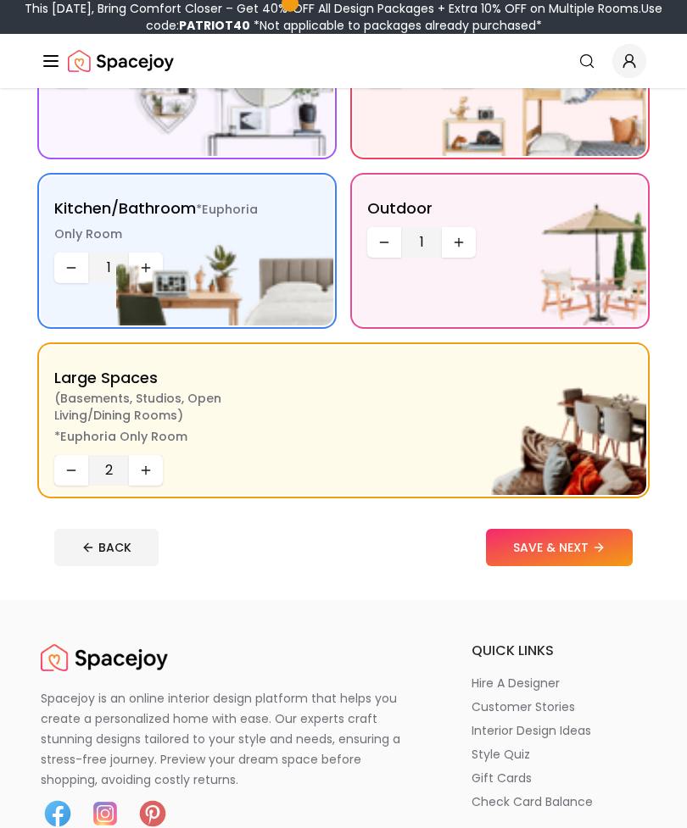
click at [582, 555] on button "SAVE & NEXT" at bounding box center [559, 547] width 147 height 37
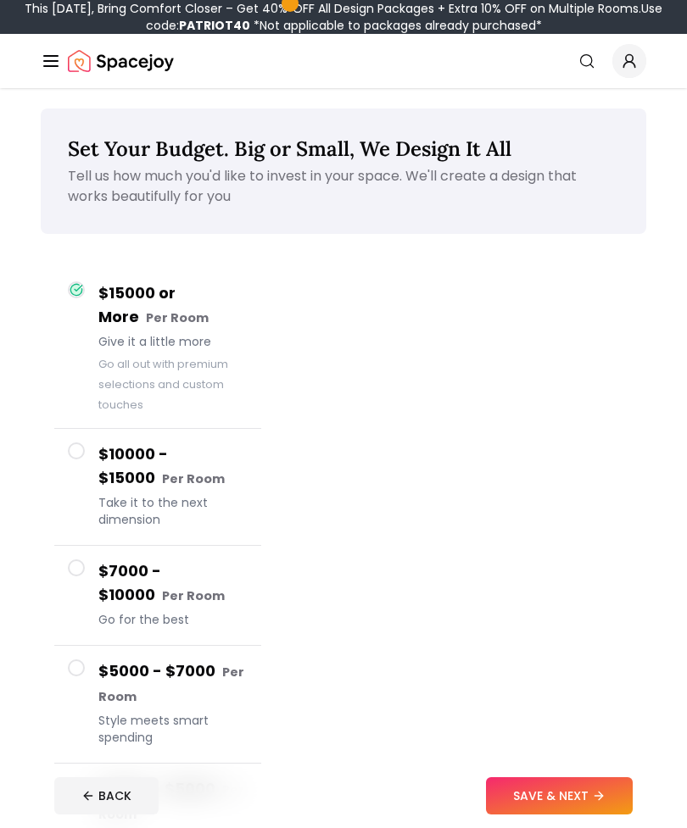
click at [74, 289] on icon at bounding box center [75, 289] width 11 height 11
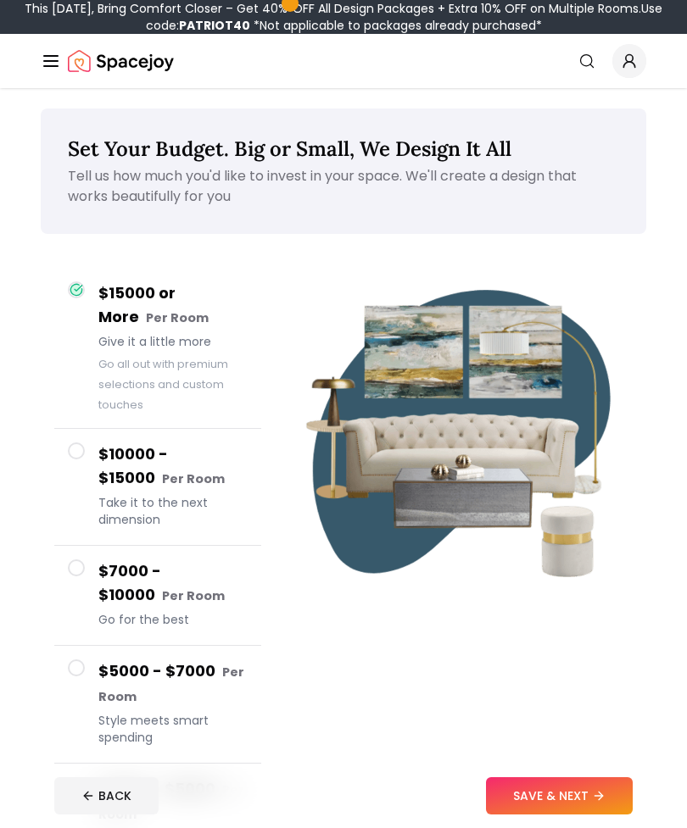
click at [535, 792] on button "SAVE & NEXT" at bounding box center [559, 795] width 147 height 37
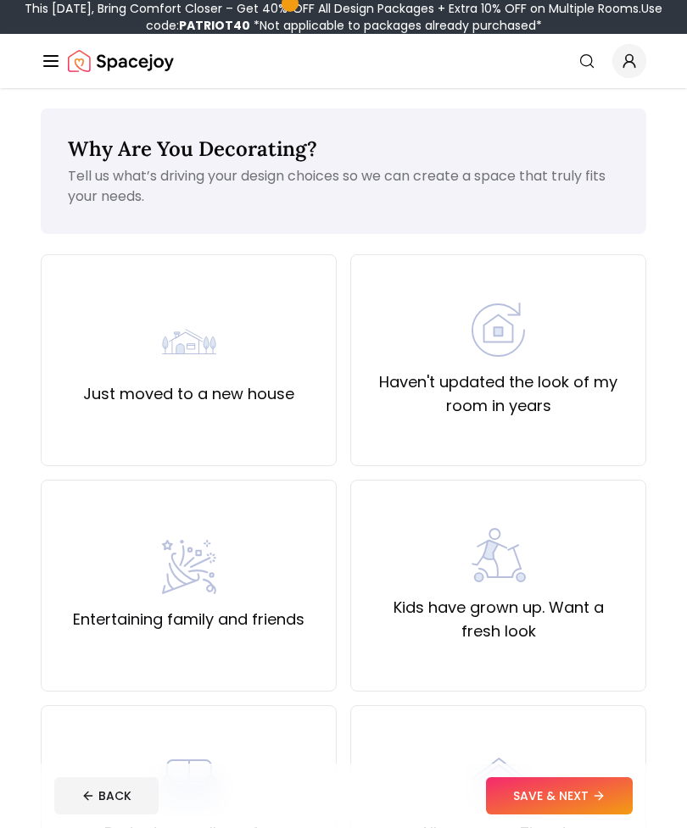
click at [64, 353] on div "Just moved to a new house" at bounding box center [189, 360] width 296 height 212
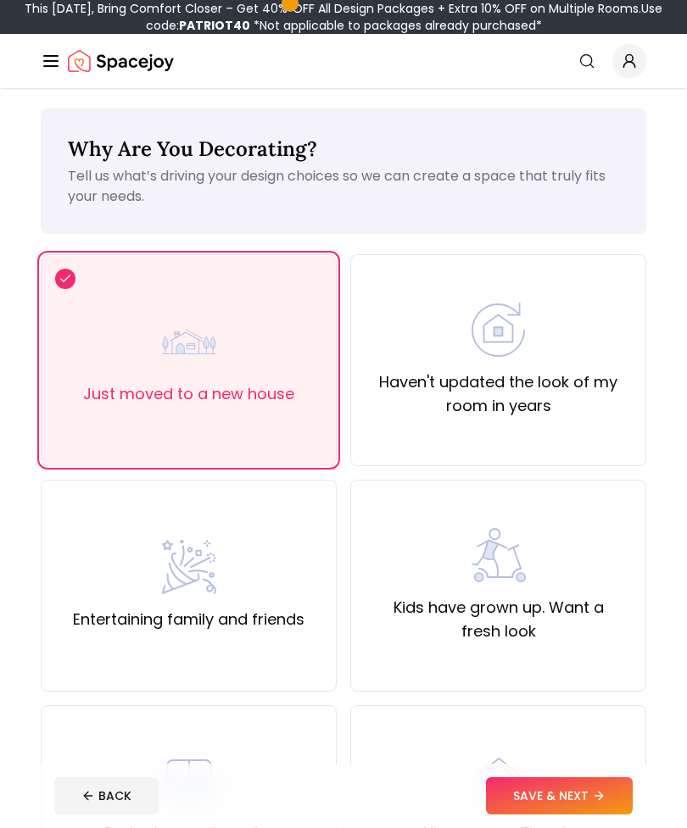
click at [243, 621] on label "Entertaining family and friends" at bounding box center [188, 620] width 231 height 24
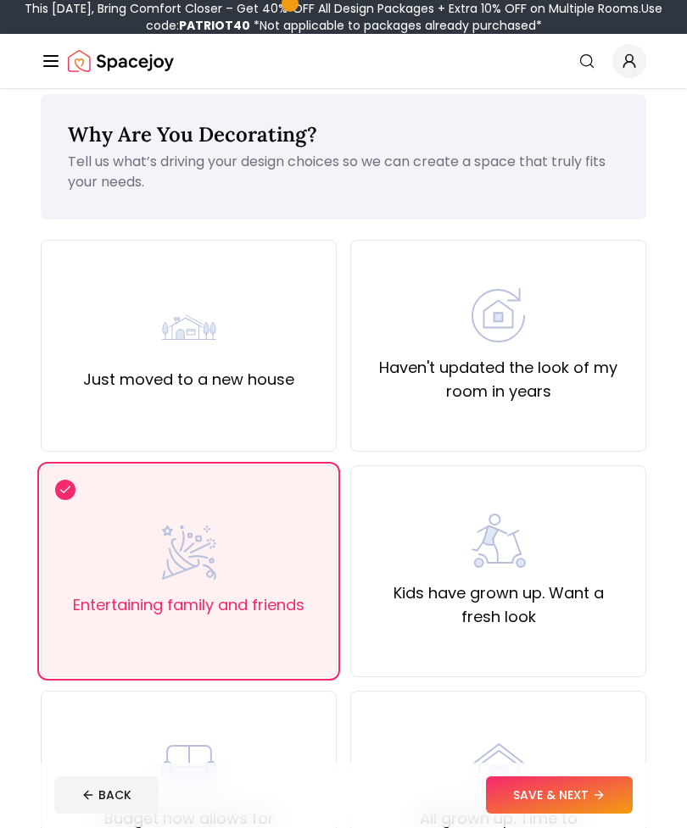
scroll to position [24, 0]
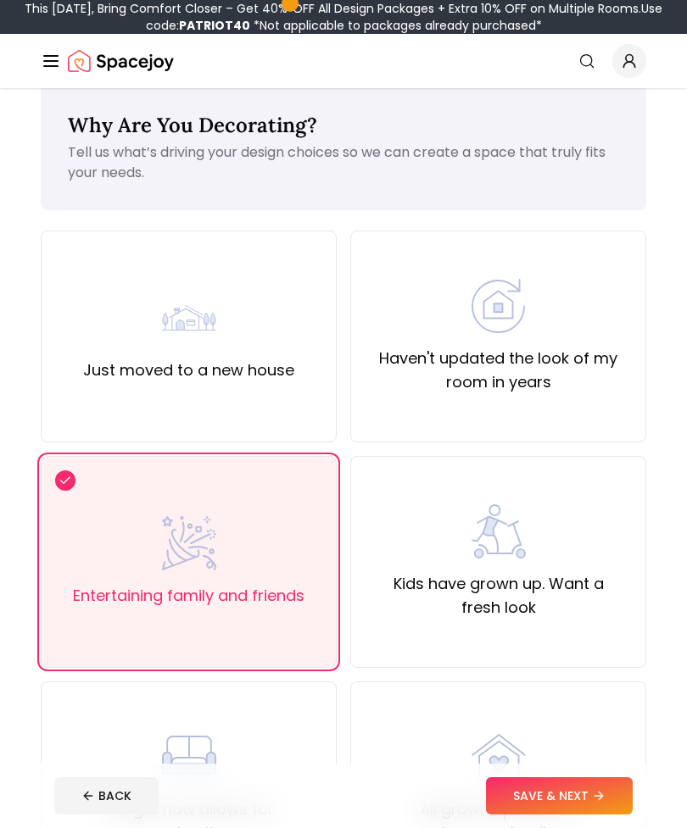
click at [457, 616] on label "Kids have grown up. Want a fresh look" at bounding box center [498, 595] width 267 height 47
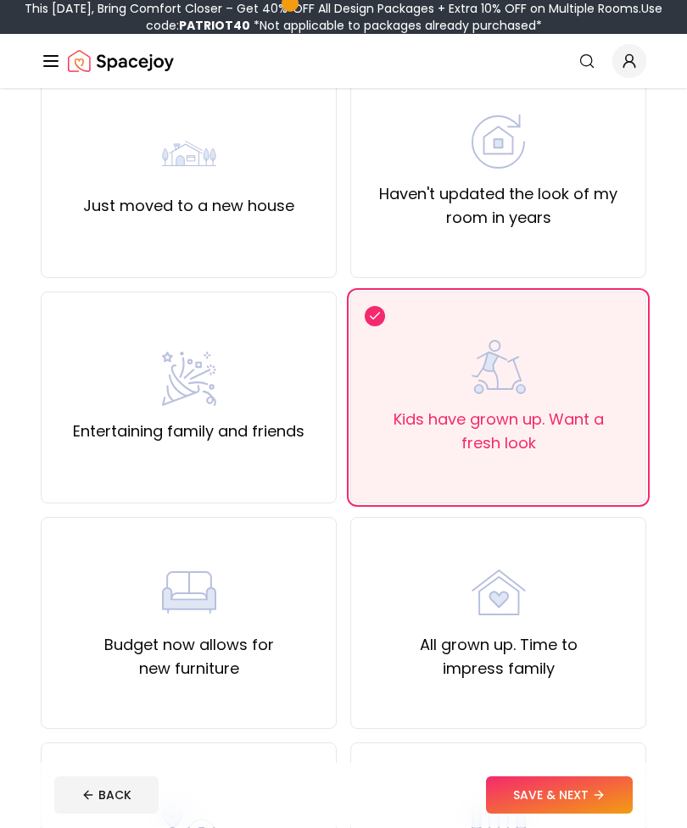
scroll to position [188, 0]
click at [549, 815] on button "SAVE & NEXT" at bounding box center [559, 795] width 147 height 37
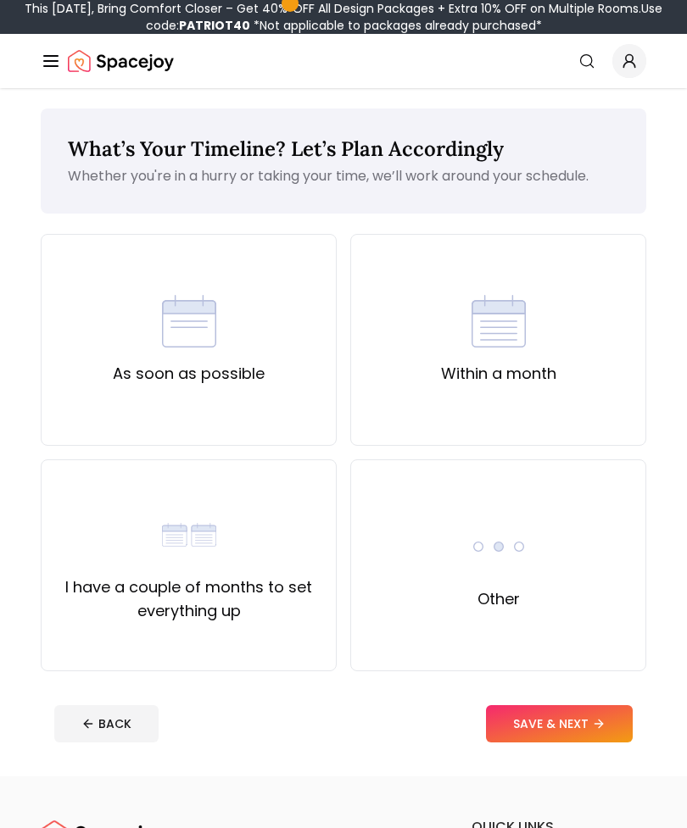
click at [590, 290] on div "Within a month" at bounding box center [498, 340] width 296 height 212
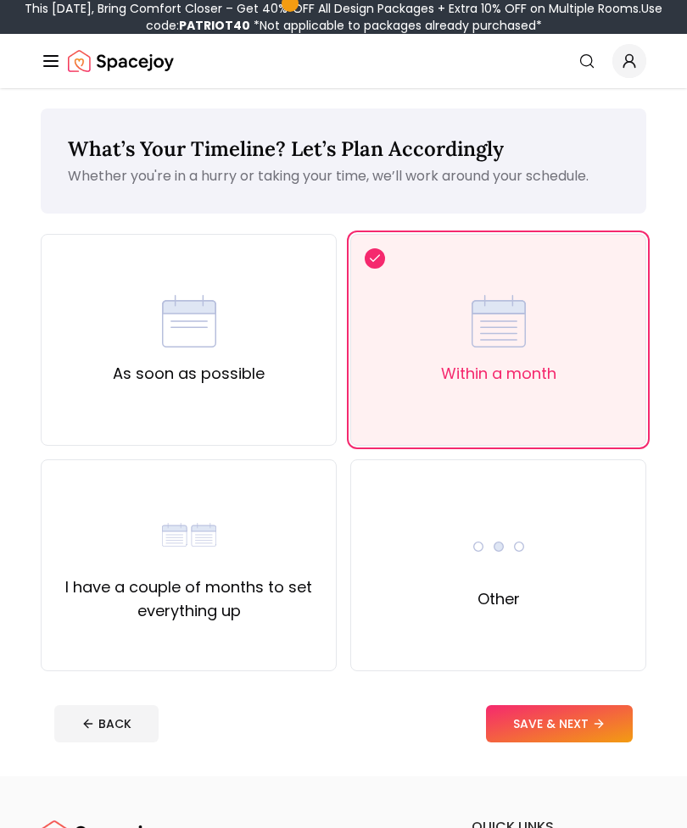
click at [549, 731] on button "SAVE & NEXT" at bounding box center [559, 723] width 147 height 37
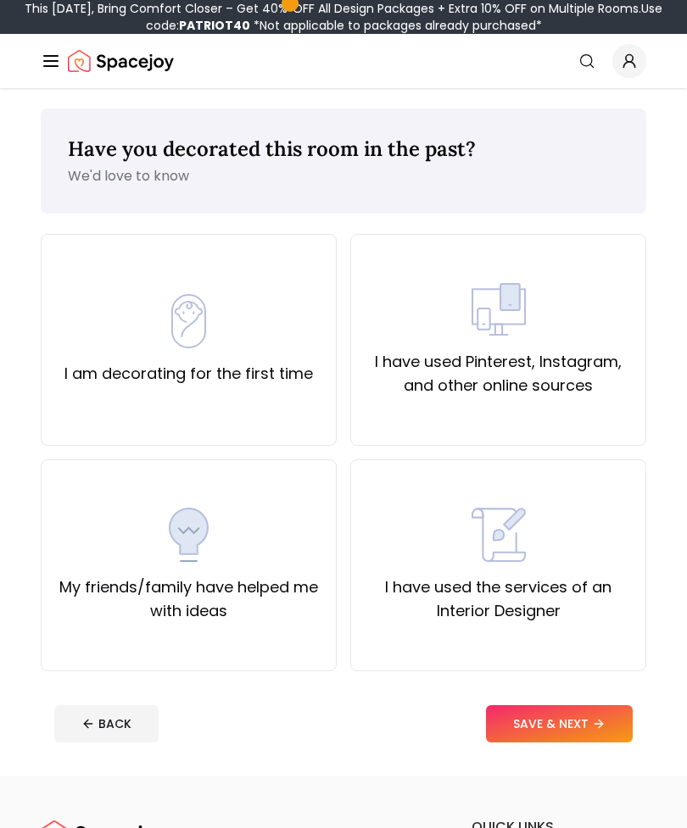
click at [589, 336] on div "I have used Pinterest, Instagram, and other online sources" at bounding box center [498, 339] width 267 height 115
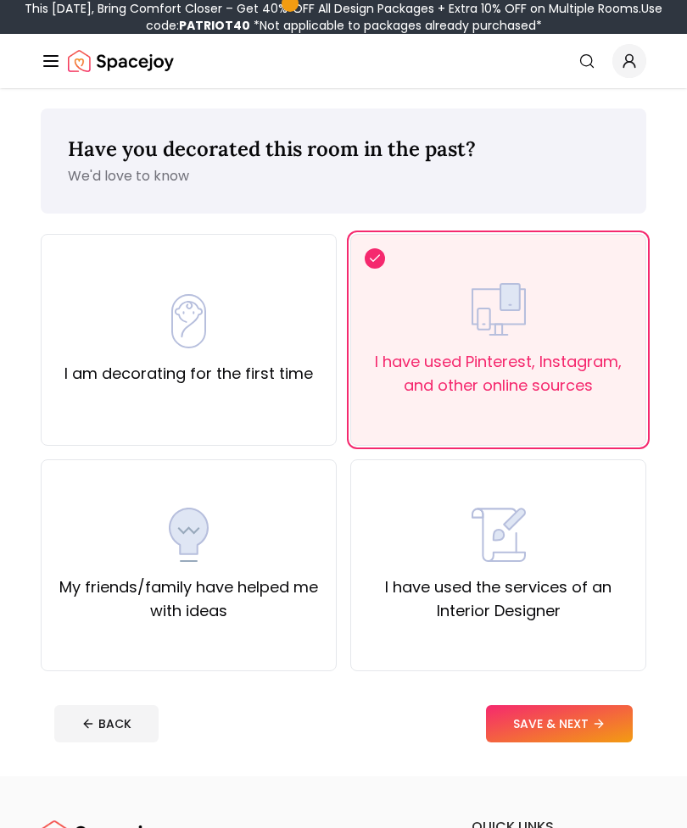
click at [549, 742] on button "SAVE & NEXT" at bounding box center [559, 723] width 147 height 37
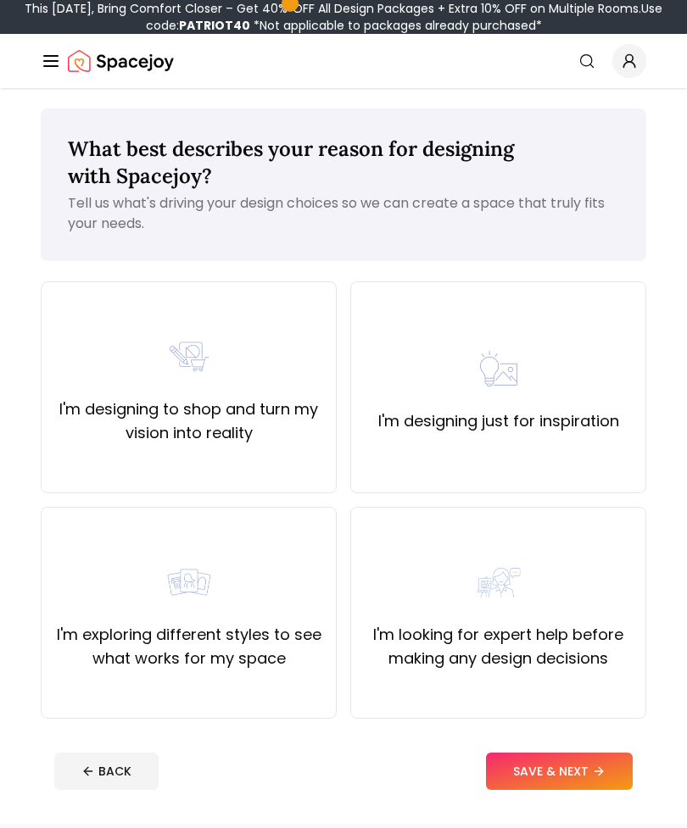
click at [98, 401] on label "I'm designing to shop and turn my vision into reality" at bounding box center [188, 421] width 267 height 47
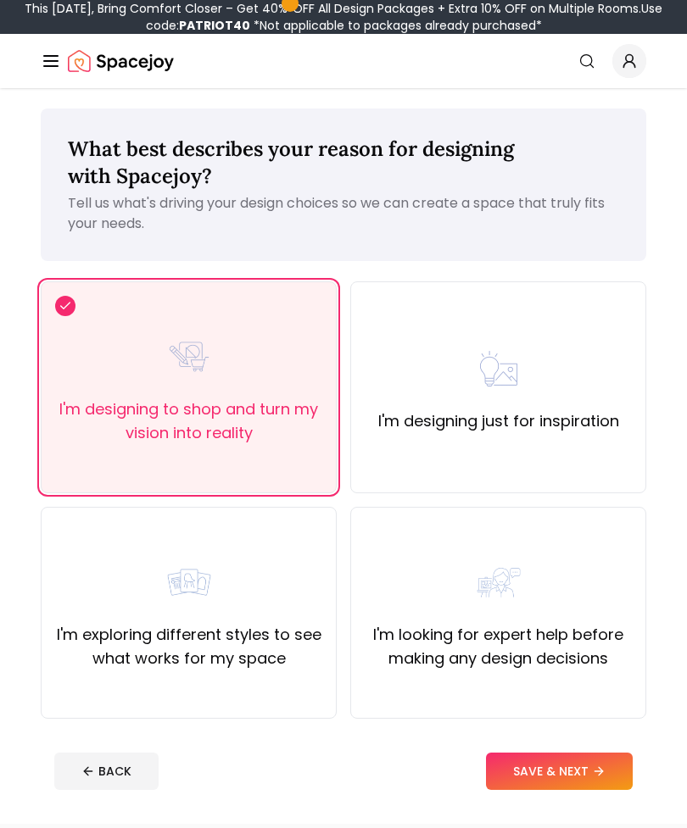
click at [621, 437] on div "I'm designing just for inspiration" at bounding box center [498, 387] width 296 height 212
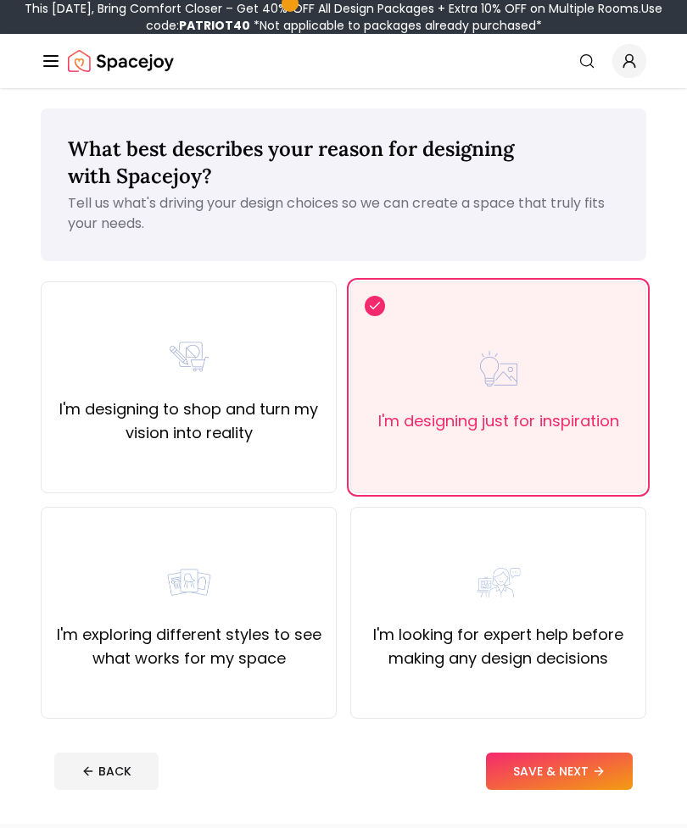
click at [658, 152] on div "What best describes your reason for designing with Spacejoy? Tell us what's dri…" at bounding box center [343, 456] width 687 height 736
click at [556, 789] on button "SAVE & NEXT" at bounding box center [559, 771] width 147 height 37
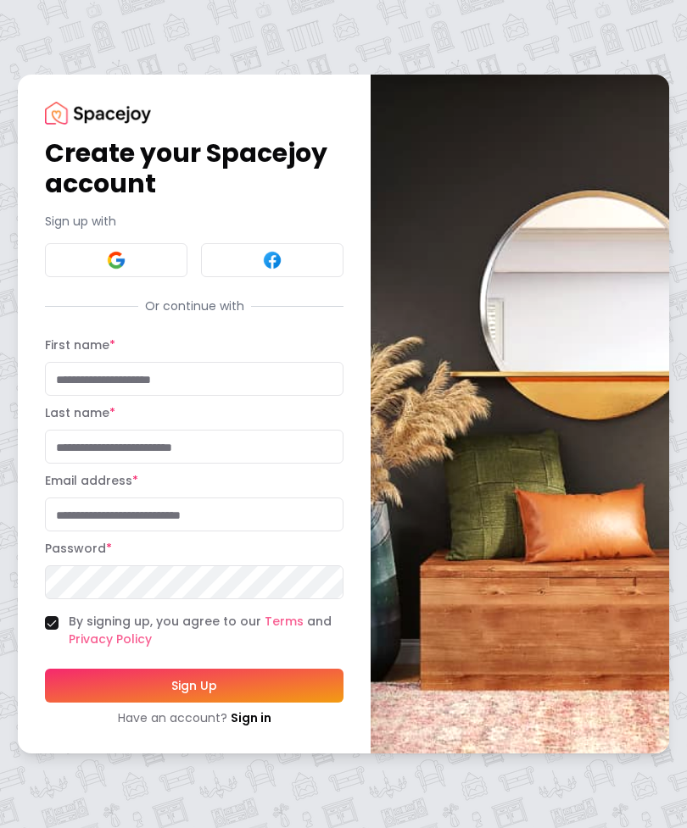
click at [68, 254] on button at bounding box center [116, 260] width 142 height 34
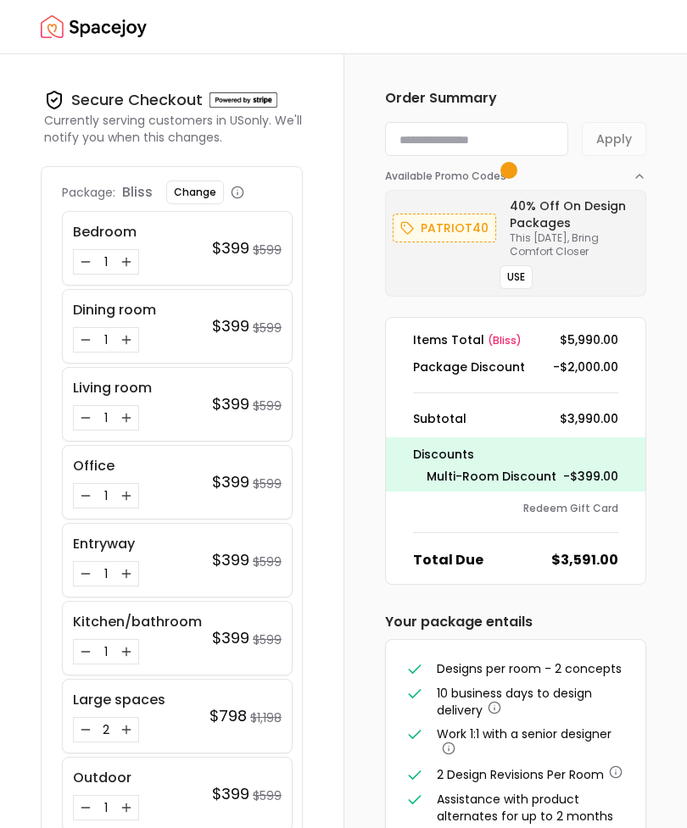
click at [131, 261] on icon "Increase quantity for Bedroom" at bounding box center [127, 262] width 14 height 14
click at [78, 265] on button "Decrease quantity for Bedroom" at bounding box center [85, 262] width 17 height 17
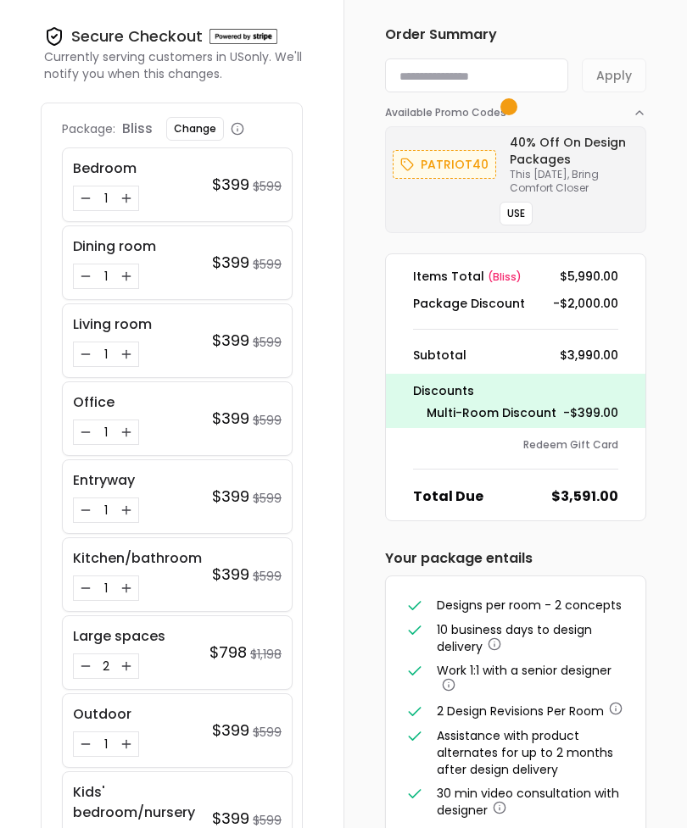
scroll to position [64, 0]
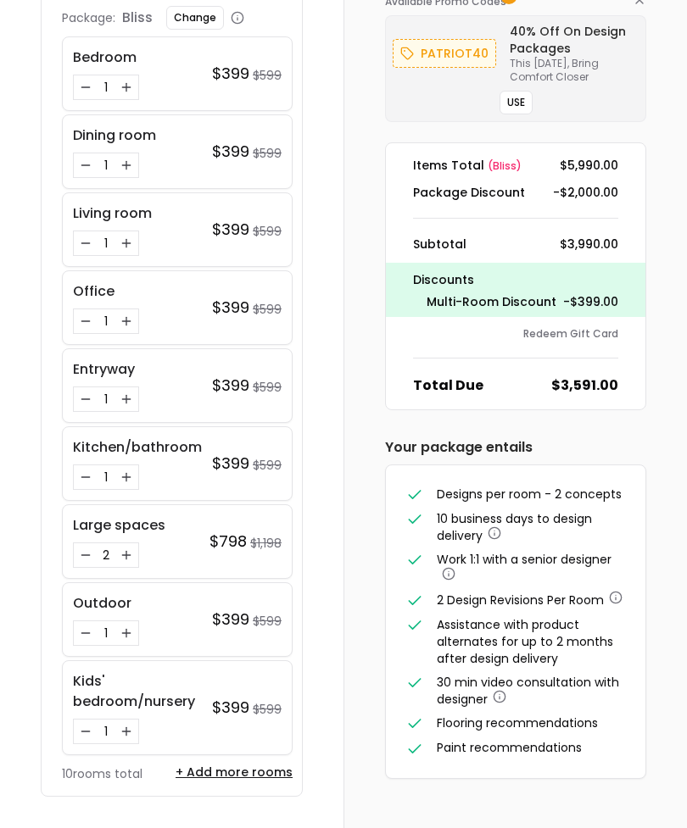
click at [127, 733] on icon "Increase quantity for Kids' bedroom/nursery" at bounding box center [126, 733] width 8 height 0
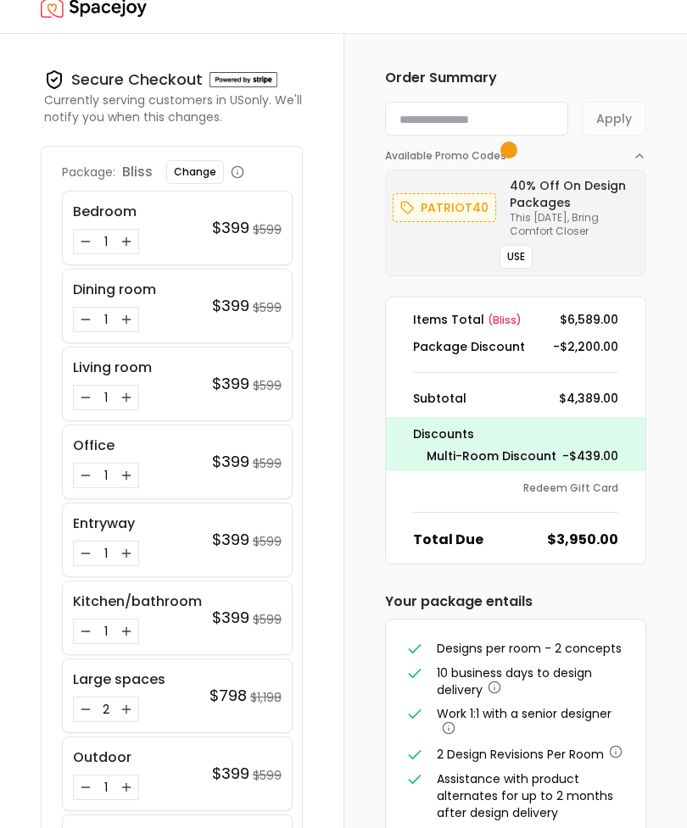
scroll to position [0, 0]
